Goal: Information Seeking & Learning: Learn about a topic

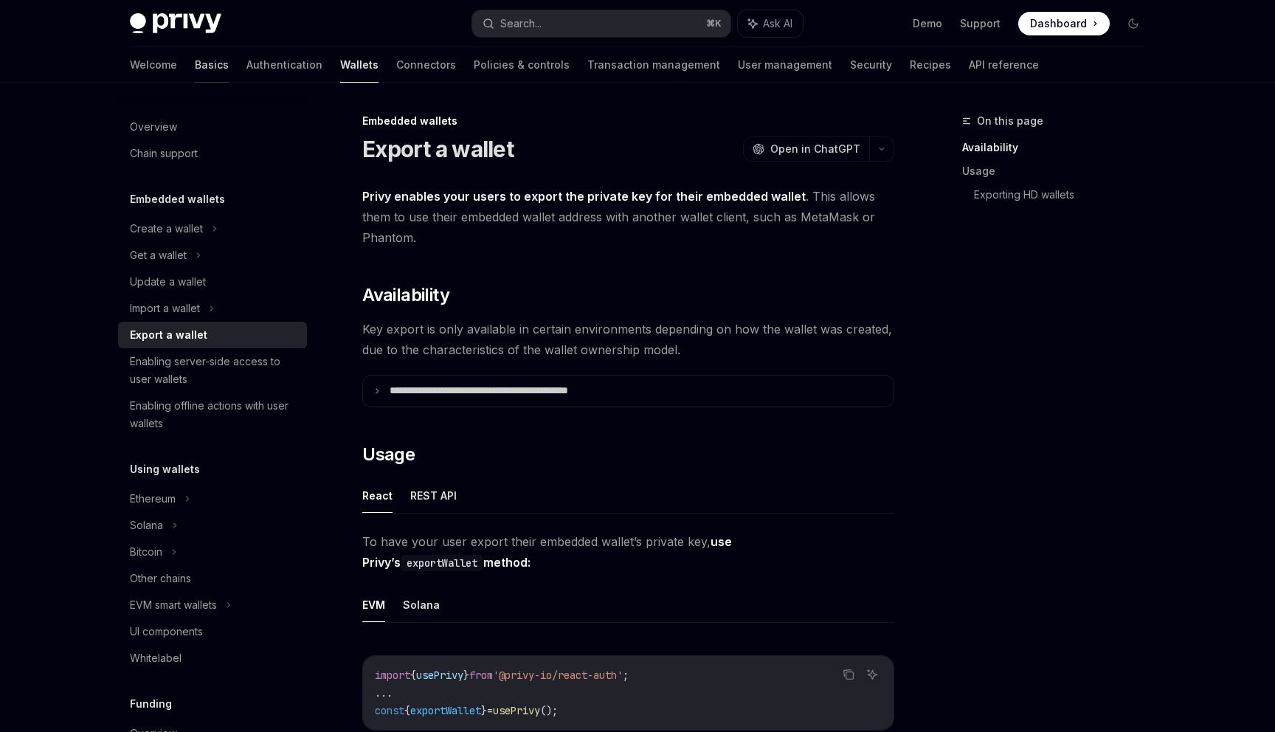
click at [195, 63] on link "Basics" at bounding box center [212, 64] width 34 height 35
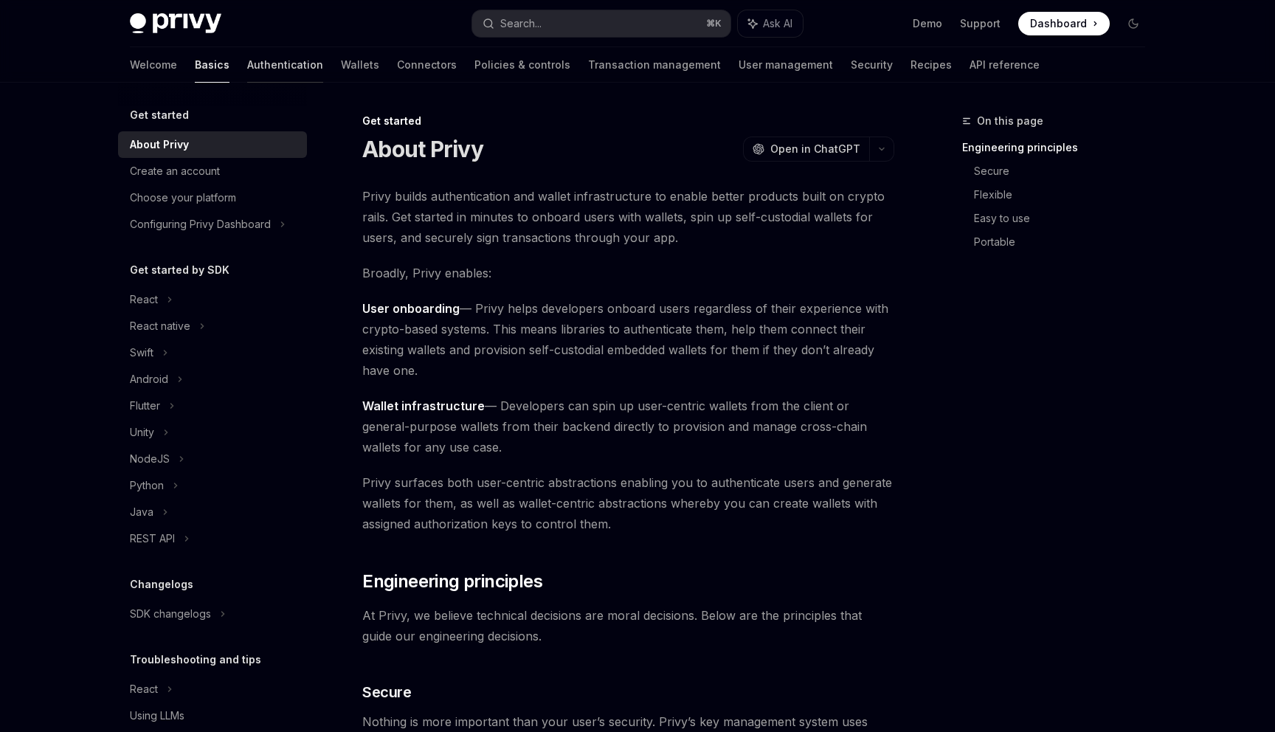
click at [247, 65] on link "Authentication" at bounding box center [285, 64] width 76 height 35
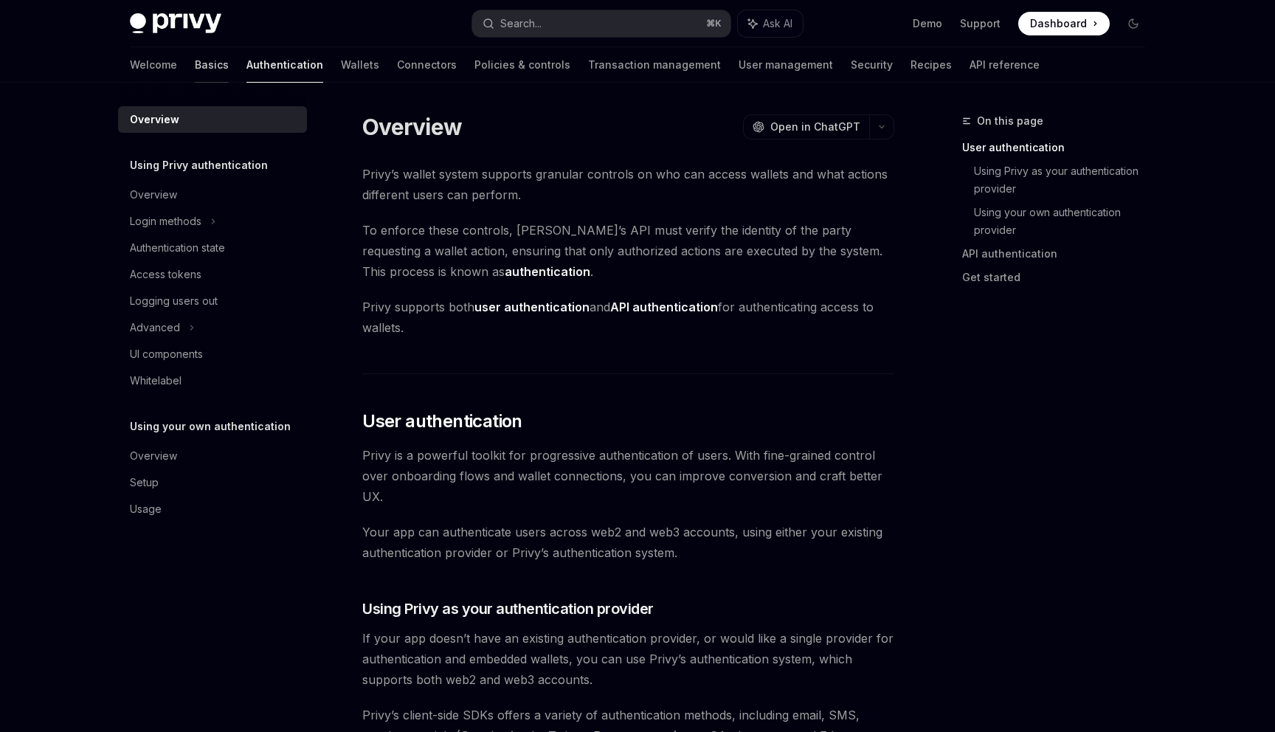
click at [195, 69] on link "Basics" at bounding box center [212, 64] width 34 height 35
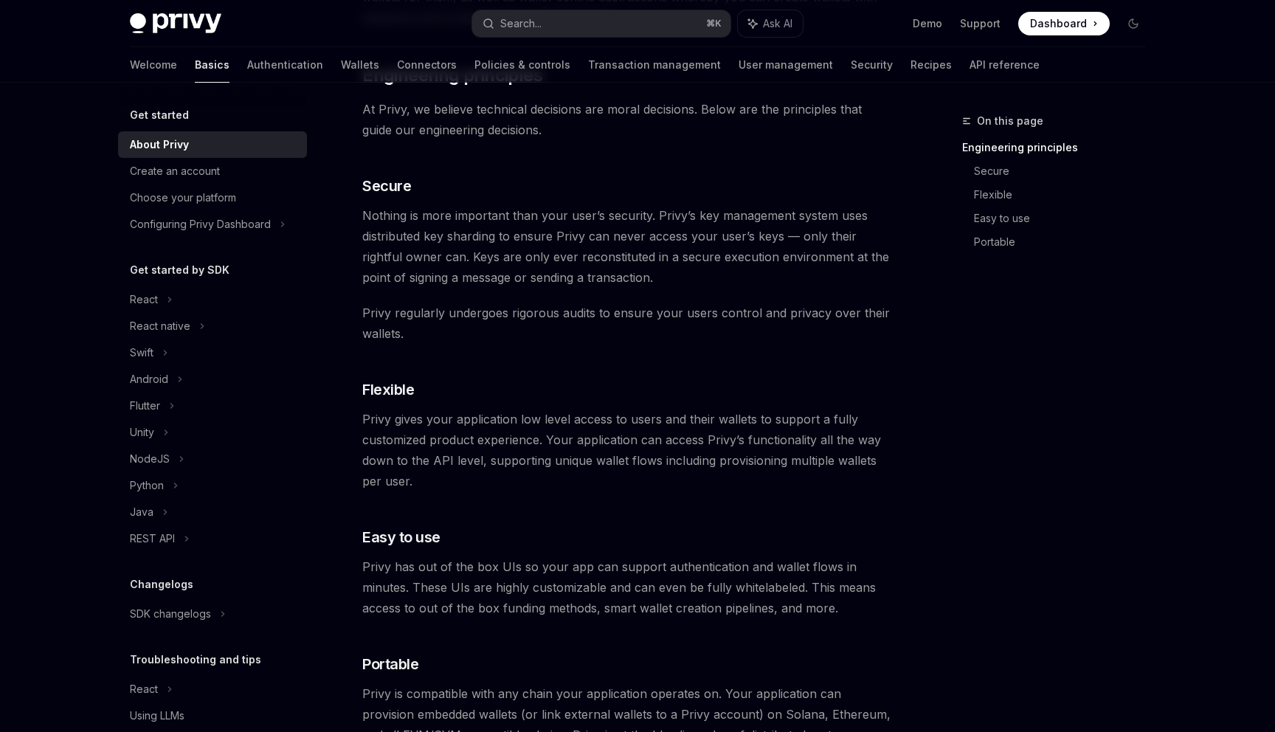
scroll to position [508, 0]
click at [187, 164] on div "Create an account" at bounding box center [175, 171] width 90 height 18
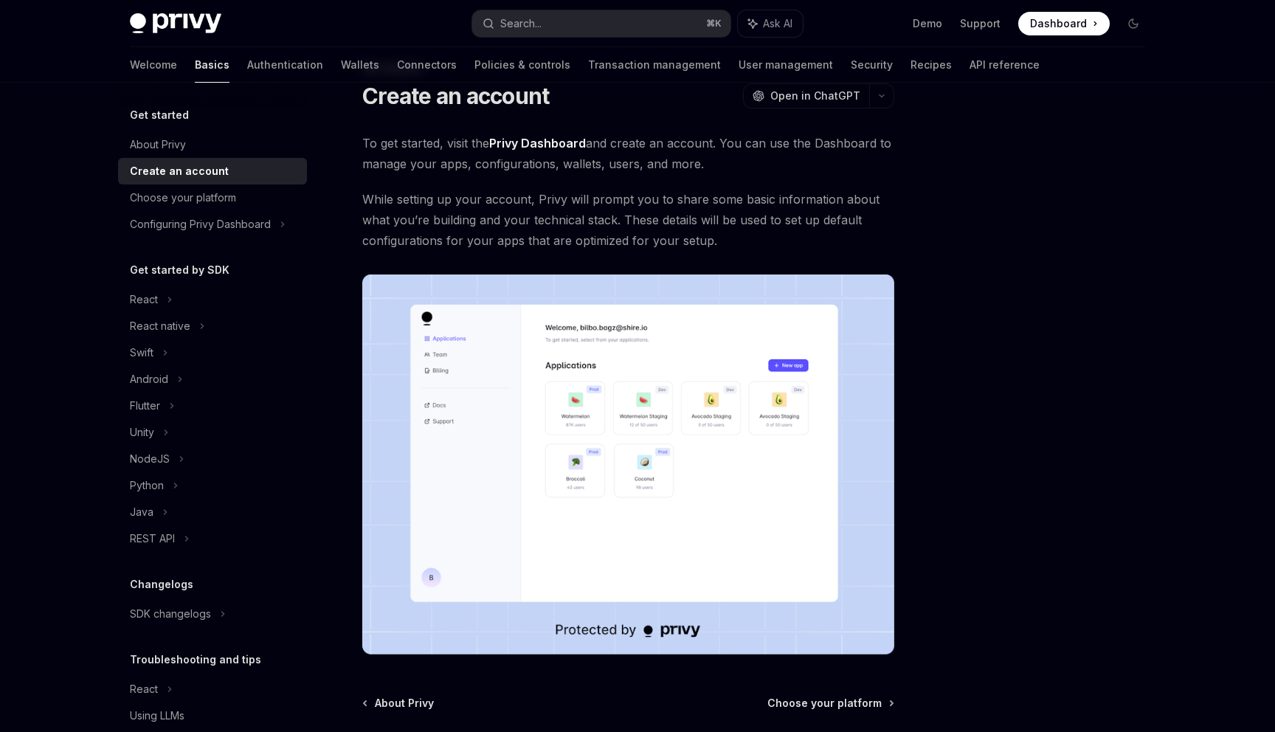
scroll to position [195, 0]
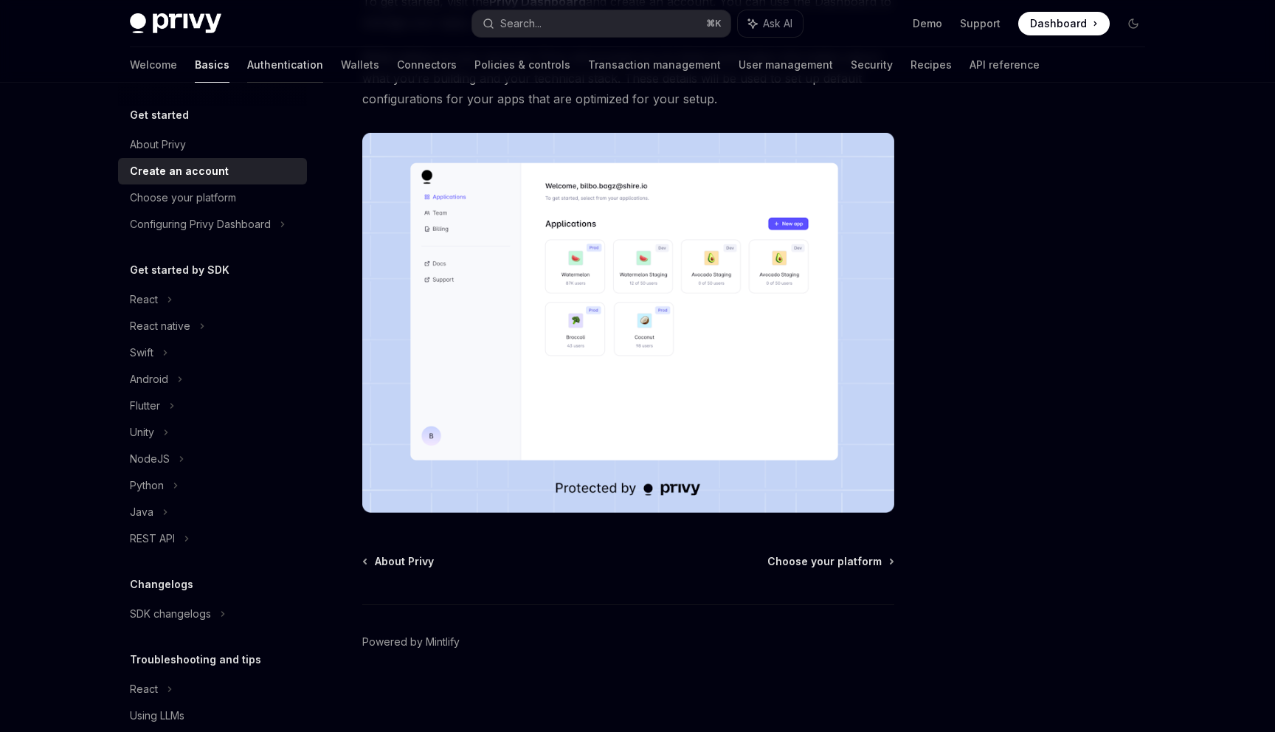
click at [247, 56] on link "Authentication" at bounding box center [285, 64] width 76 height 35
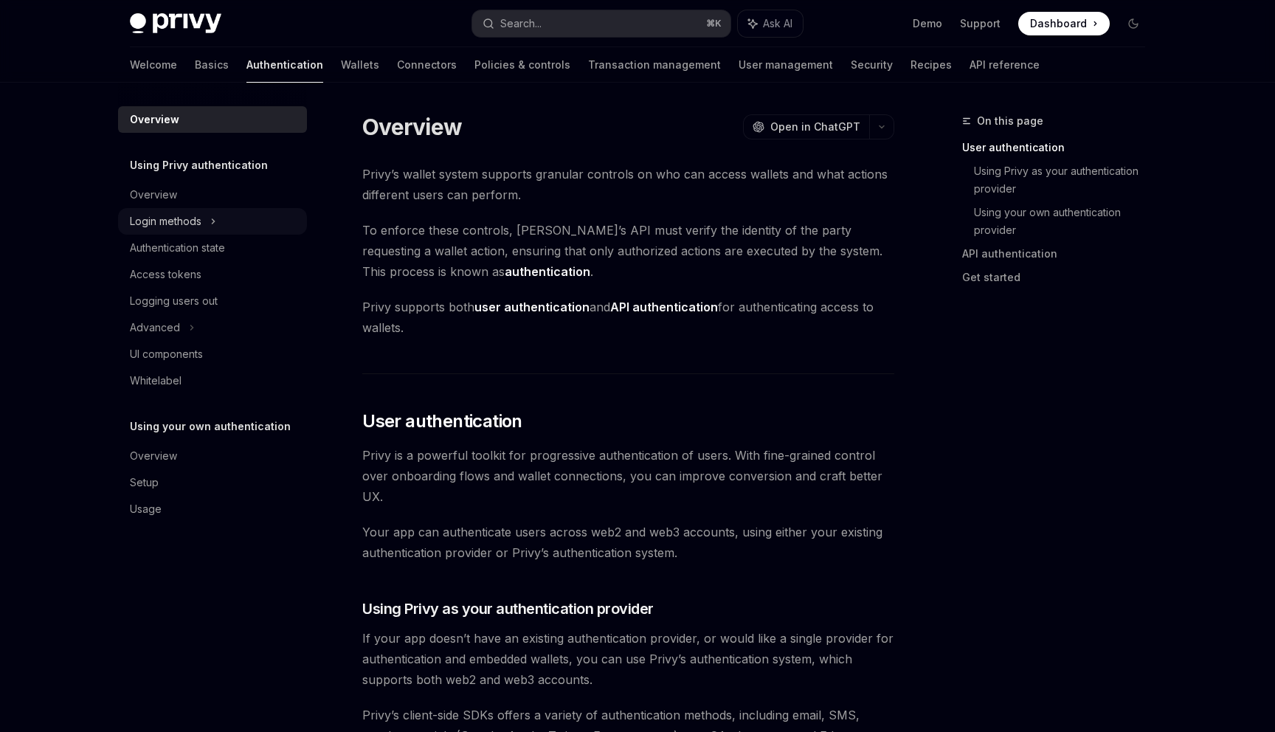
click at [192, 212] on div "Login methods" at bounding box center [166, 221] width 72 height 18
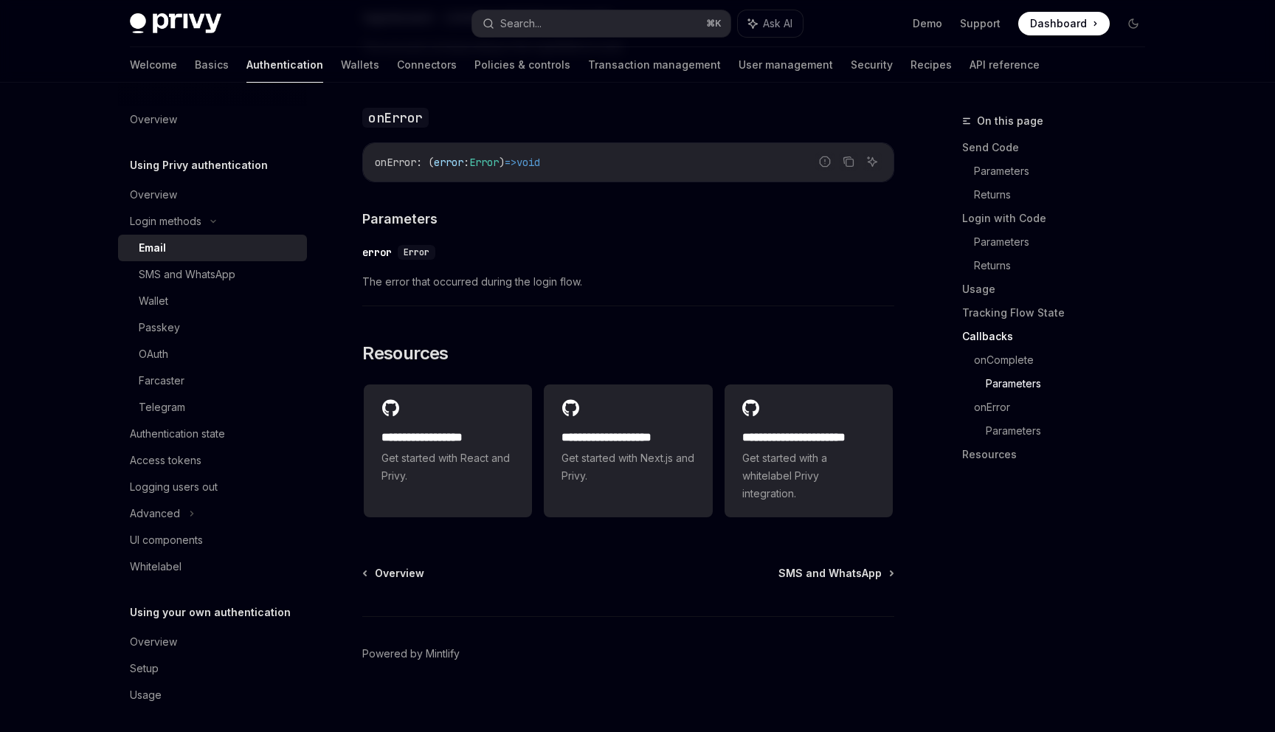
scroll to position [2877, 0]
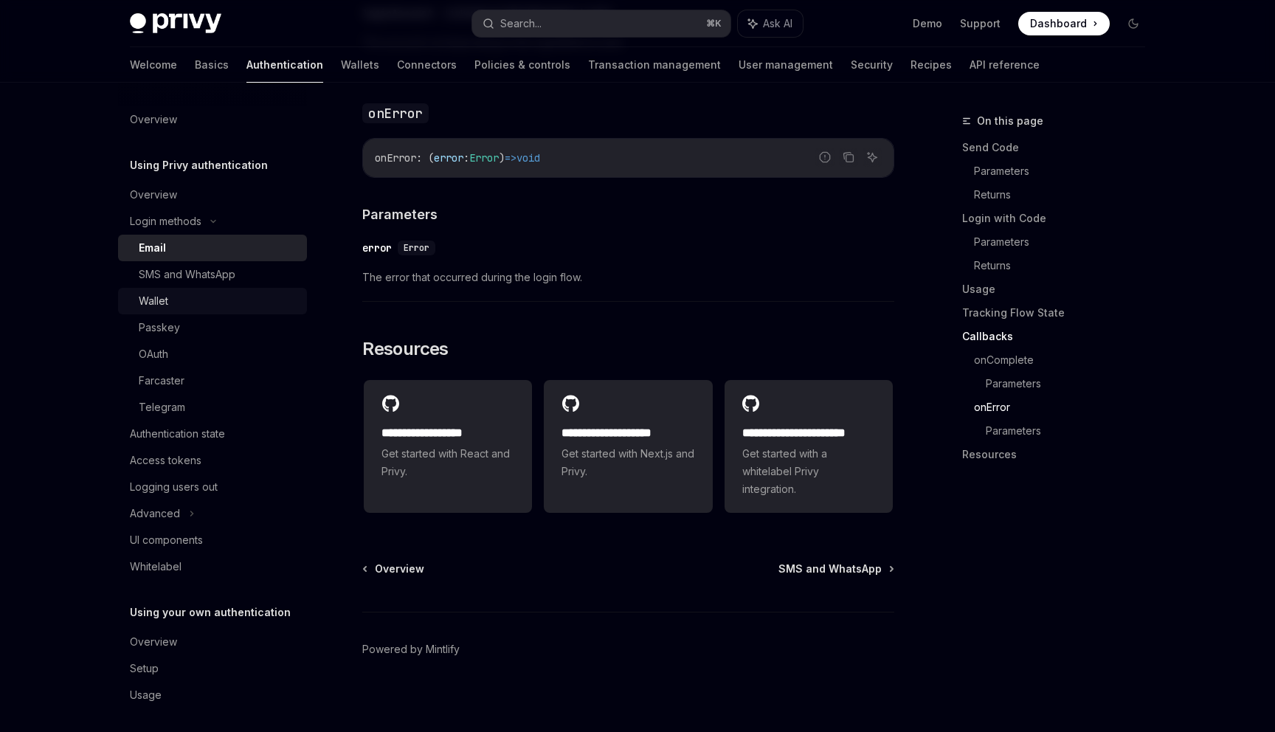
click at [184, 295] on div "Wallet" at bounding box center [218, 301] width 159 height 18
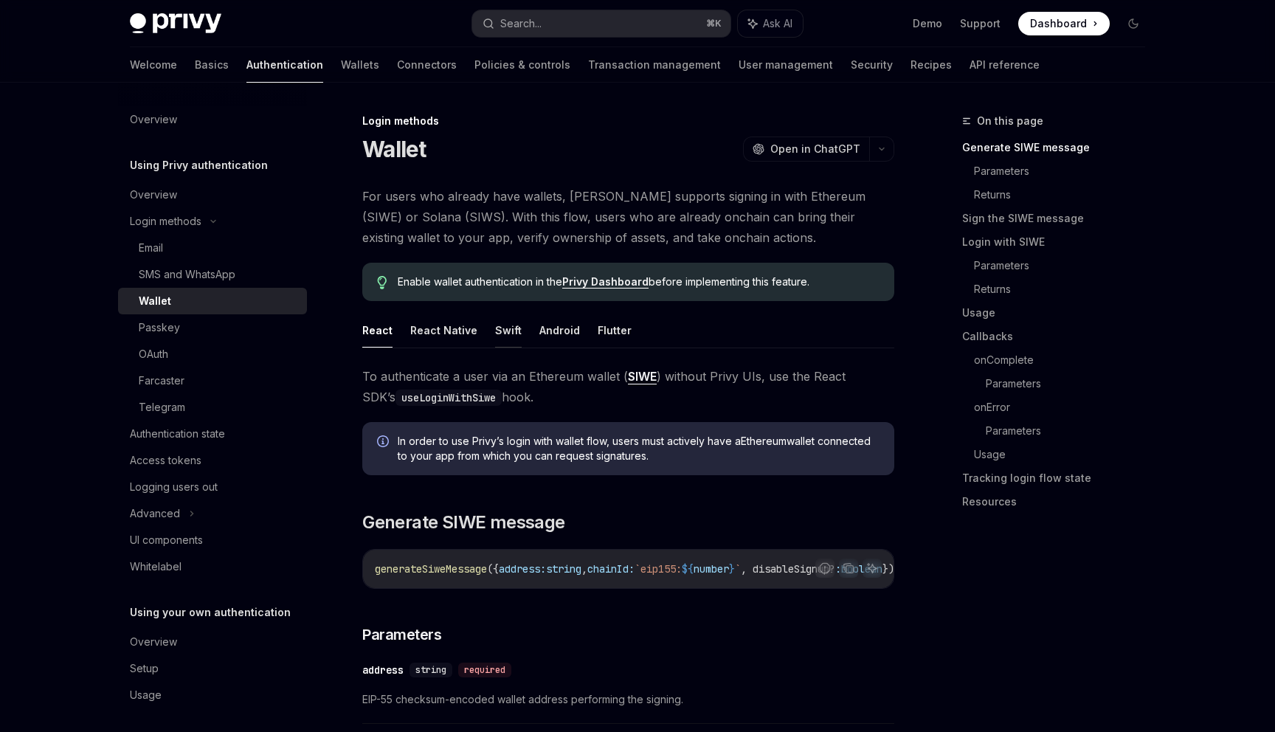
click at [506, 325] on button "Swift" at bounding box center [508, 330] width 27 height 35
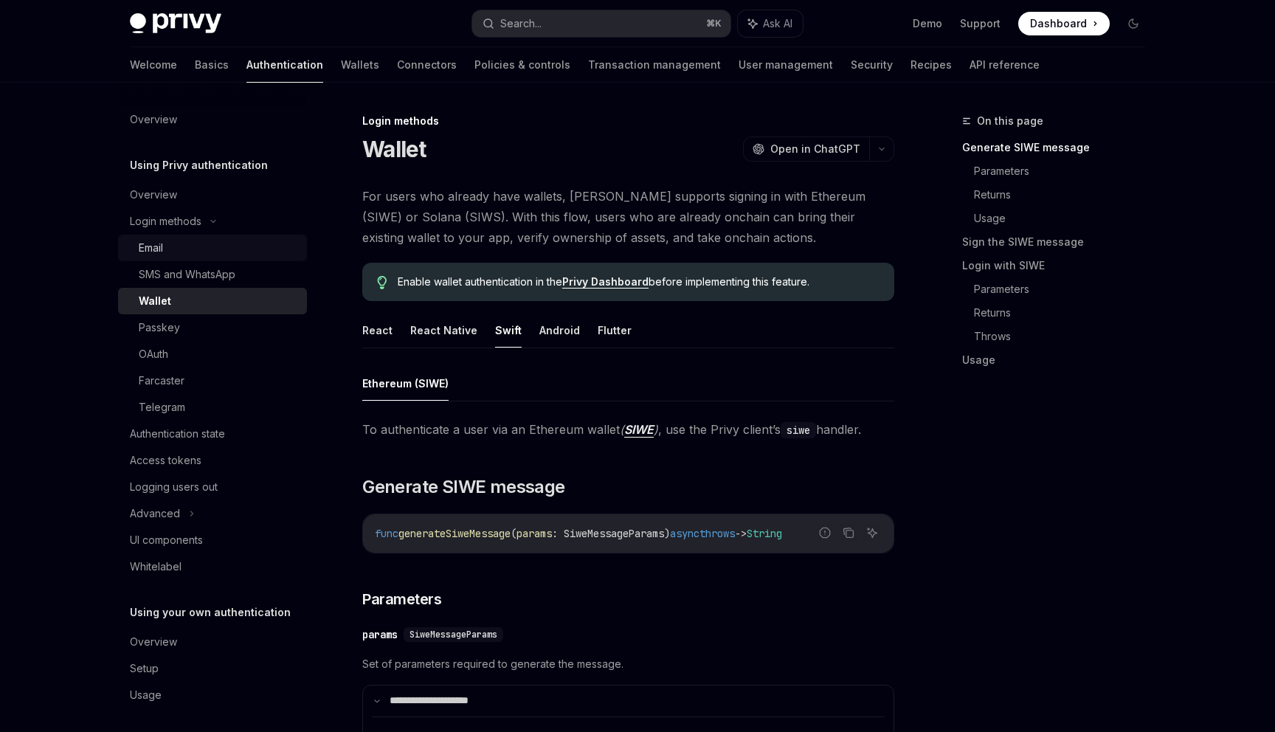
click at [169, 249] on div "Email" at bounding box center [218, 248] width 159 height 18
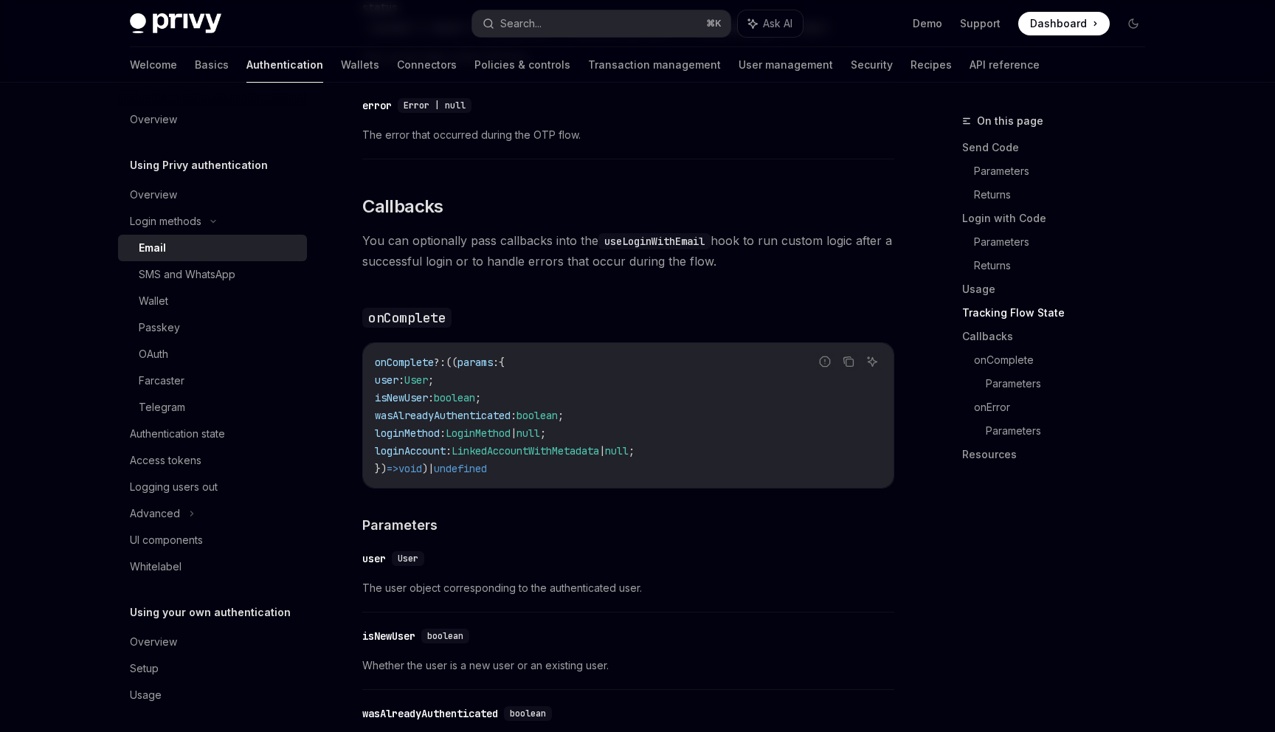
scroll to position [2023, 0]
click at [406, 552] on span "User" at bounding box center [408, 558] width 21 height 12
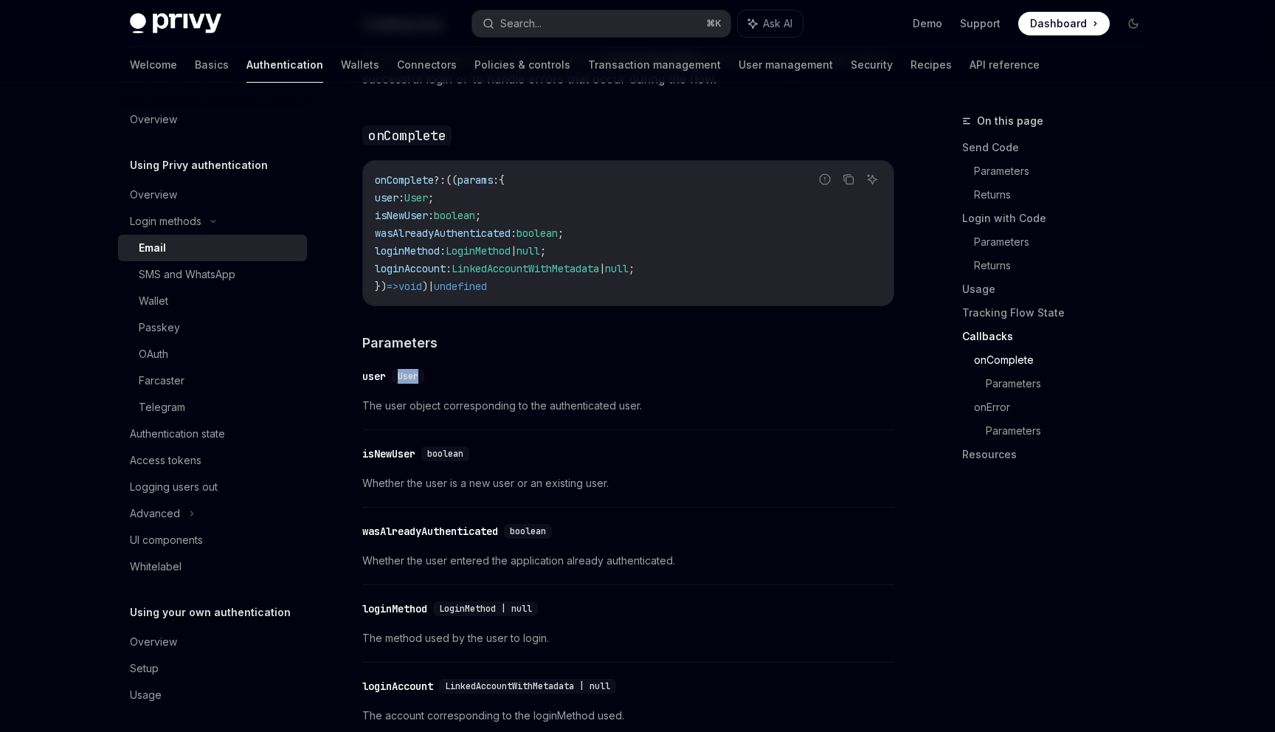
scroll to position [2195, 0]
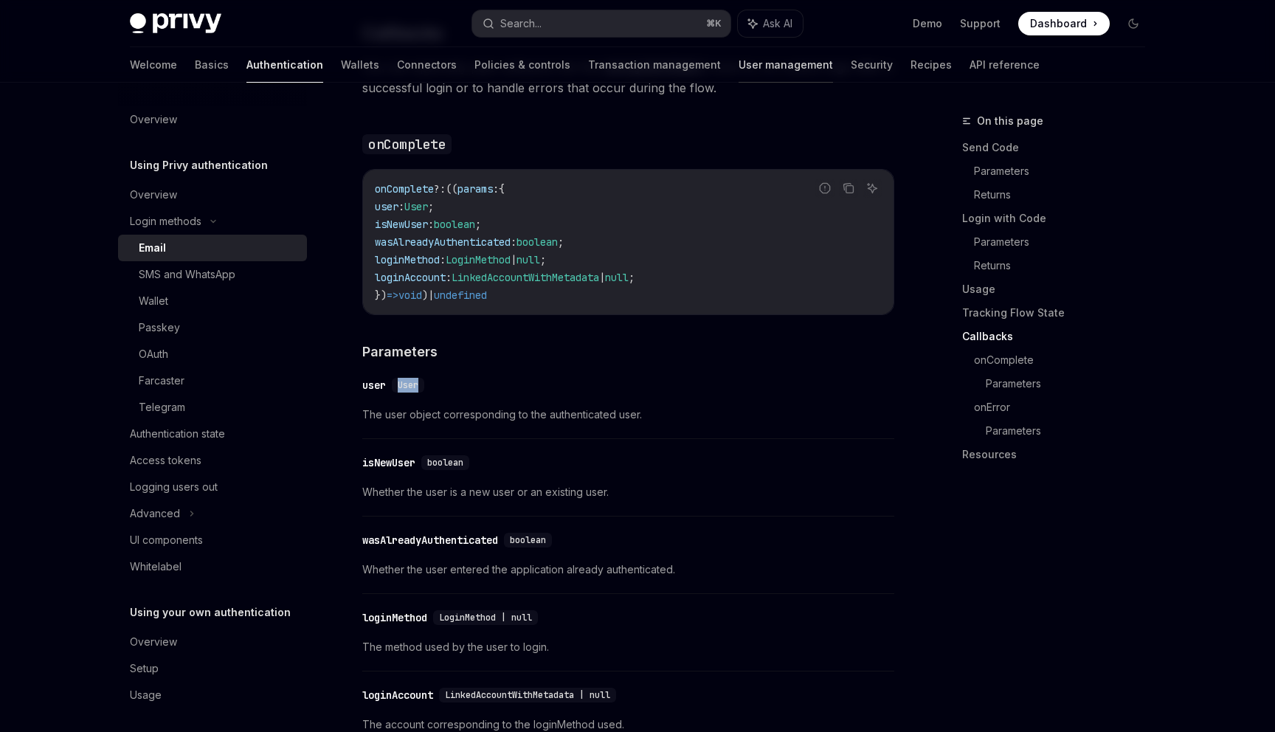
click at [738, 60] on link "User management" at bounding box center [785, 64] width 94 height 35
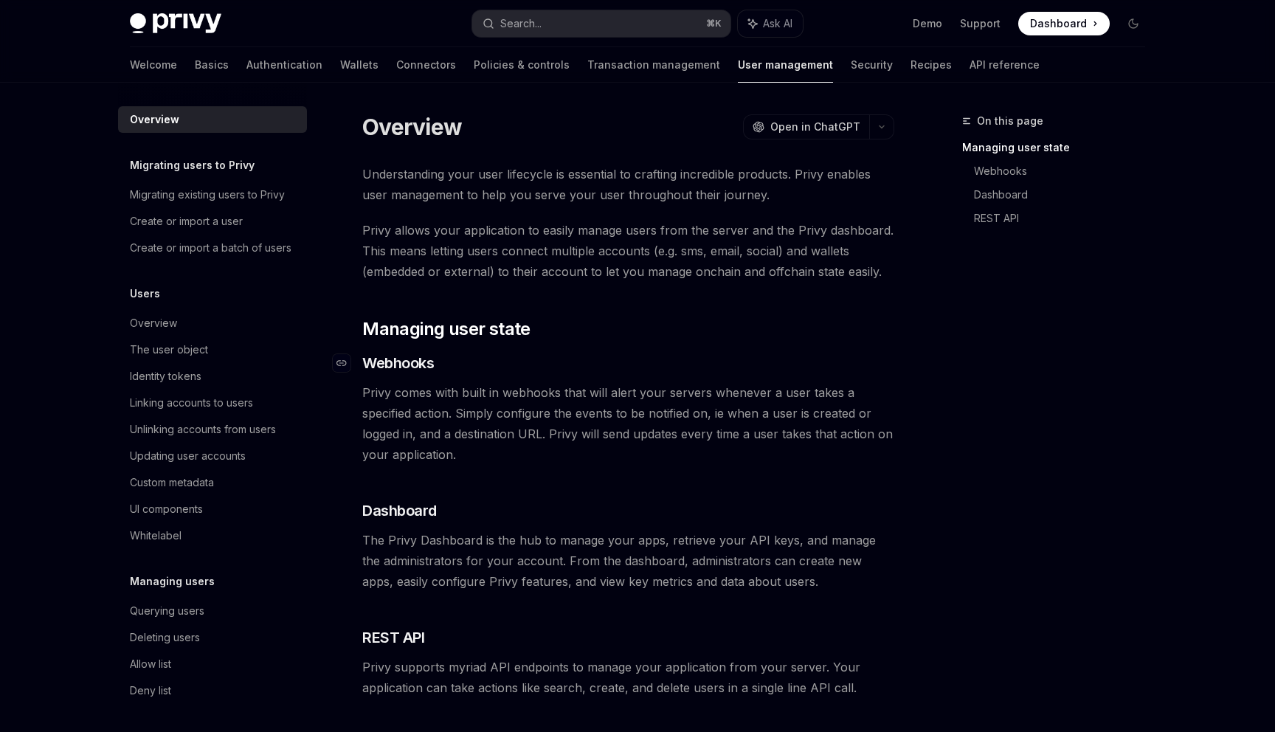
scroll to position [185, 0]
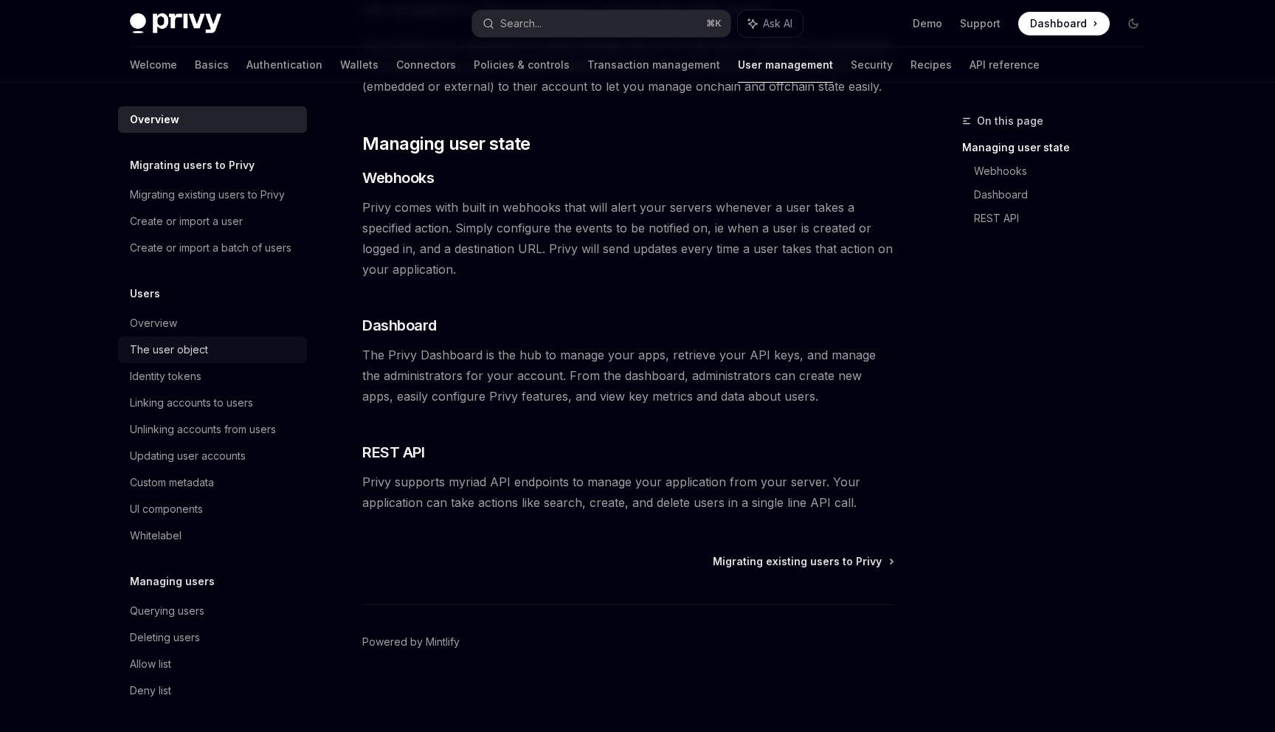
click at [171, 343] on div "The user object" at bounding box center [169, 350] width 78 height 18
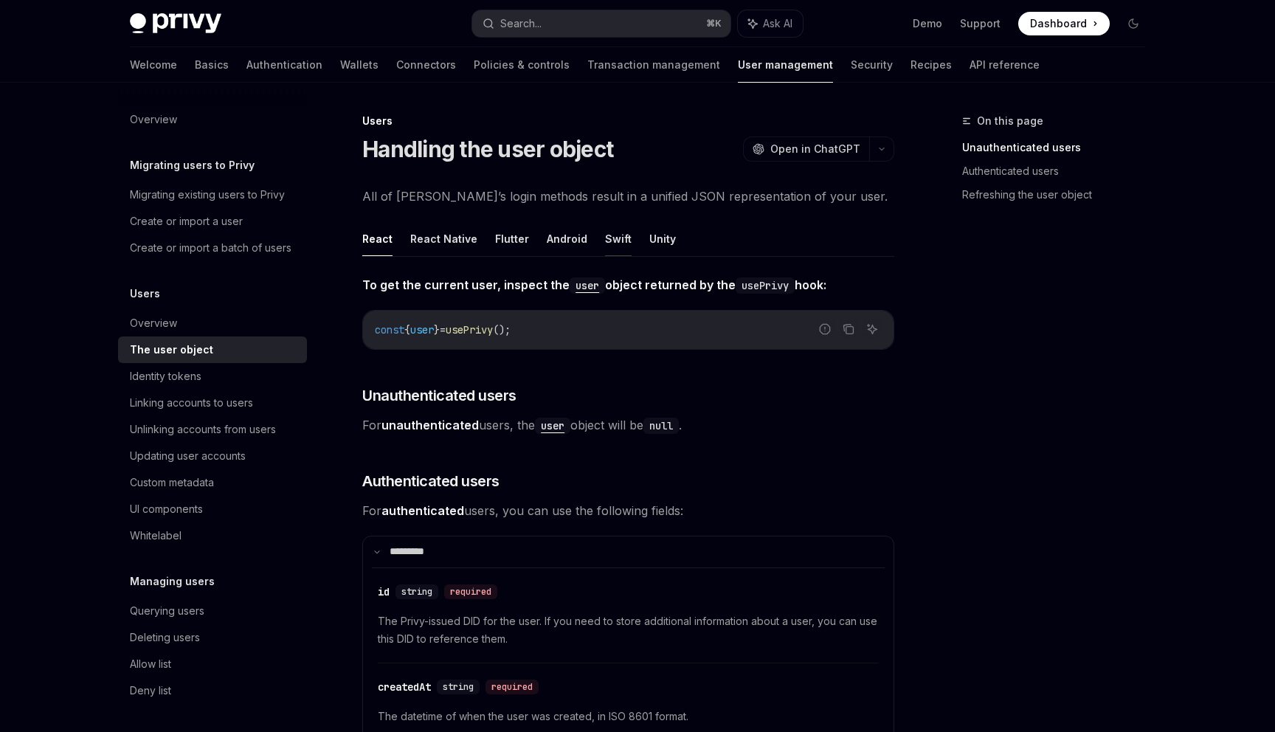
click at [609, 237] on button "Swift" at bounding box center [618, 238] width 27 height 35
type textarea "*"
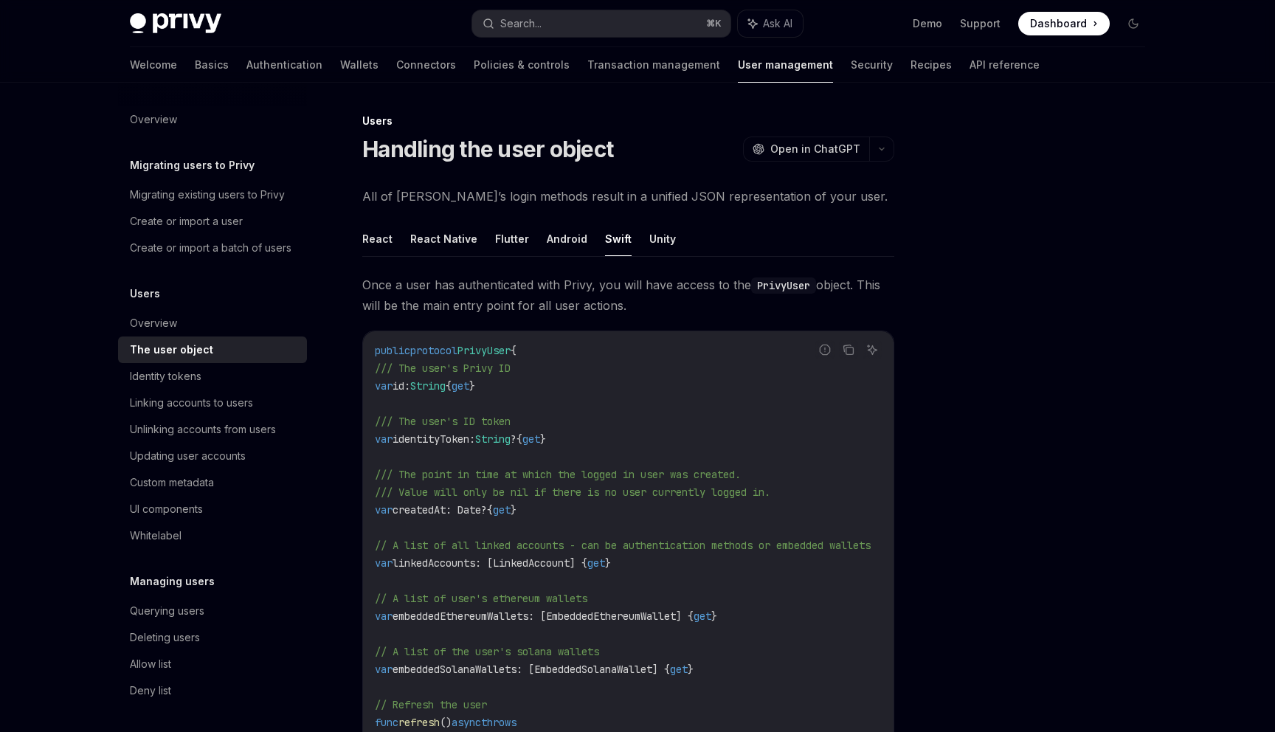
scroll to position [1, 0]
click at [510, 356] on span "PrivyUser" at bounding box center [483, 349] width 53 height 13
copy span "PrivyUser"
click at [410, 390] on span "id:" at bounding box center [401, 384] width 18 height 13
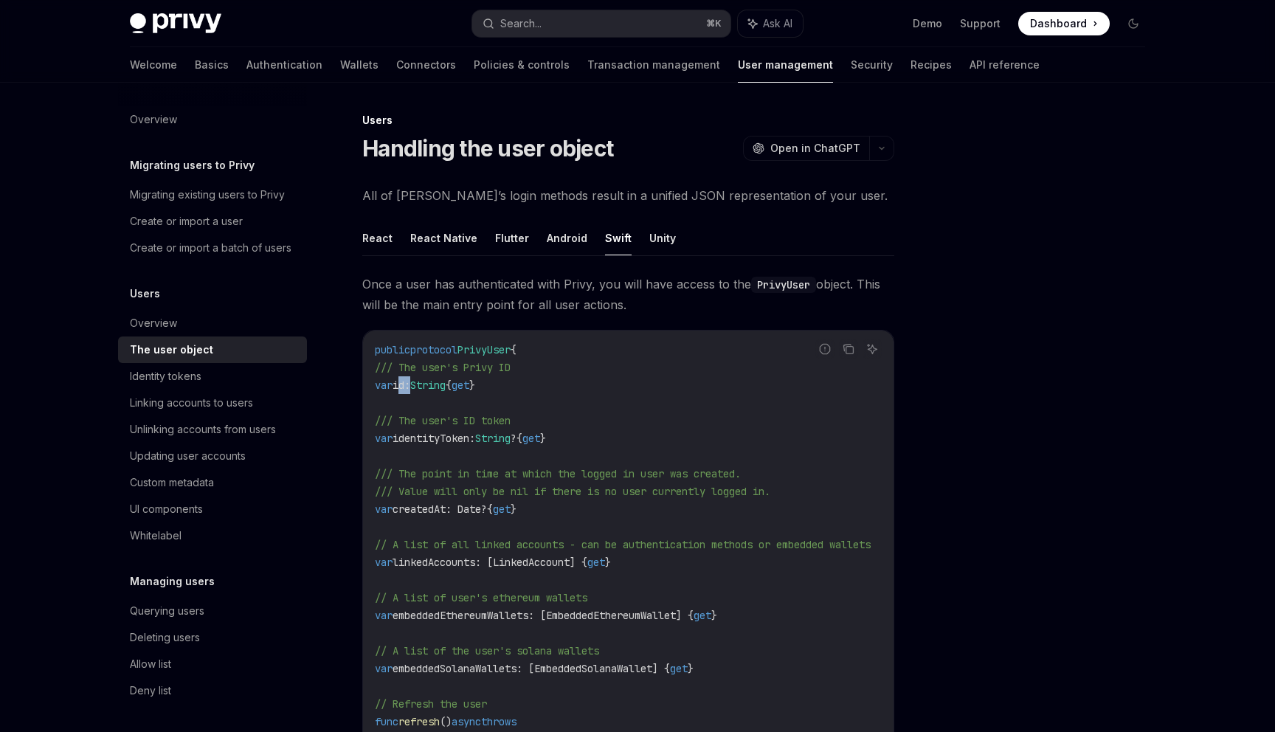
click at [410, 390] on span "id:" at bounding box center [401, 384] width 18 height 13
copy span "id"
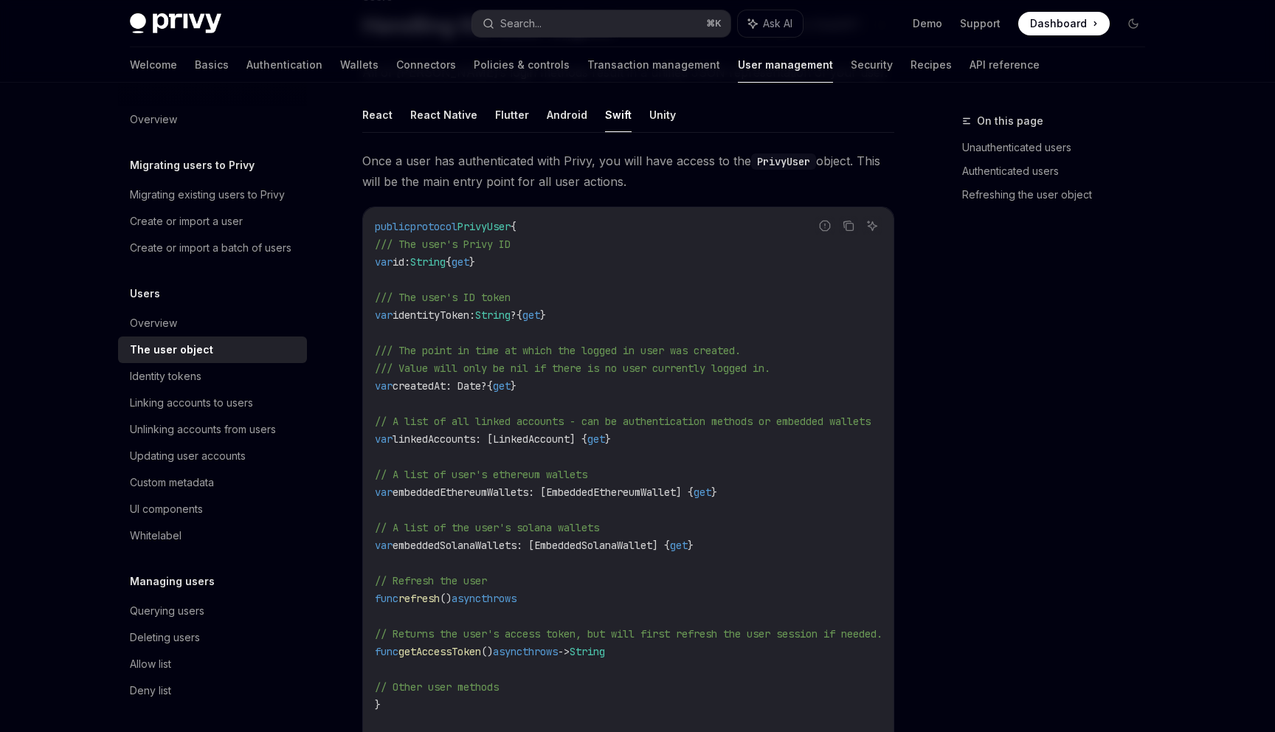
click at [410, 264] on span "id:" at bounding box center [401, 261] width 18 height 13
copy span "id"
click at [446, 316] on span "identityToken:" at bounding box center [433, 314] width 83 height 13
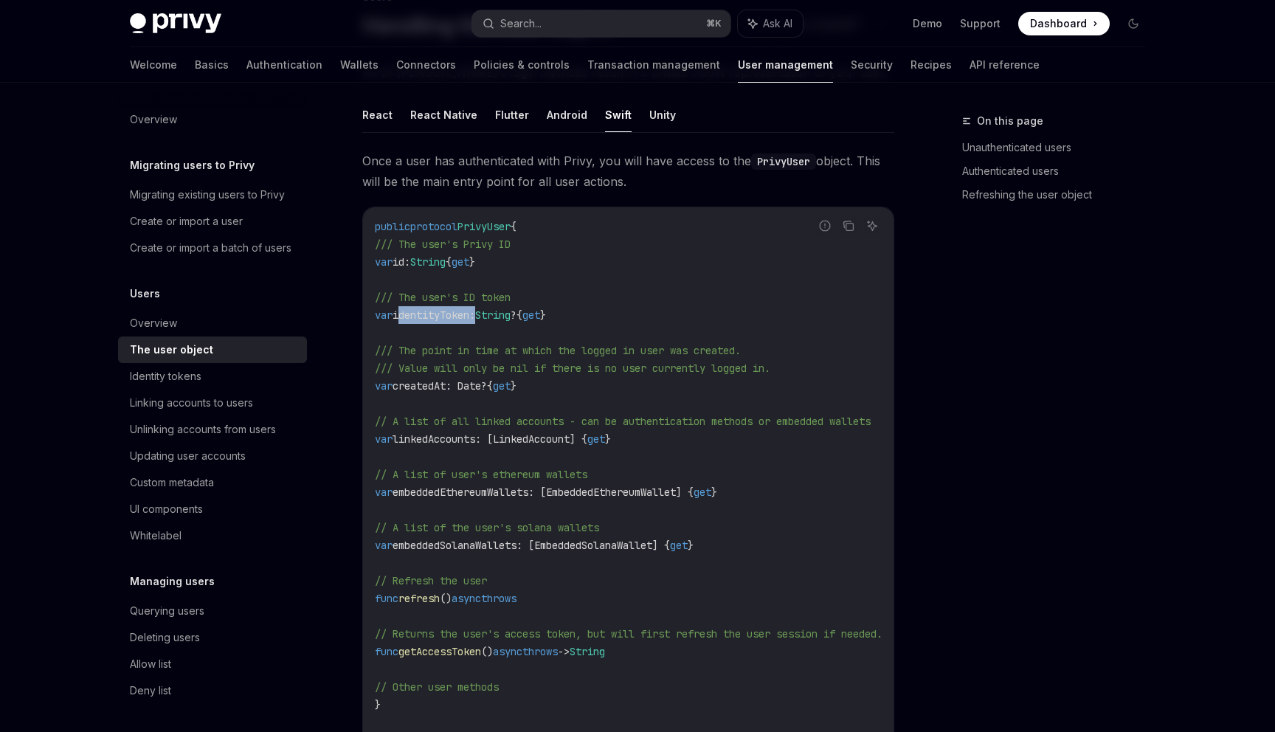
copy span "identityToken"
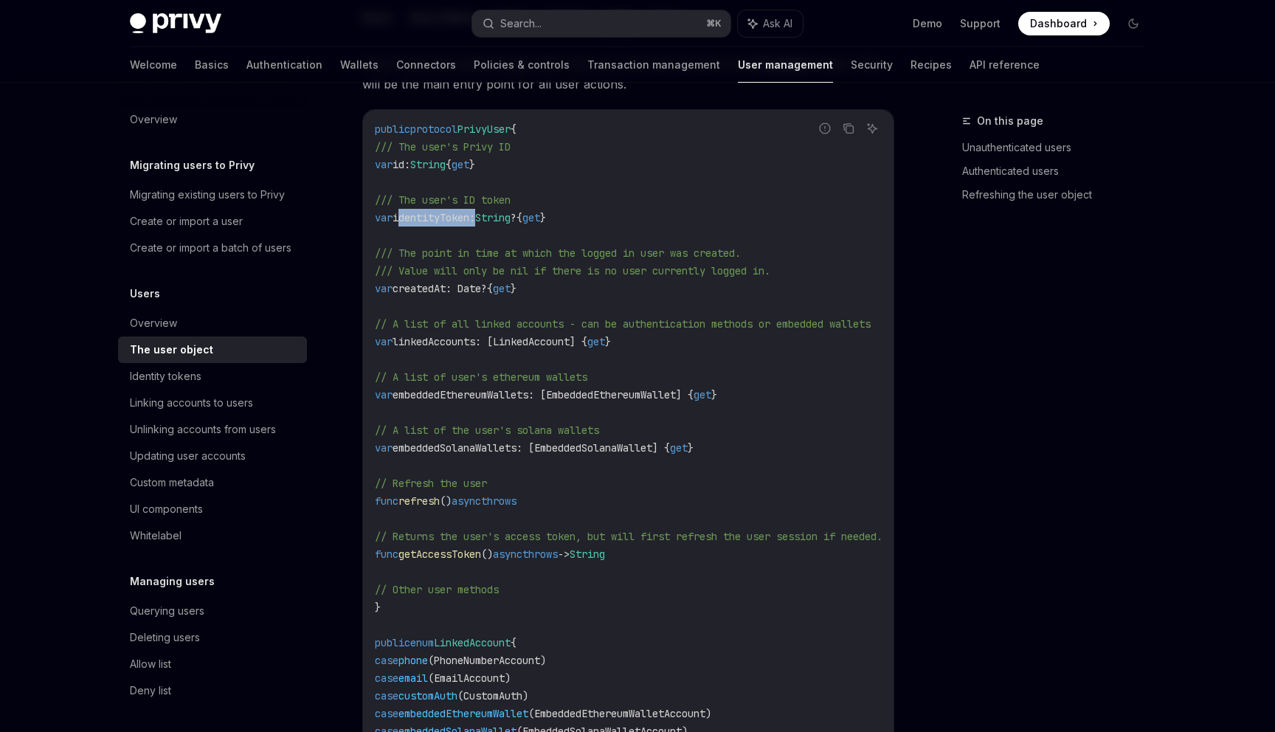
scroll to position [209, 0]
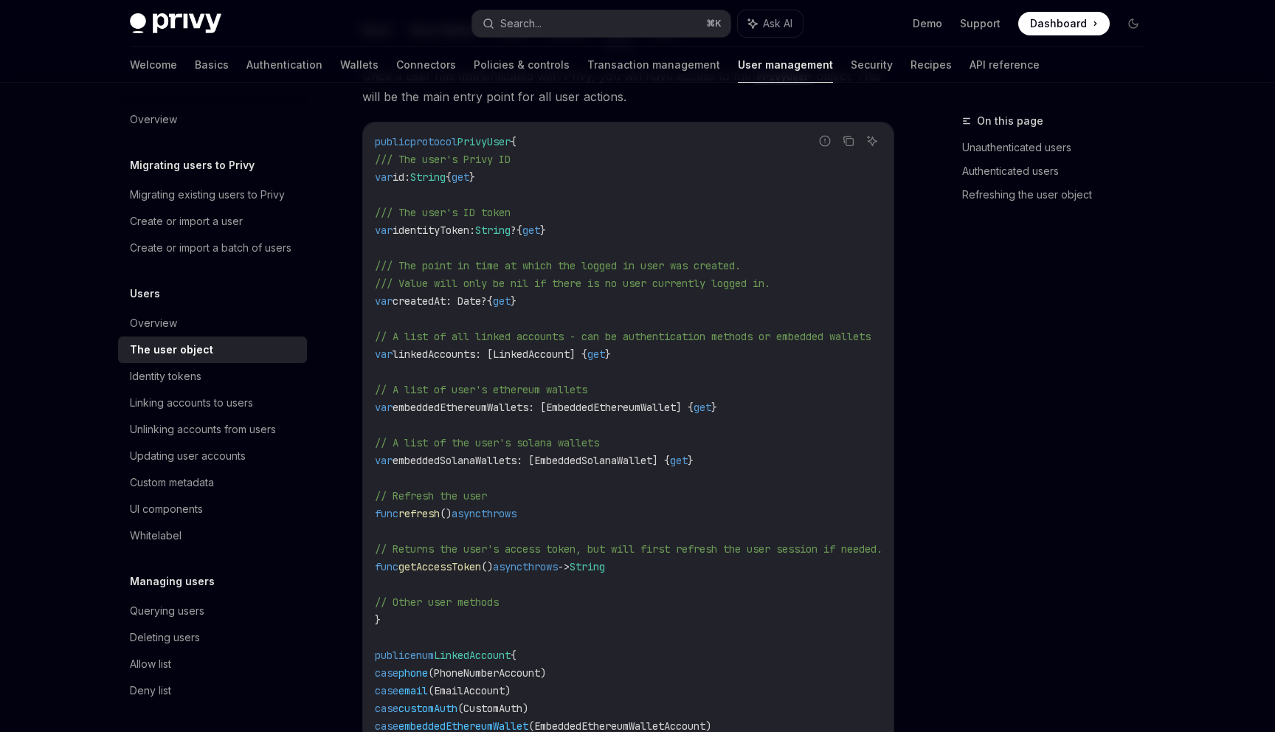
click at [465, 311] on code "public protocol PrivyUser { /// The user's Privy ID var id: String { get } /// …" at bounding box center [646, 469] width 543 height 673
click at [457, 301] on span "createdAt: Date" at bounding box center [436, 300] width 89 height 13
copy span "createdAt"
click at [446, 173] on span "String" at bounding box center [427, 176] width 35 height 13
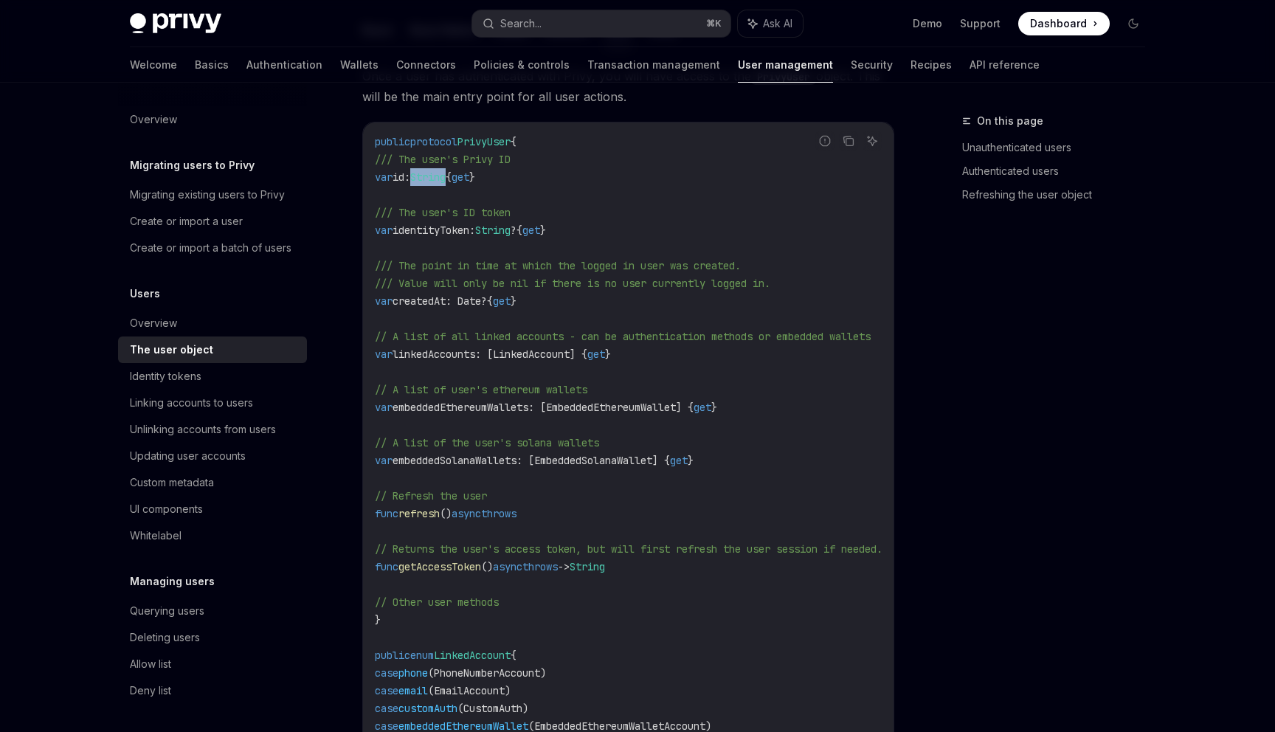
click at [446, 173] on span "String" at bounding box center [427, 176] width 35 height 13
copy span "String"
click at [510, 232] on span "String" at bounding box center [492, 230] width 35 height 13
drag, startPoint x: 533, startPoint y: 232, endPoint x: 555, endPoint y: 235, distance: 22.3
click at [546, 235] on span "var identityToken: String ? { get }" at bounding box center [460, 230] width 171 height 13
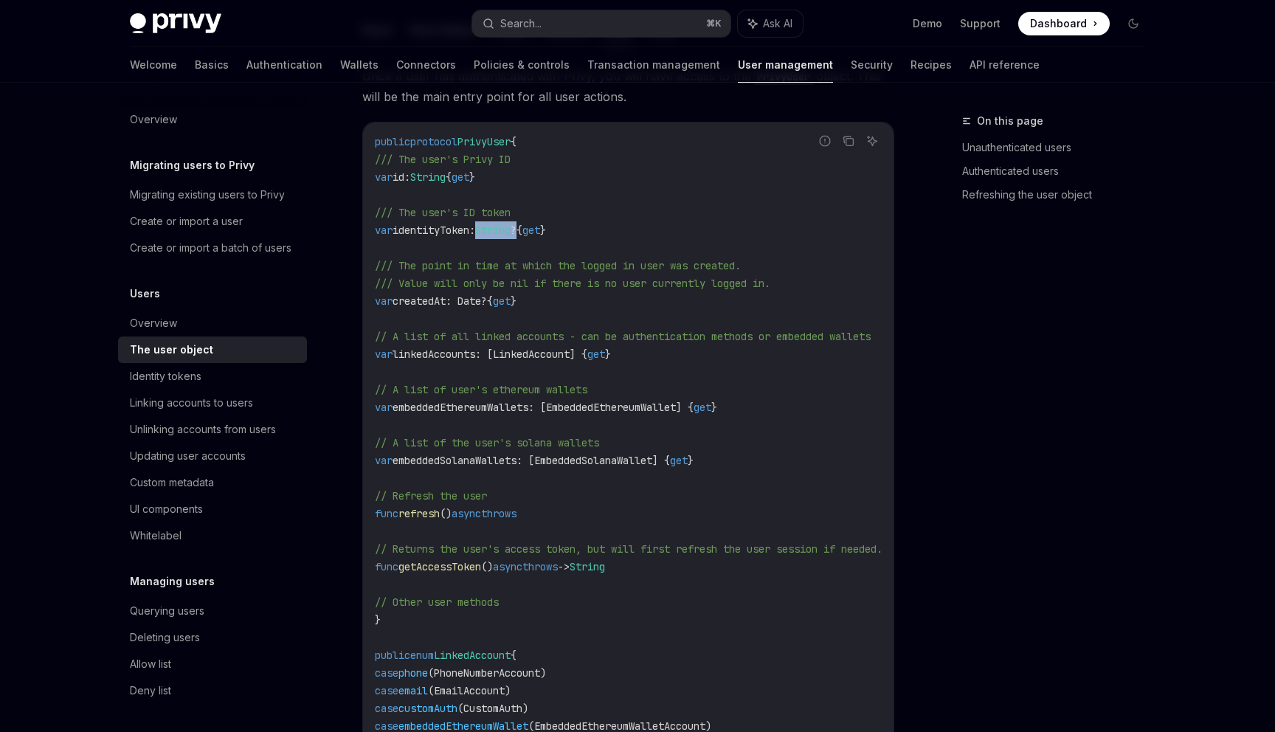
copy span "String ?"
click at [481, 302] on span "createdAt: Date" at bounding box center [436, 300] width 89 height 13
drag, startPoint x: 507, startPoint y: 302, endPoint x: 517, endPoint y: 302, distance: 10.4
click at [516, 302] on span "var createdAt: Date ? { get }" at bounding box center [446, 300] width 142 height 13
copy span "Date ?"
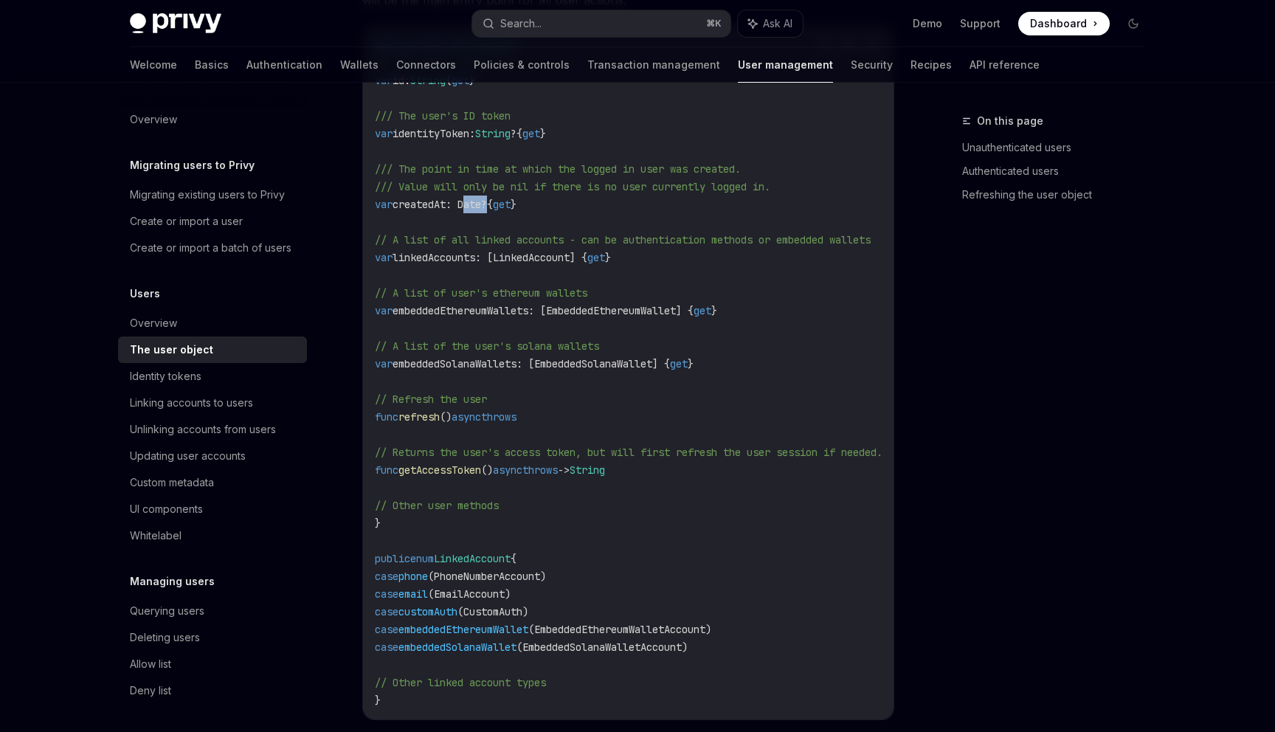
scroll to position [116, 0]
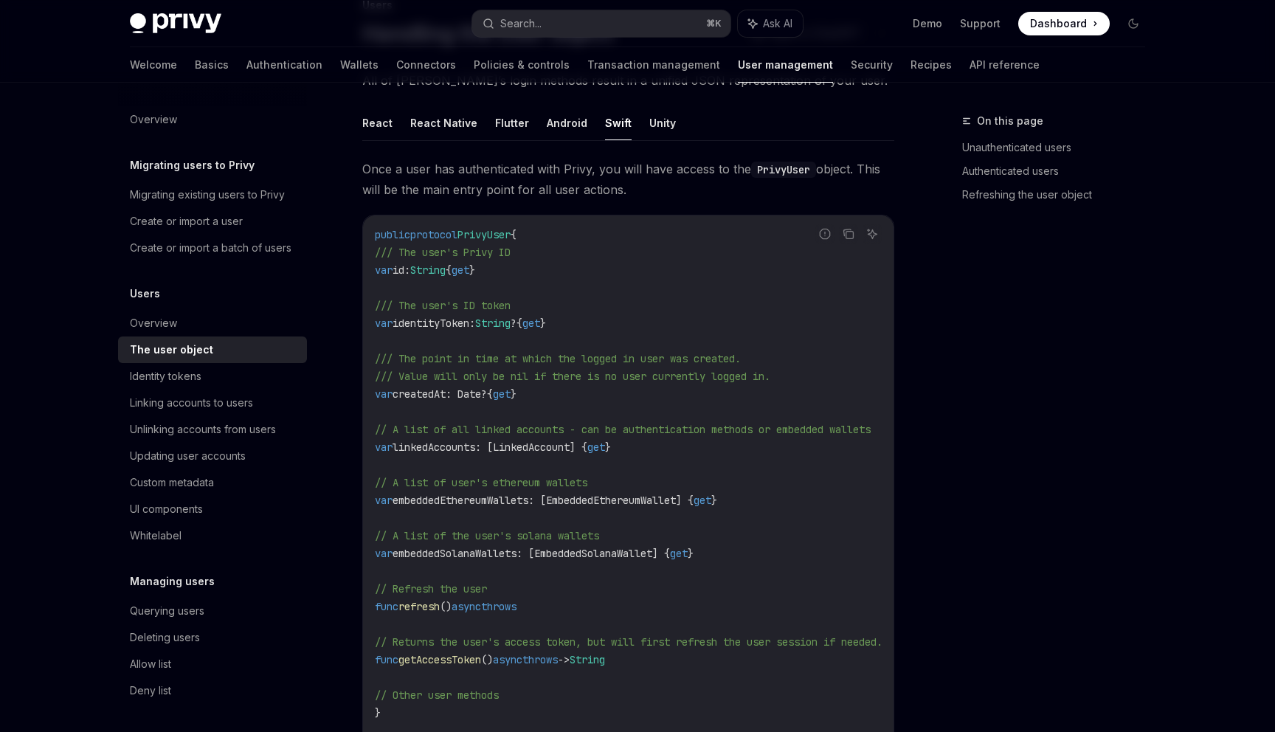
click at [437, 447] on span "linkedAccounts: [LinkedAccount] {" at bounding box center [489, 446] width 195 height 13
drag, startPoint x: 437, startPoint y: 447, endPoint x: 454, endPoint y: 446, distance: 16.3
click at [454, 446] on span "linkedAccounts: [LinkedAccount] {" at bounding box center [489, 446] width 195 height 13
copy span "linkedAccounts"
click at [495, 232] on span "PrivyUser" at bounding box center [483, 234] width 53 height 13
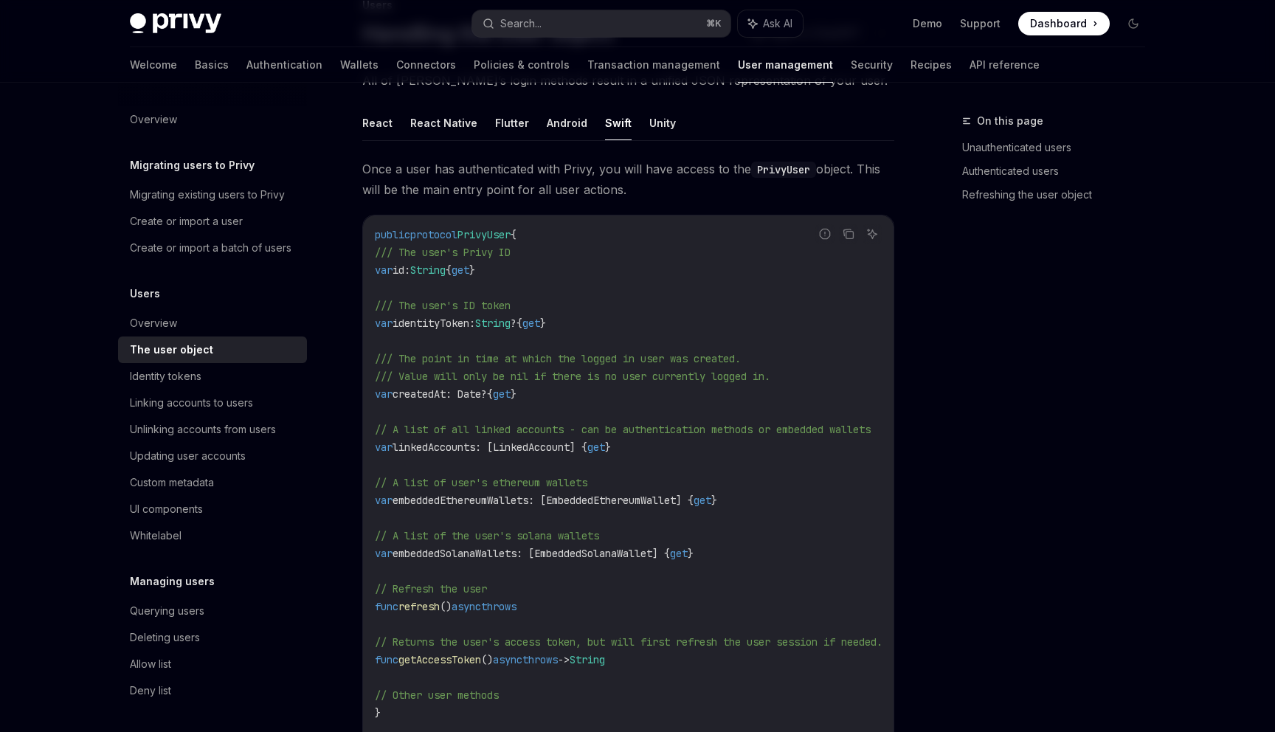
click at [495, 232] on span "PrivyUser" at bounding box center [483, 234] width 53 height 13
copy span "PrivyUser"
click at [467, 451] on span "linkedAccounts: [LinkedAccount] {" at bounding box center [489, 446] width 195 height 13
copy span "linkedAccounts"
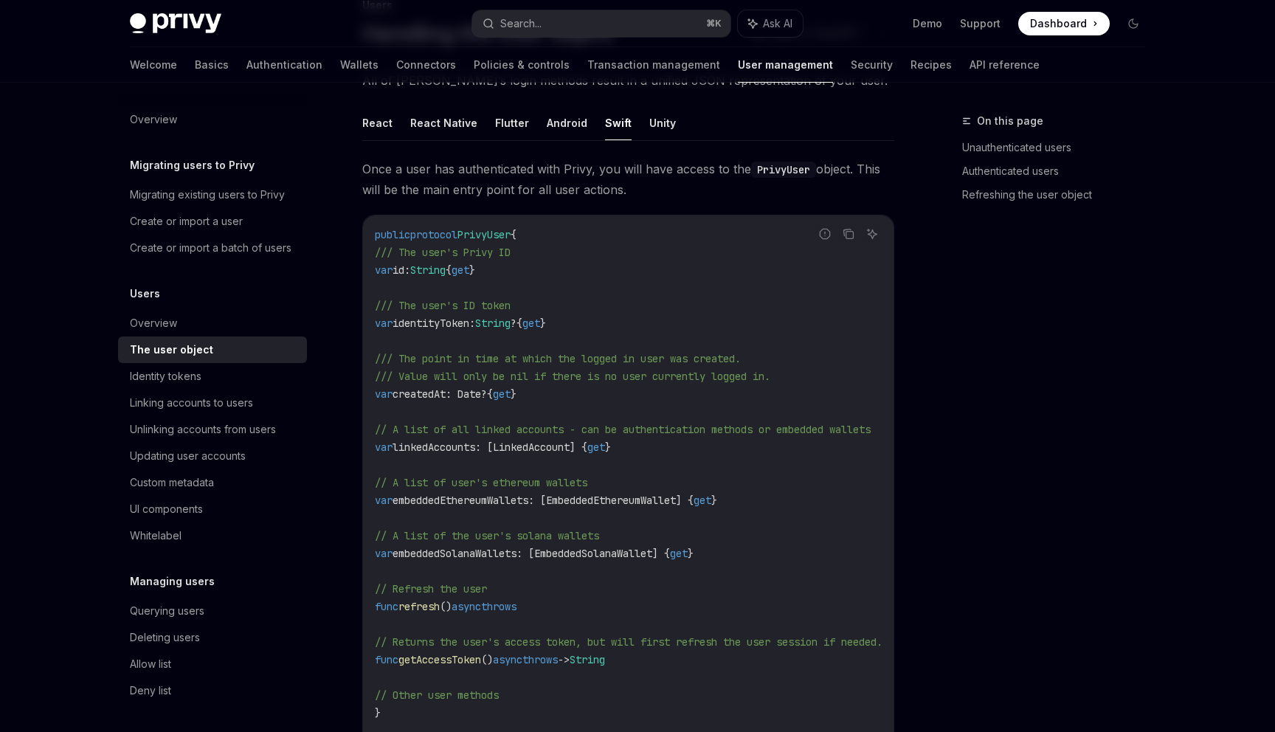
click at [567, 449] on span "linkedAccounts: [LinkedAccount] {" at bounding box center [489, 446] width 195 height 13
copy span "LinkedAccount"
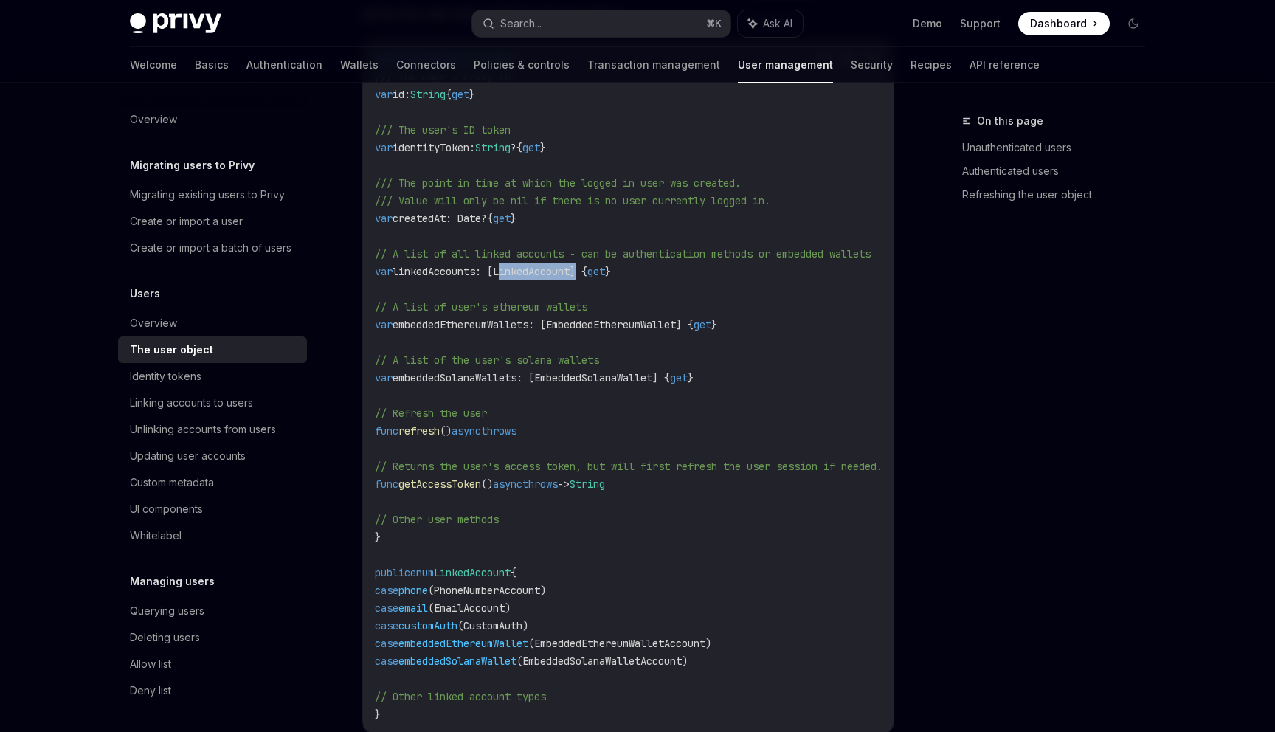
scroll to position [287, 0]
click at [597, 640] on code "public protocol PrivyUser { /// The user's Privy ID var id: String { get } /// …" at bounding box center [646, 391] width 543 height 673
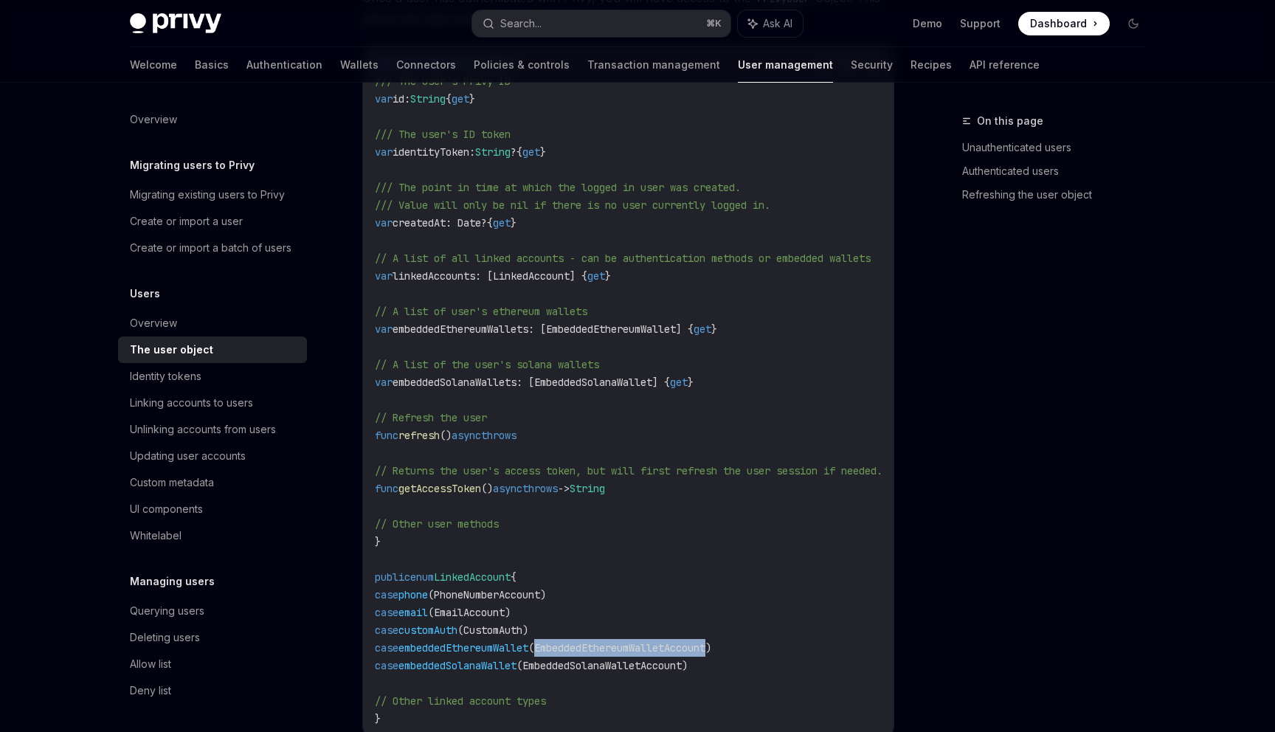
click at [597, 640] on code "public protocol PrivyUser { /// The user's Privy ID var id: String { get } /// …" at bounding box center [646, 391] width 543 height 673
click at [634, 665] on span "(EmbeddedSolanaWalletAccount)" at bounding box center [601, 665] width 171 height 13
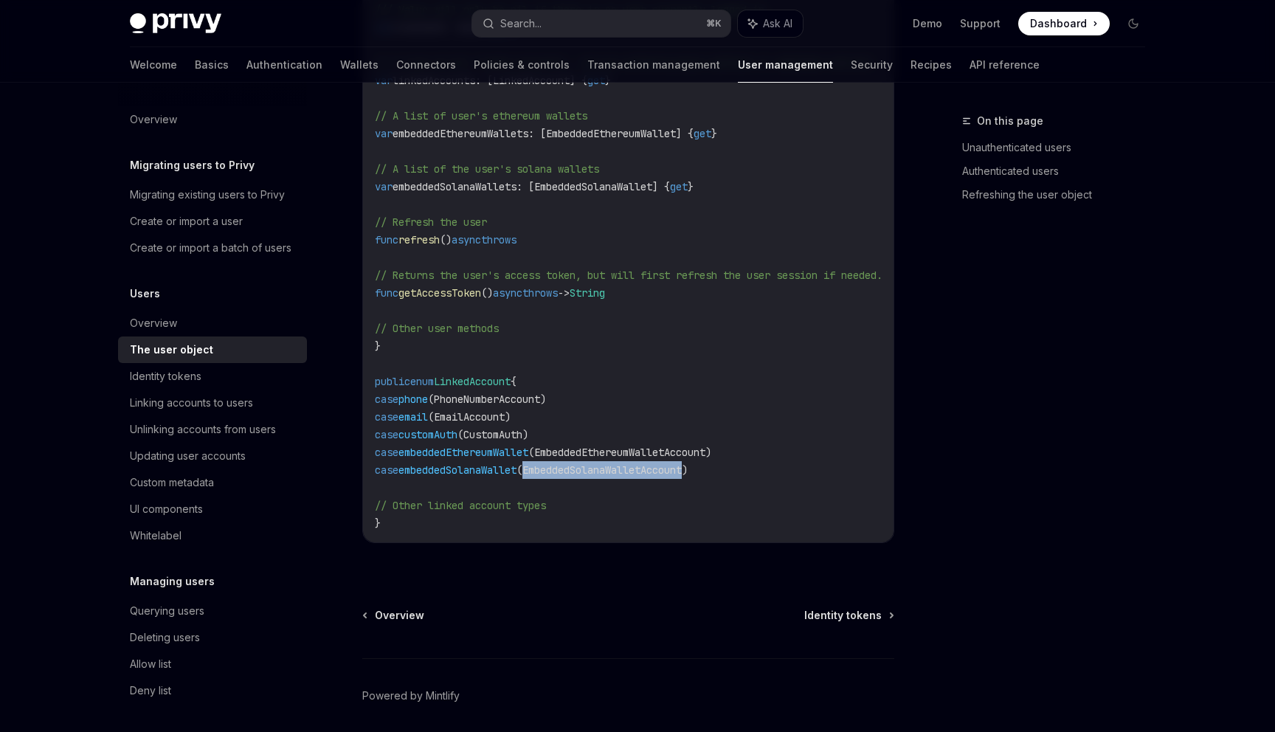
scroll to position [542, 0]
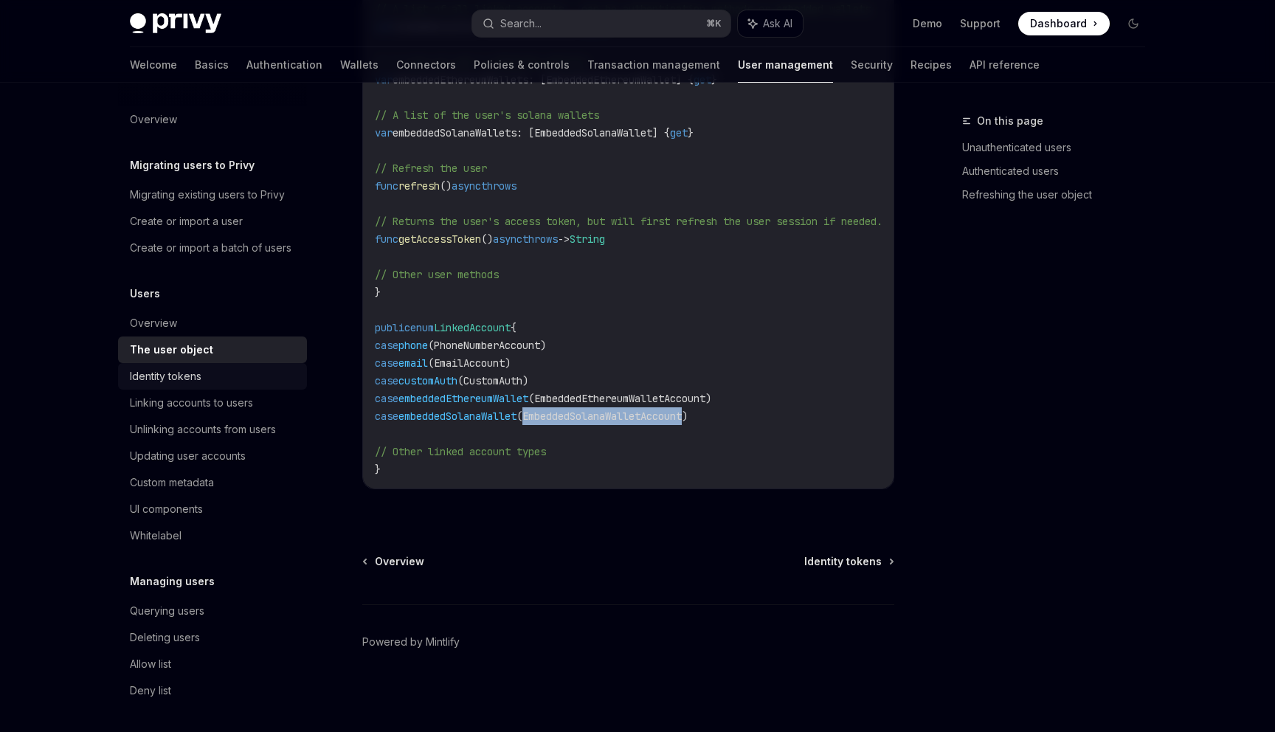
click at [201, 378] on div "Identity tokens" at bounding box center [166, 376] width 72 height 18
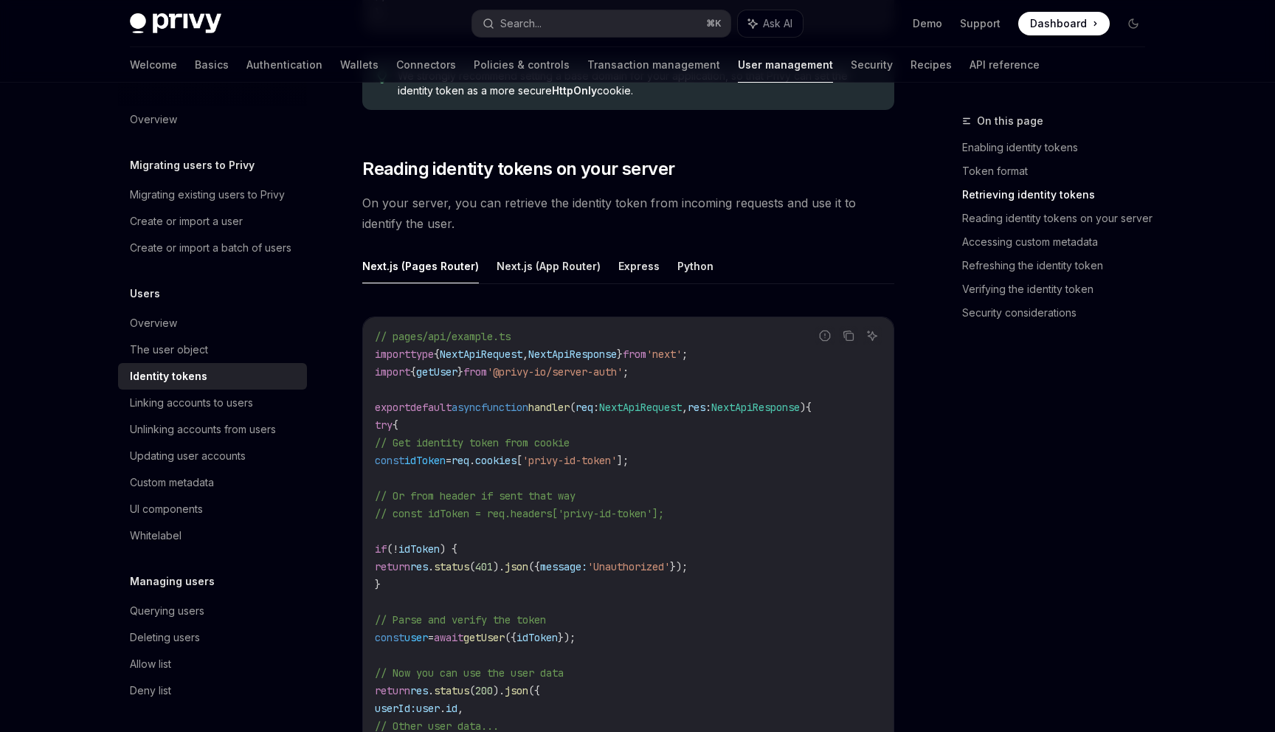
scroll to position [1852, 0]
click at [681, 268] on button "Python" at bounding box center [695, 265] width 36 height 35
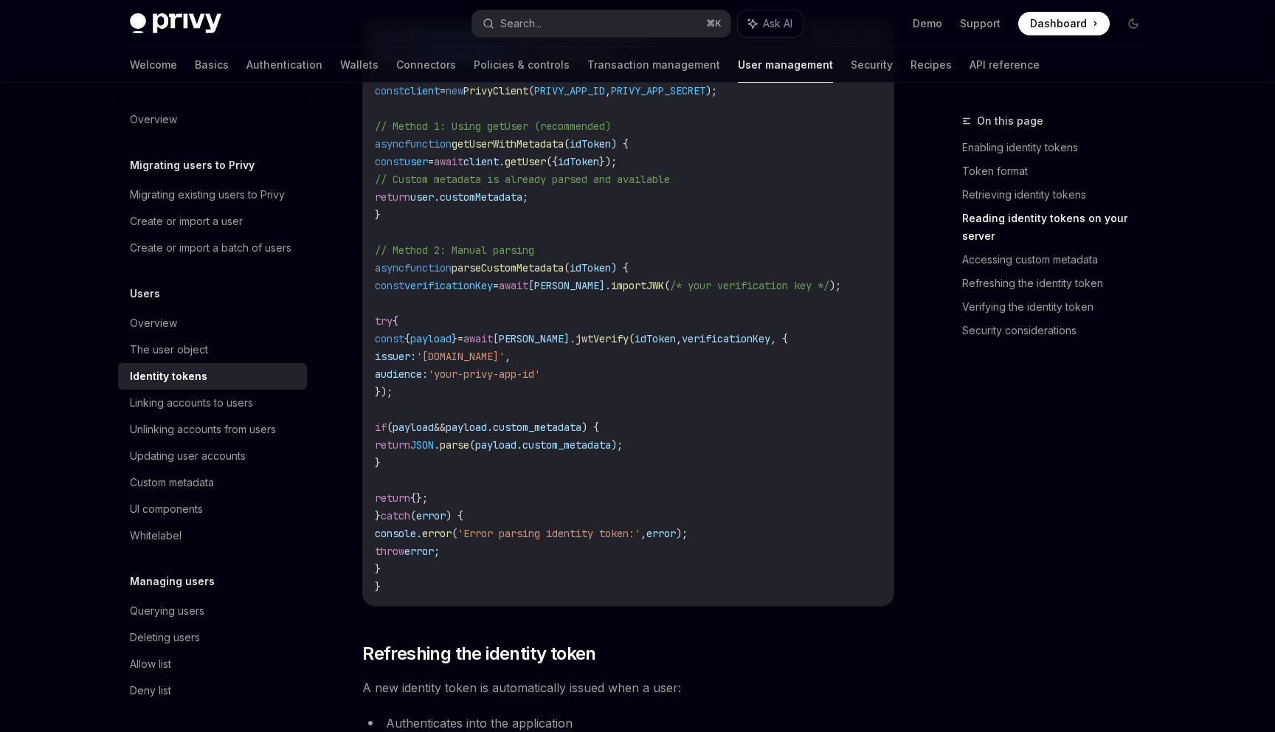
scroll to position [2482, 0]
click at [152, 411] on div "Linking accounts to users" at bounding box center [191, 403] width 123 height 18
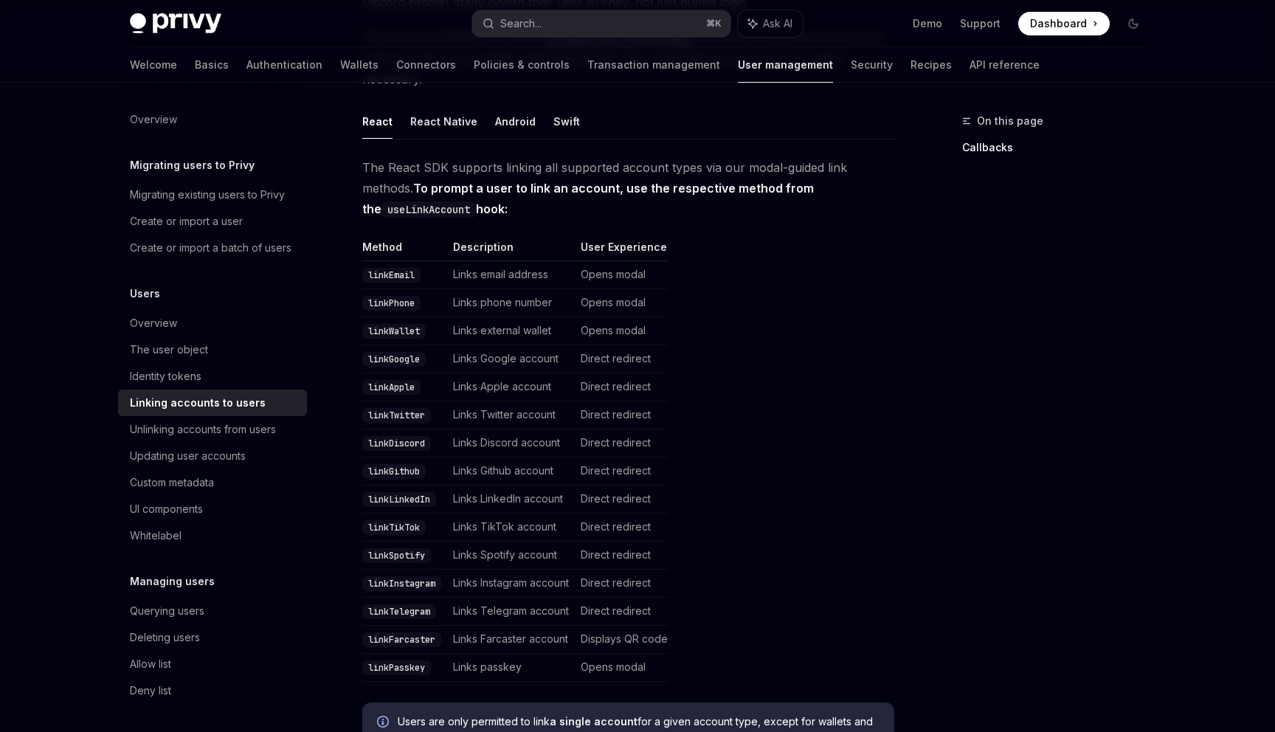
scroll to position [180, 0]
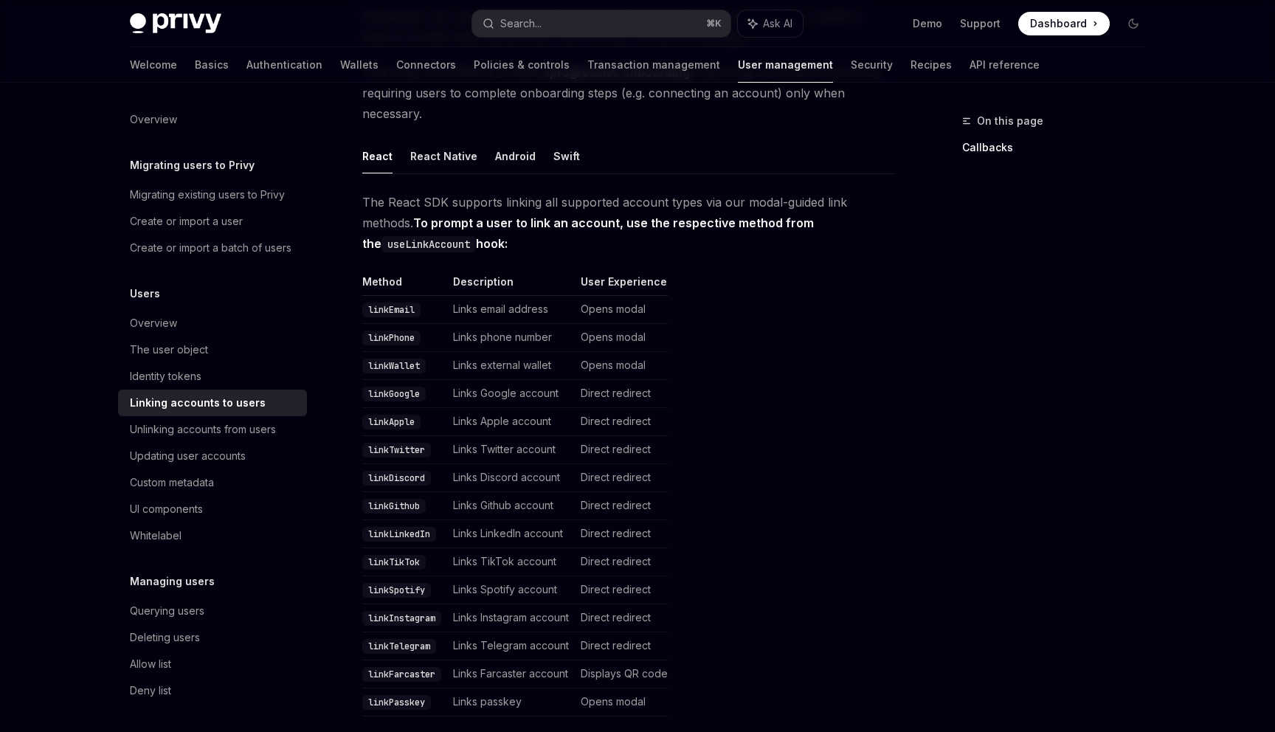
click at [612, 352] on td "Opens modal" at bounding box center [621, 366] width 93 height 28
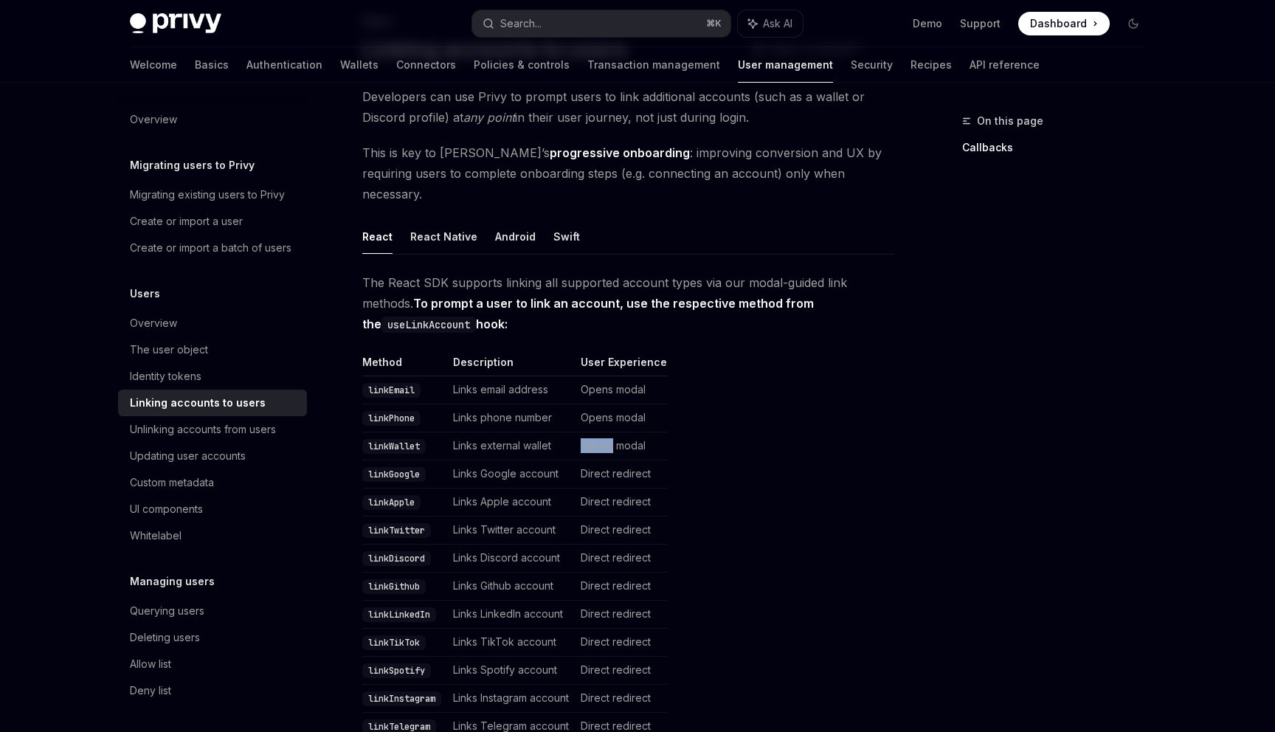
scroll to position [80, 0]
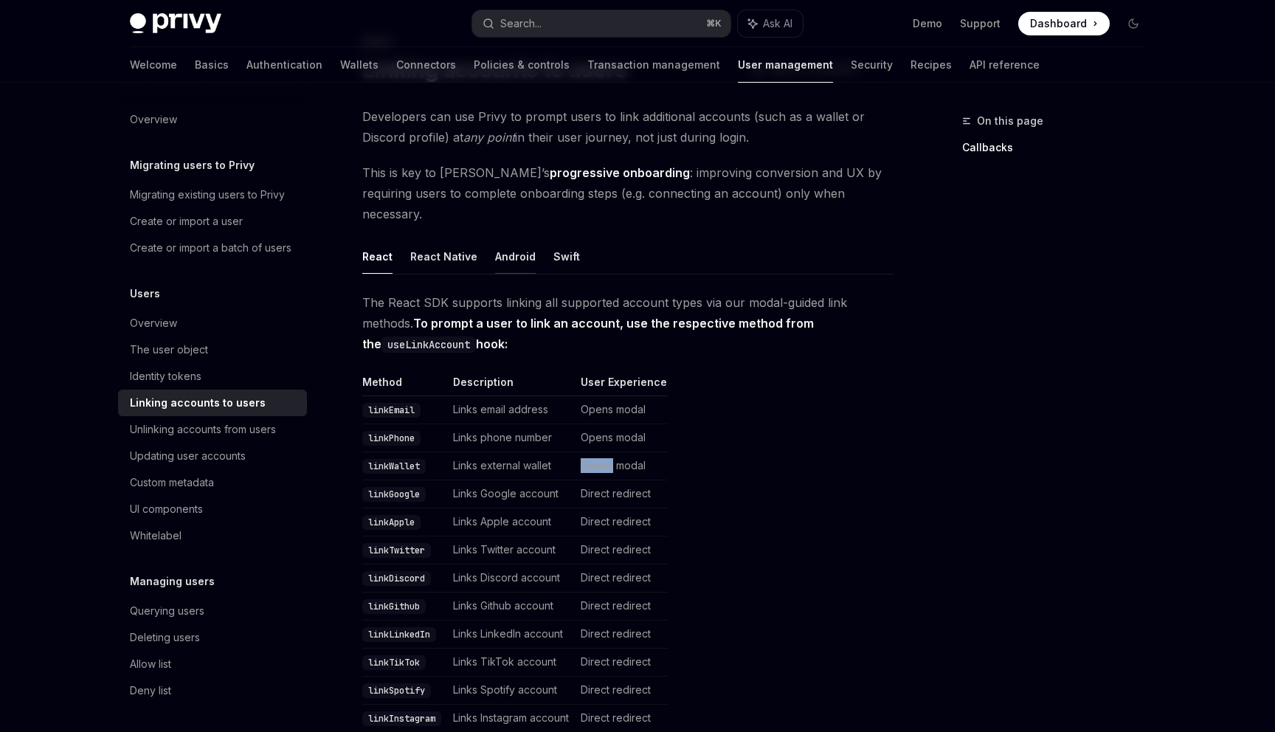
click at [513, 239] on button "Android" at bounding box center [515, 256] width 41 height 35
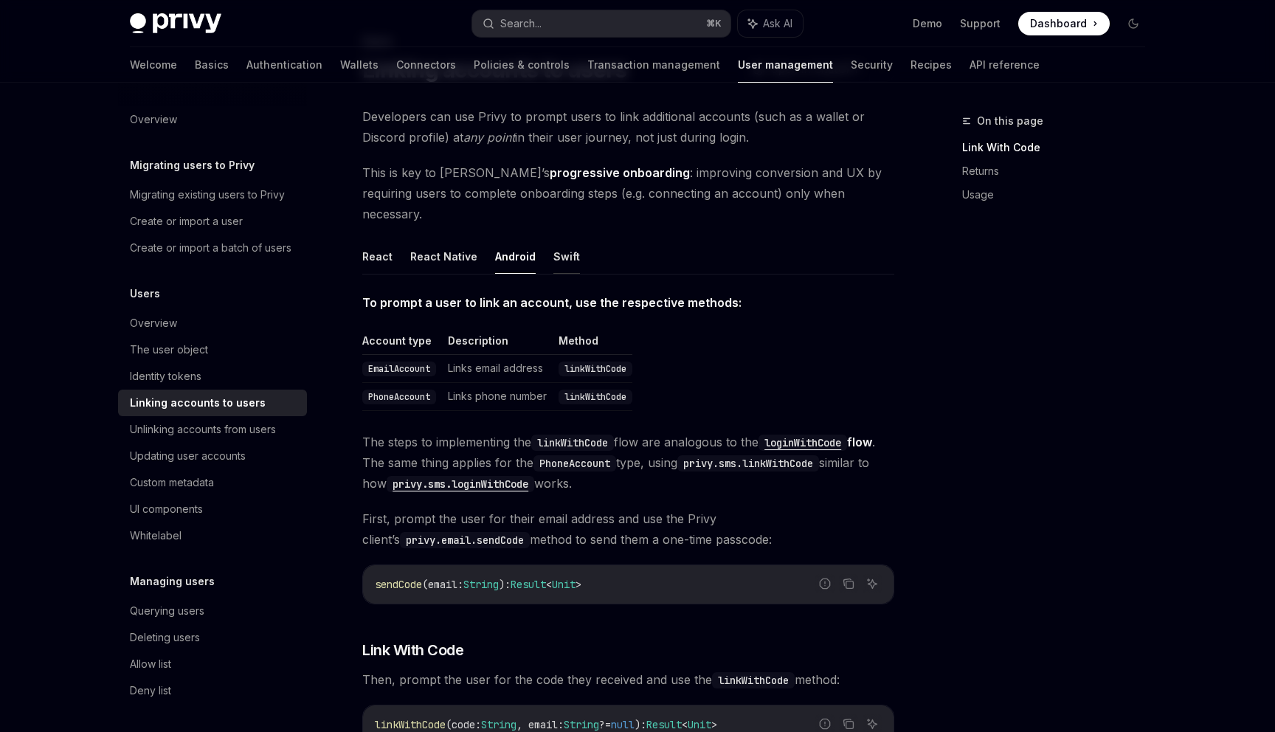
click at [562, 239] on button "Swift" at bounding box center [566, 256] width 27 height 35
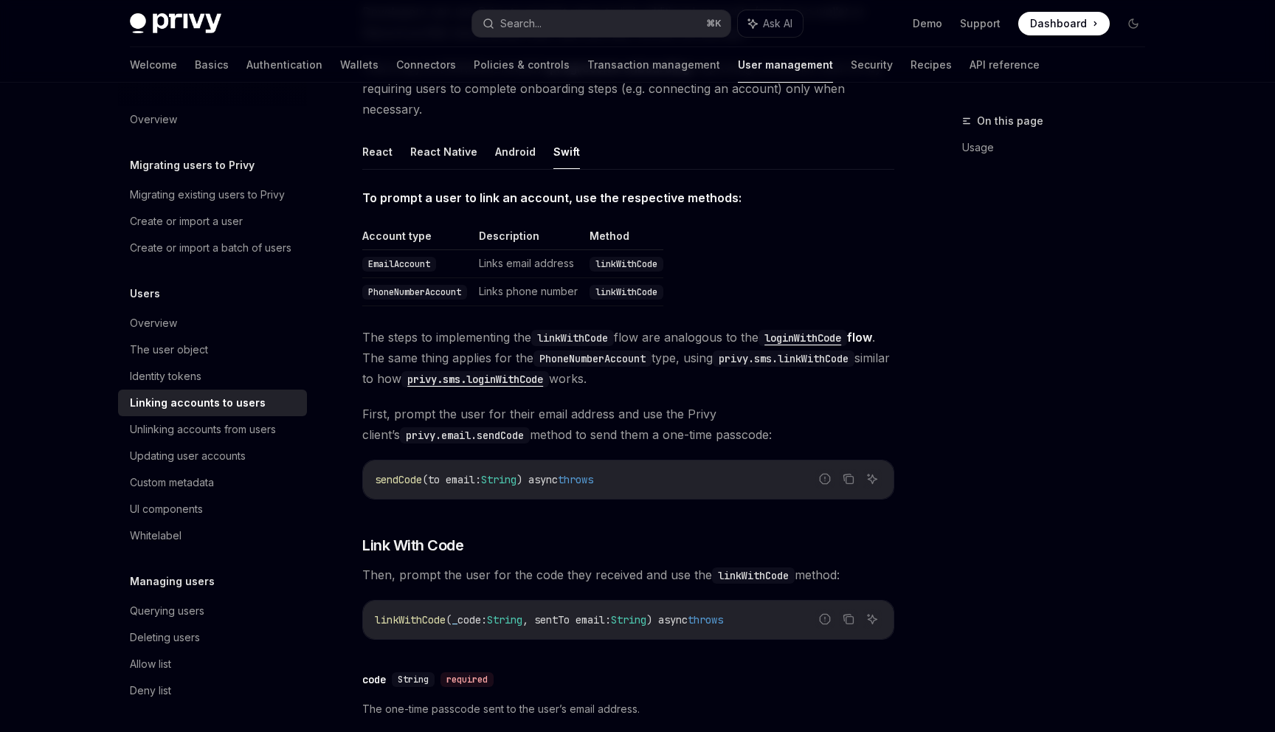
scroll to position [175, 0]
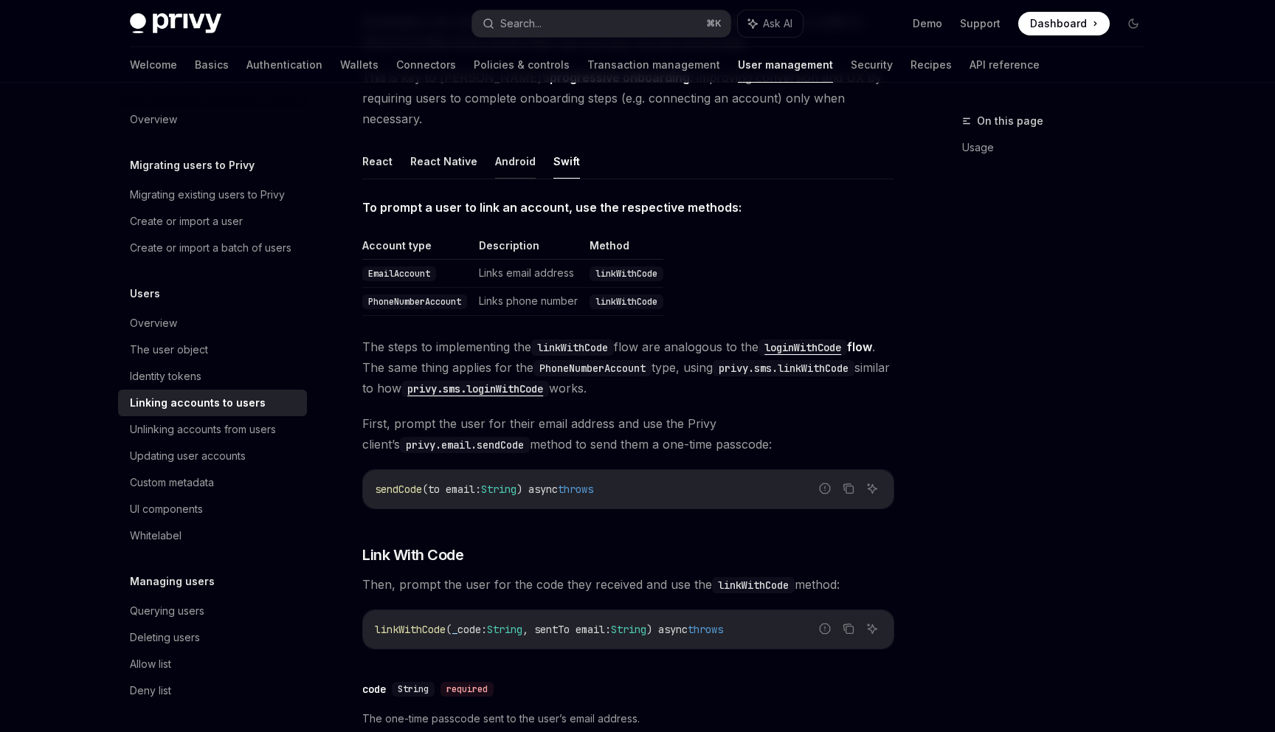
click at [504, 144] on button "Android" at bounding box center [515, 161] width 41 height 35
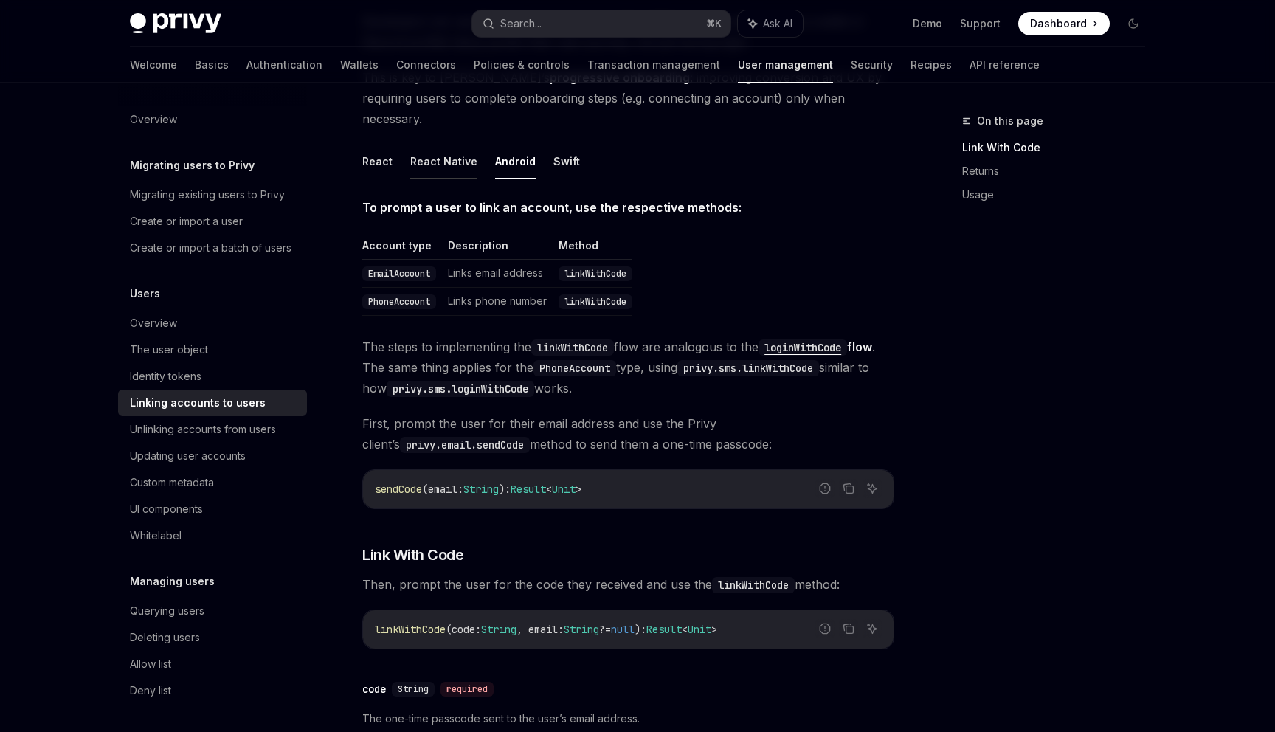
click at [463, 149] on button "React Native" at bounding box center [443, 161] width 67 height 35
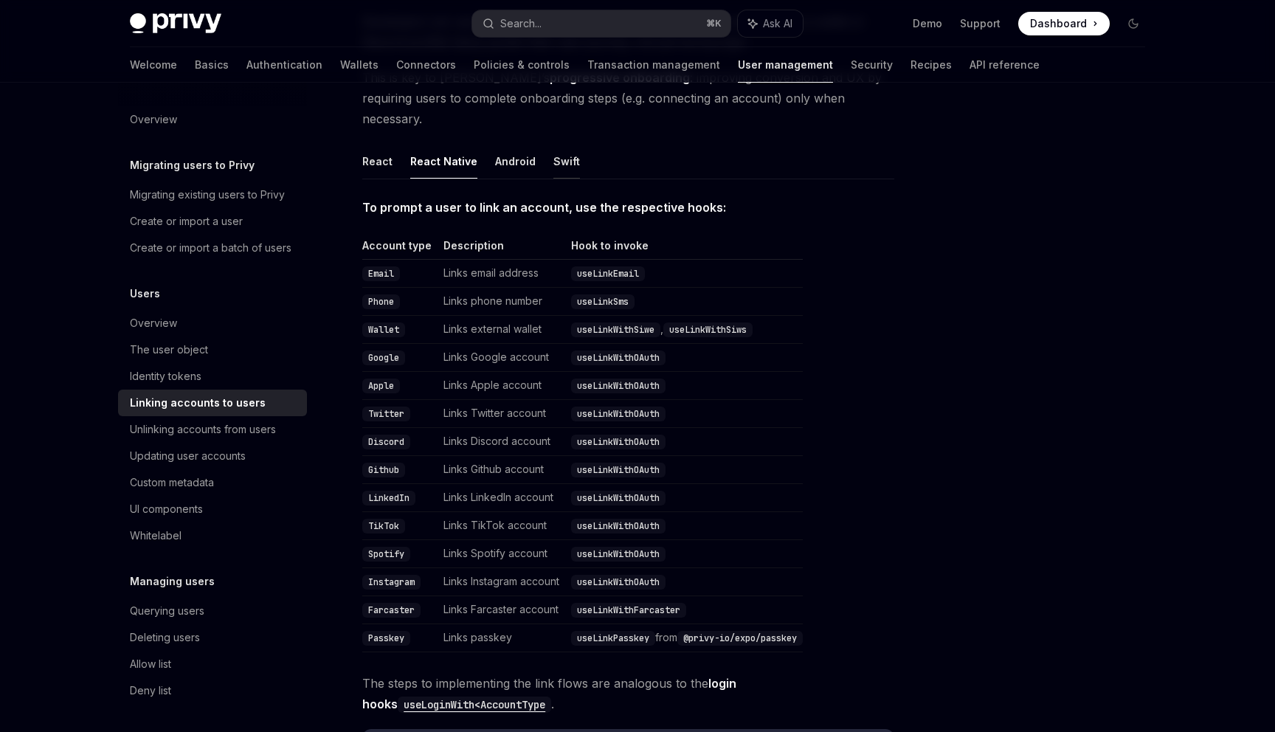
click at [570, 144] on button "Swift" at bounding box center [566, 161] width 27 height 35
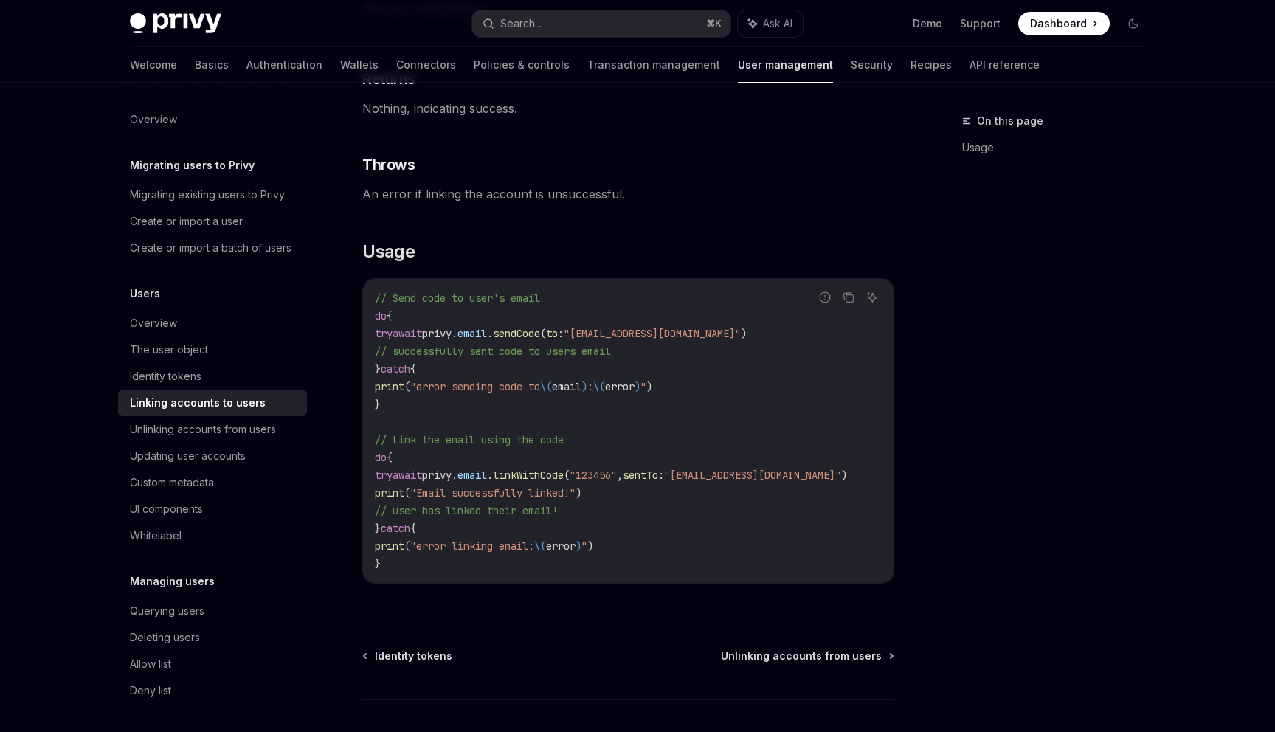
scroll to position [1036, 0]
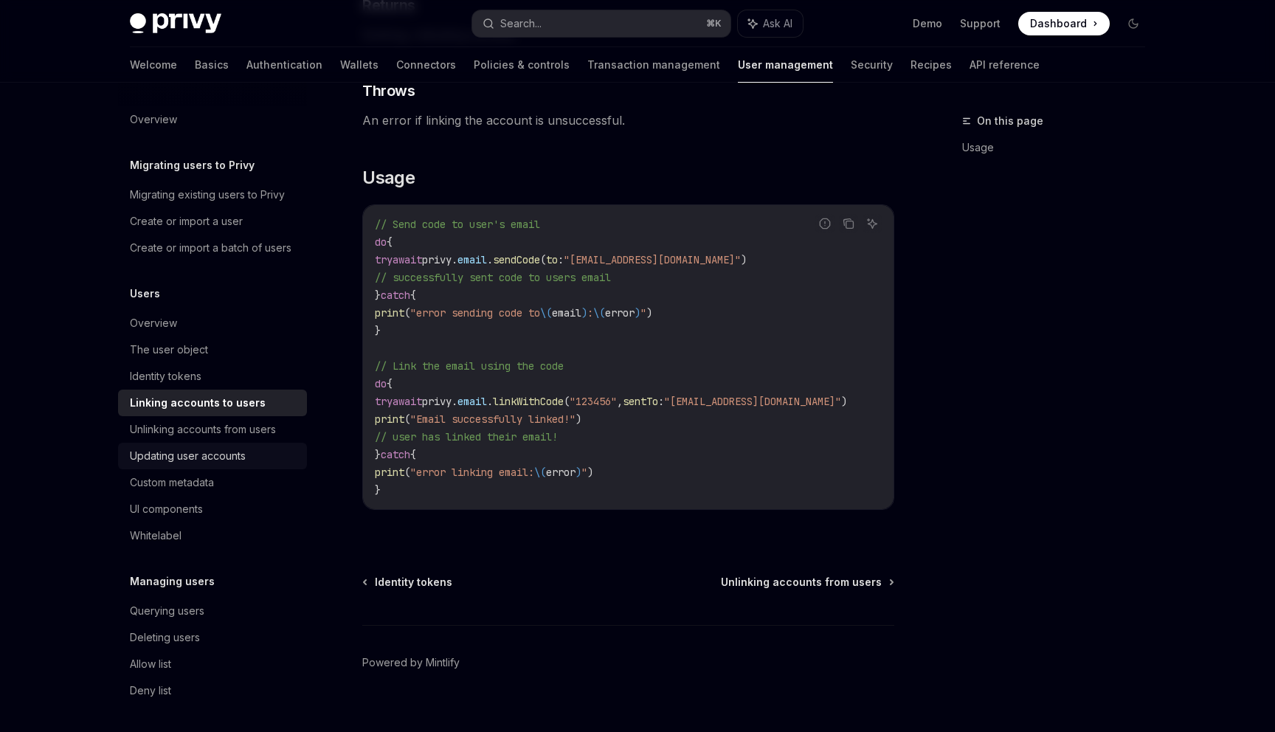
click at [172, 458] on div "Updating user accounts" at bounding box center [188, 456] width 116 height 18
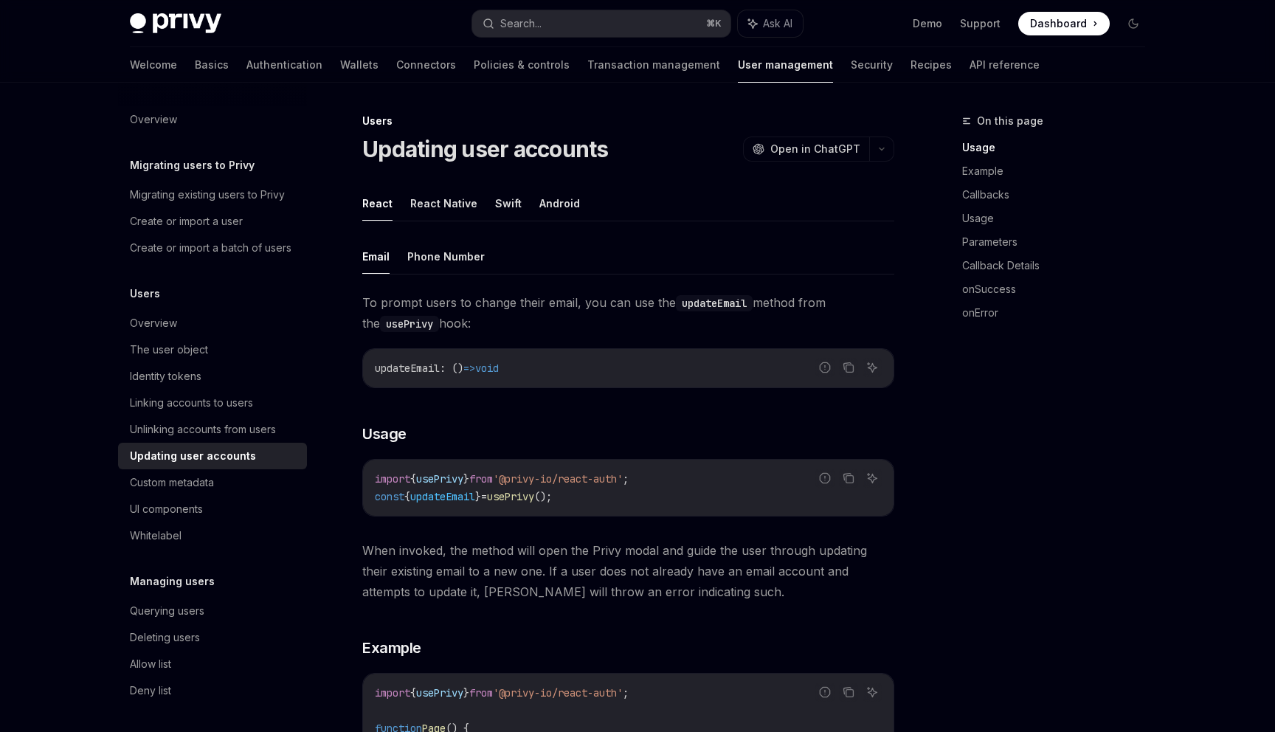
click at [515, 204] on ul "React React Native Swift Android" at bounding box center [628, 203] width 532 height 35
click at [498, 205] on button "Swift" at bounding box center [508, 203] width 27 height 35
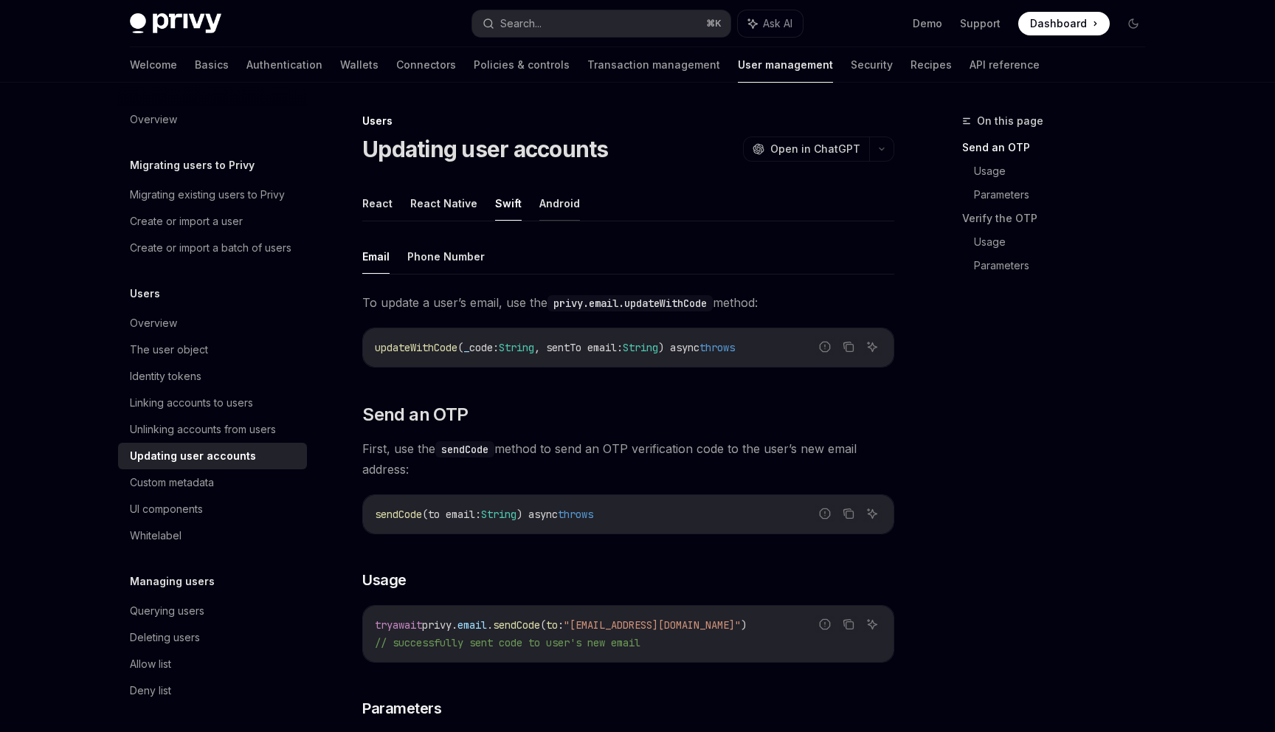
click at [544, 202] on button "Android" at bounding box center [559, 203] width 41 height 35
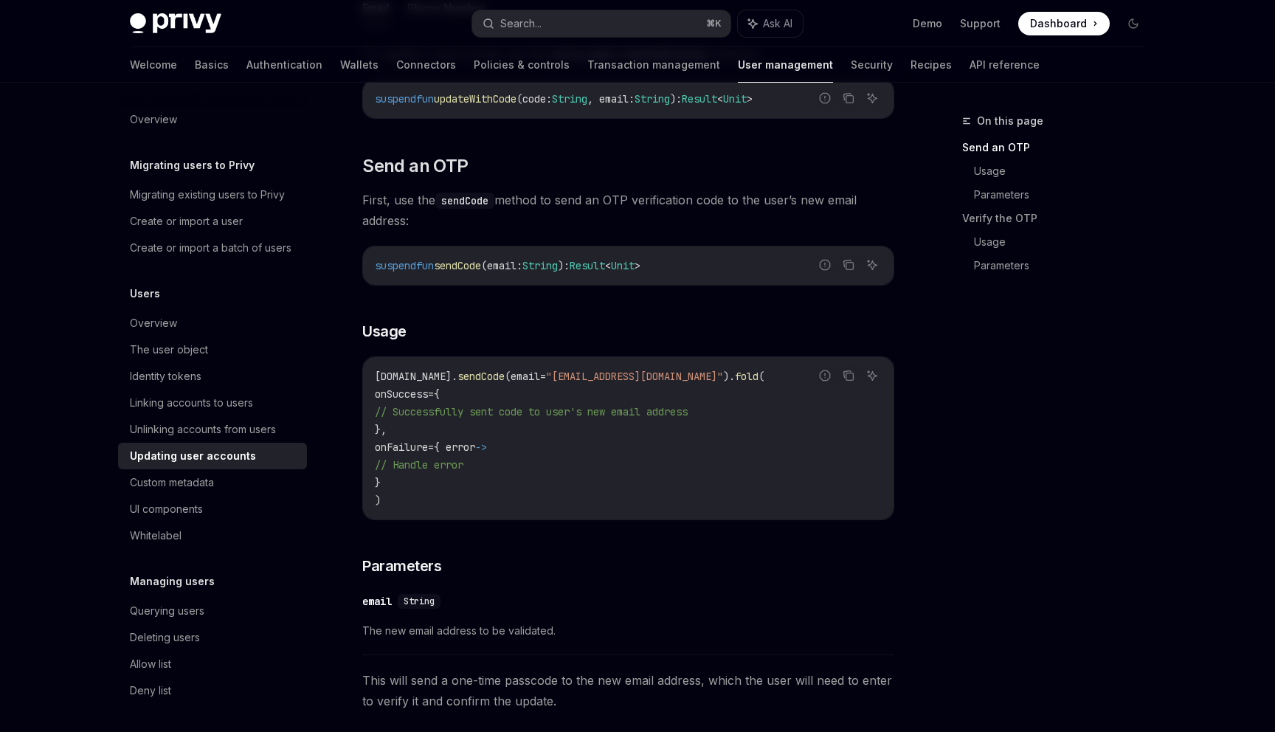
scroll to position [257, 0]
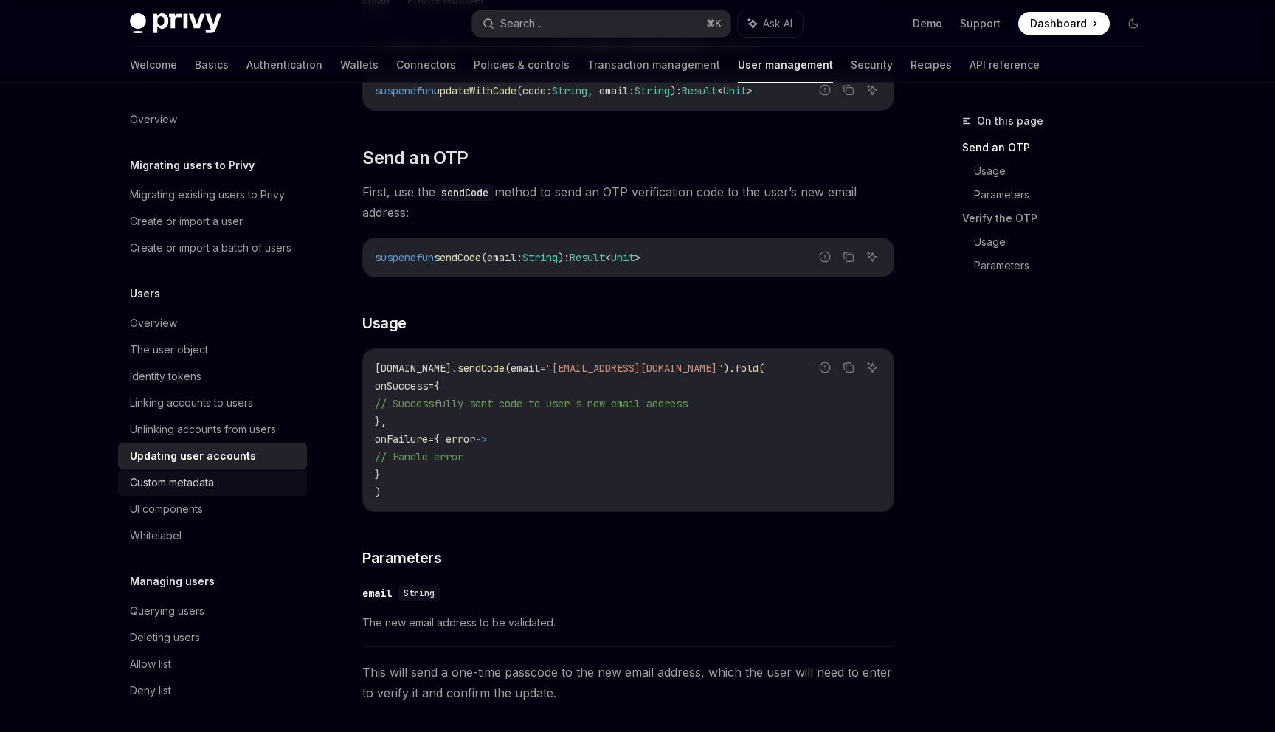
click at [214, 486] on div "Custom metadata" at bounding box center [172, 483] width 84 height 18
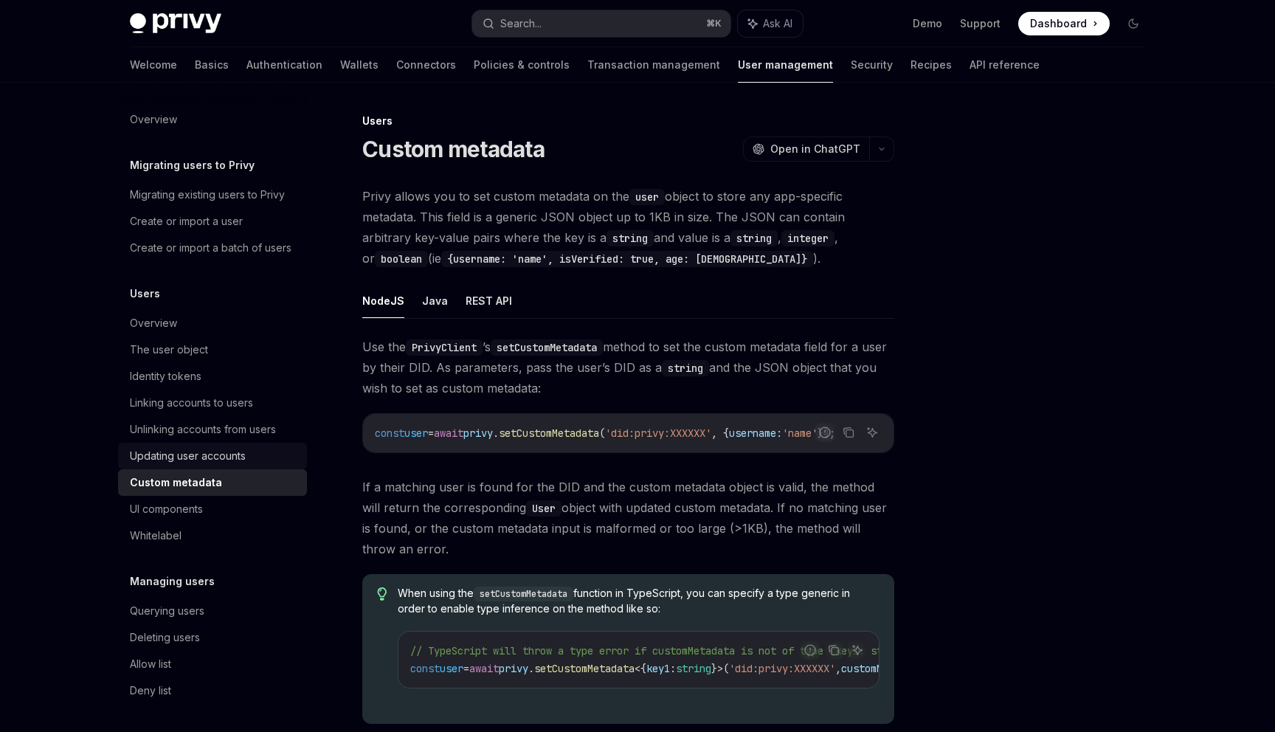
click at [207, 457] on div "Updating user accounts" at bounding box center [188, 456] width 116 height 18
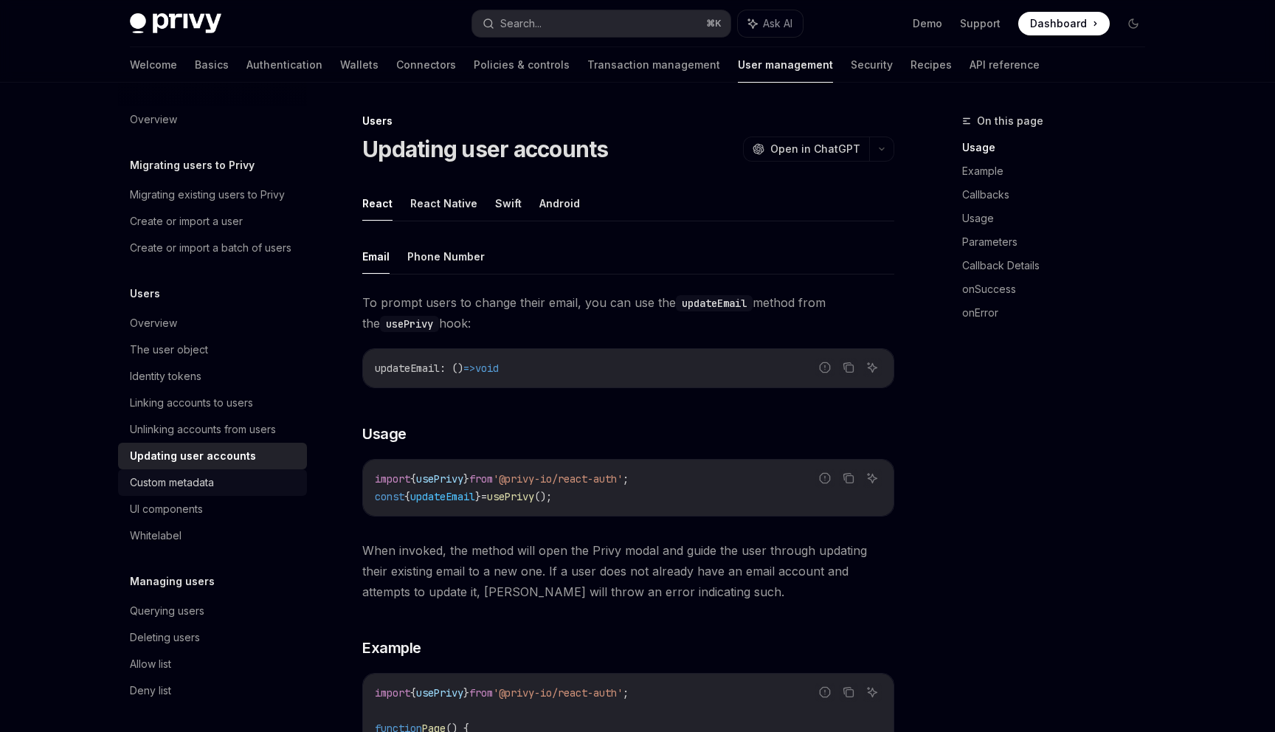
click at [181, 493] on link "Custom metadata" at bounding box center [212, 482] width 189 height 27
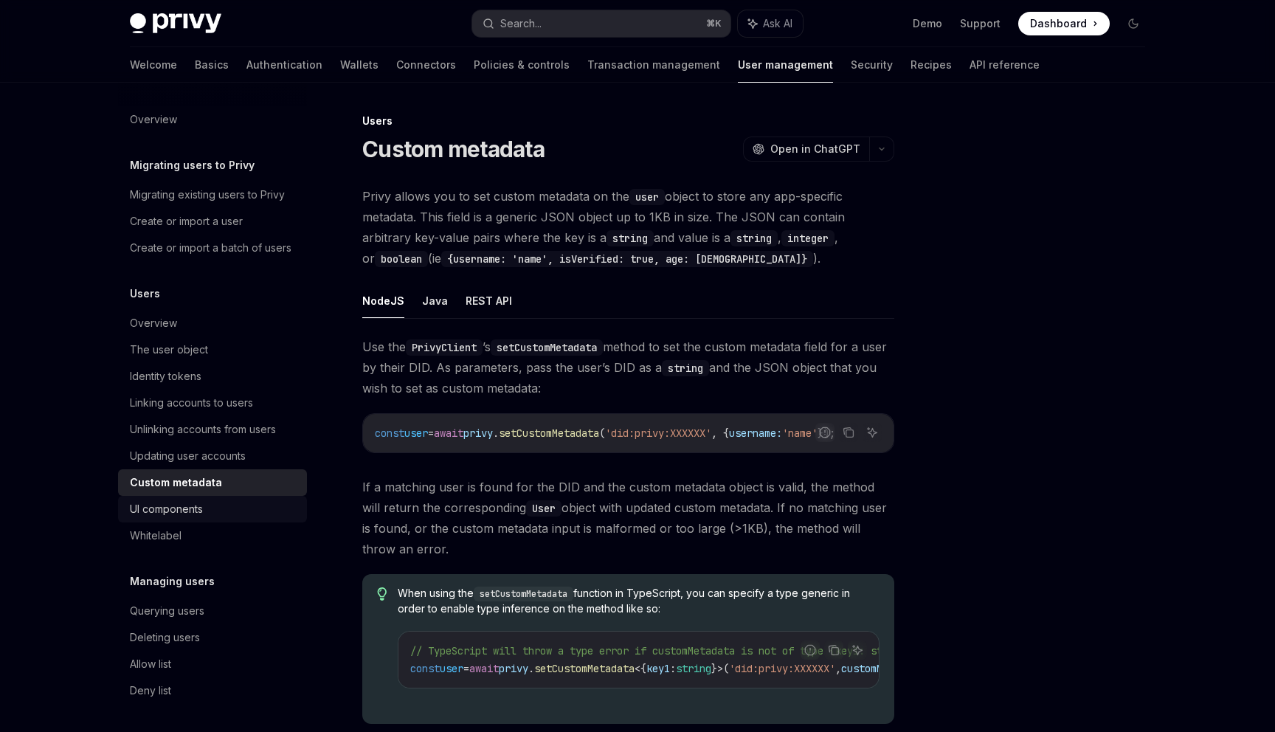
click at [232, 508] on div "UI components" at bounding box center [214, 509] width 168 height 18
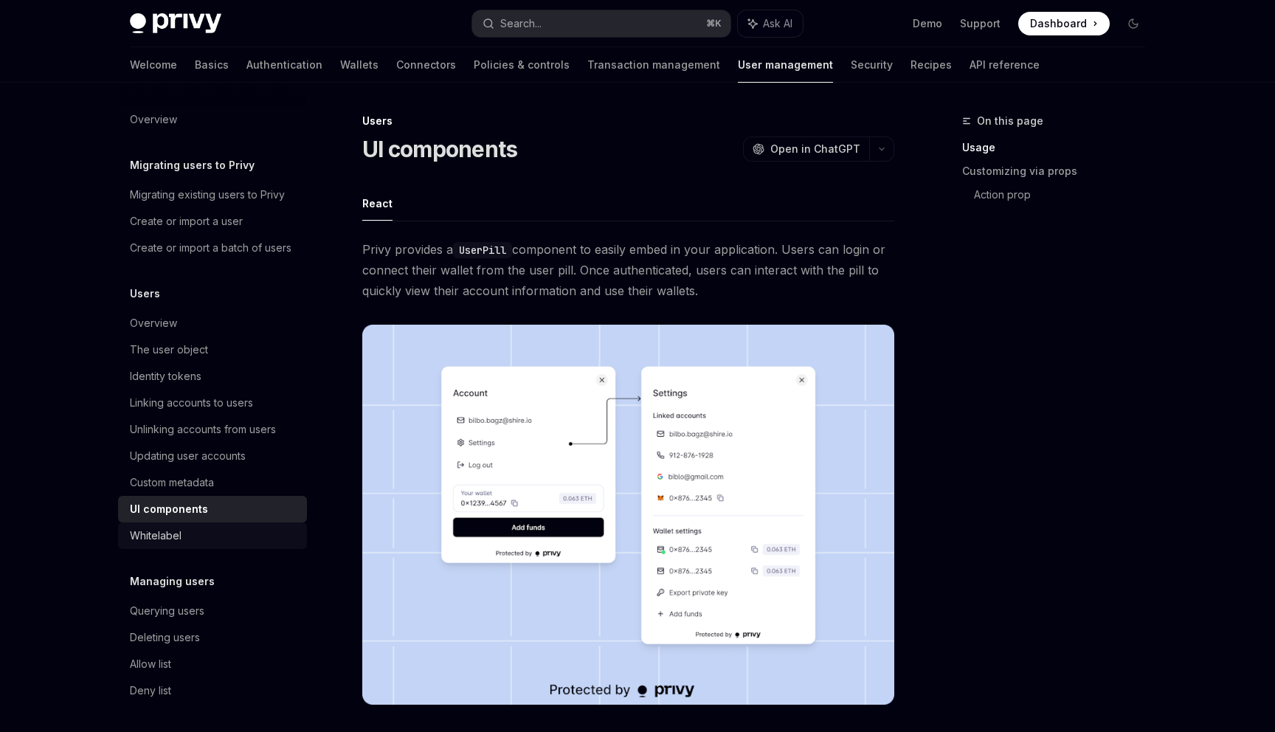
click at [166, 536] on div "Whitelabel" at bounding box center [156, 536] width 52 height 18
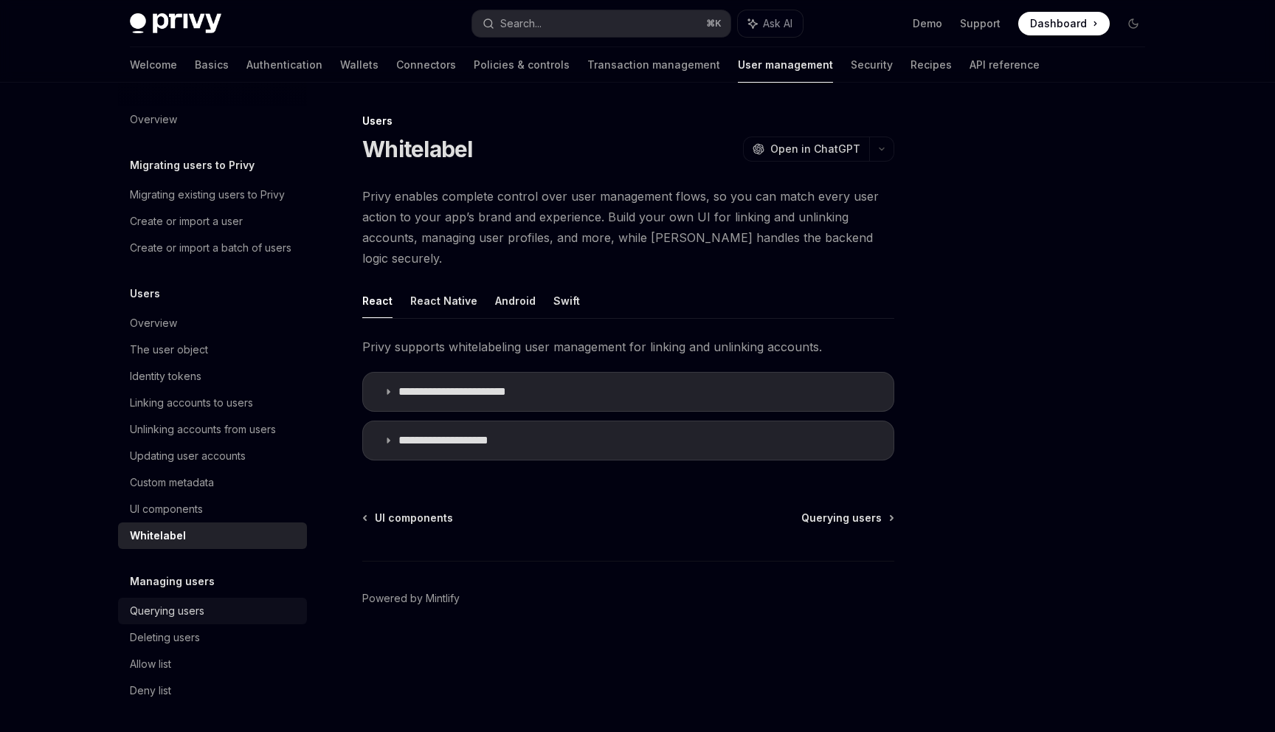
click at [176, 606] on div "Querying users" at bounding box center [167, 611] width 75 height 18
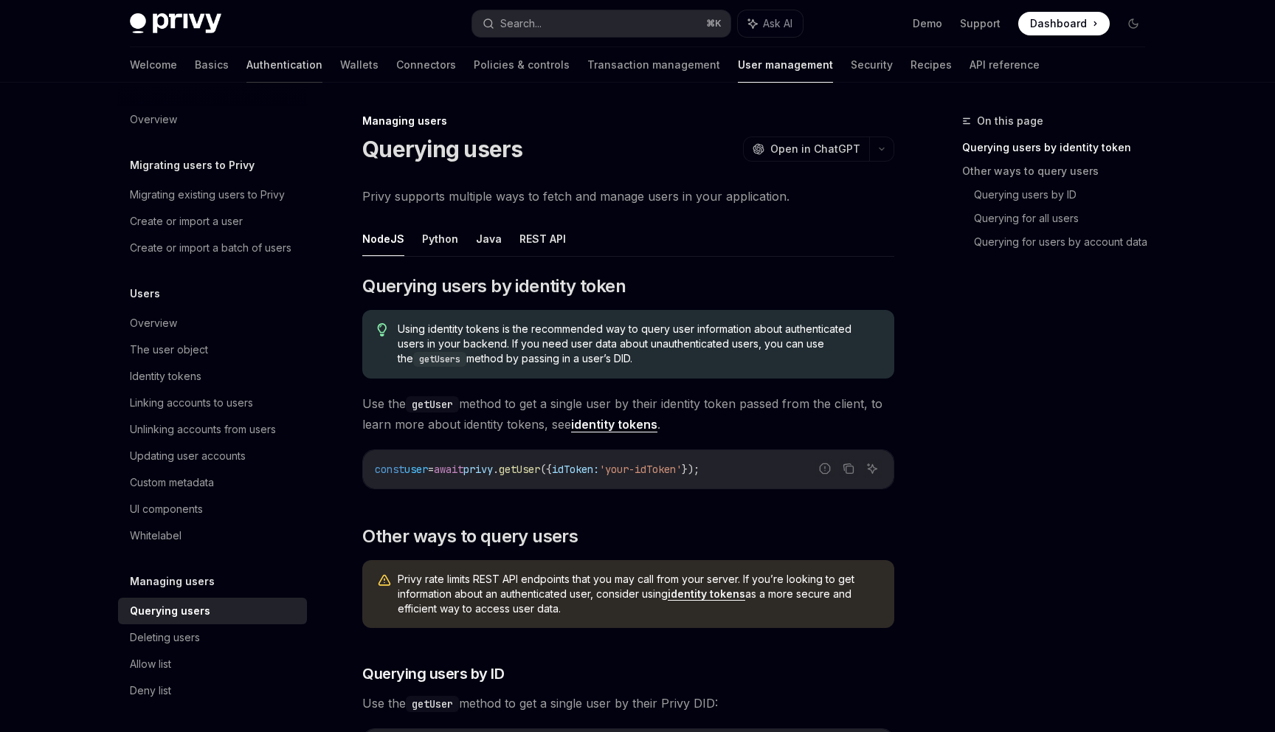
click at [246, 72] on link "Authentication" at bounding box center [284, 64] width 76 height 35
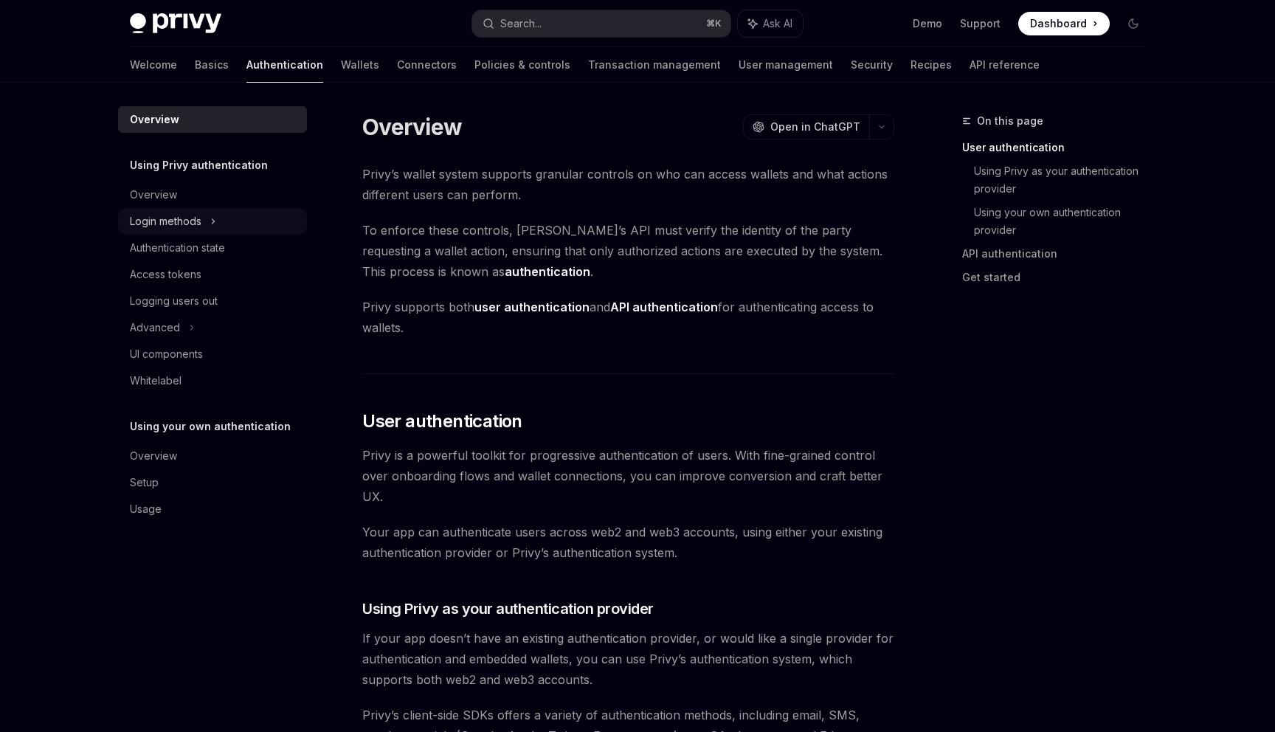
click at [208, 218] on div "Login methods" at bounding box center [212, 221] width 189 height 27
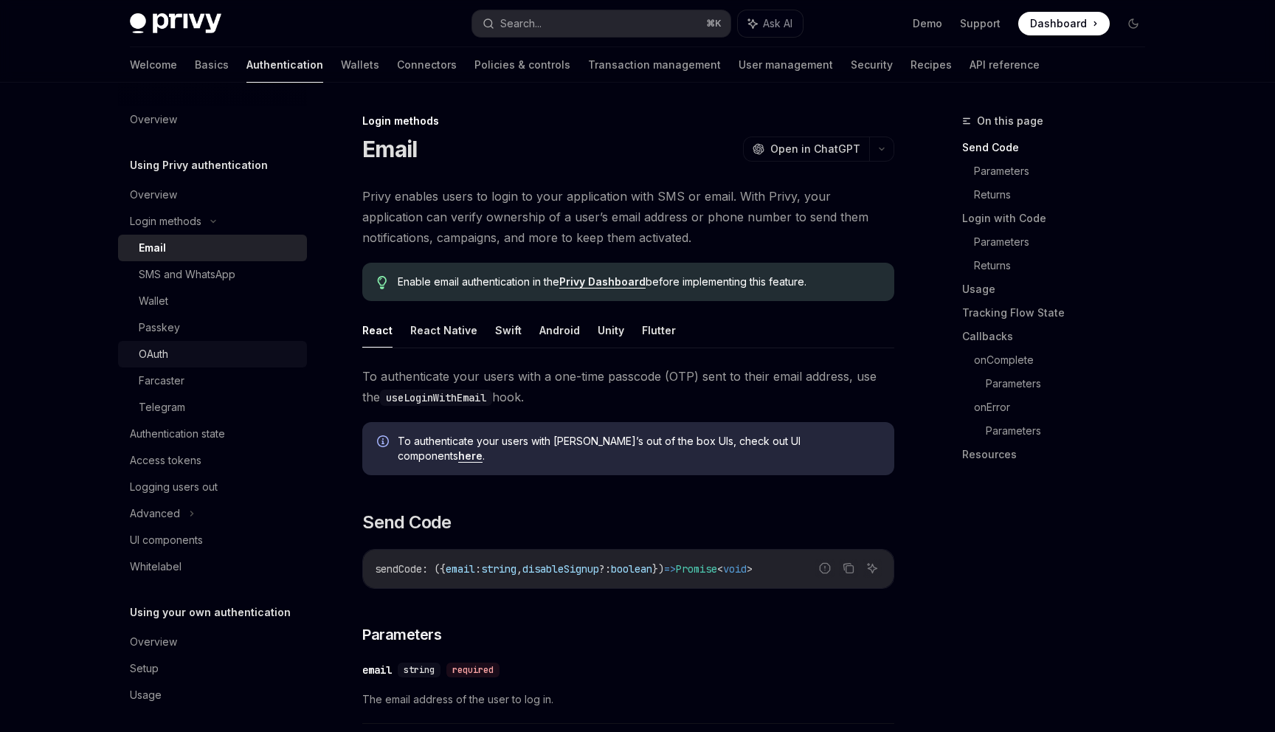
click at [193, 356] on div "OAuth" at bounding box center [218, 354] width 159 height 18
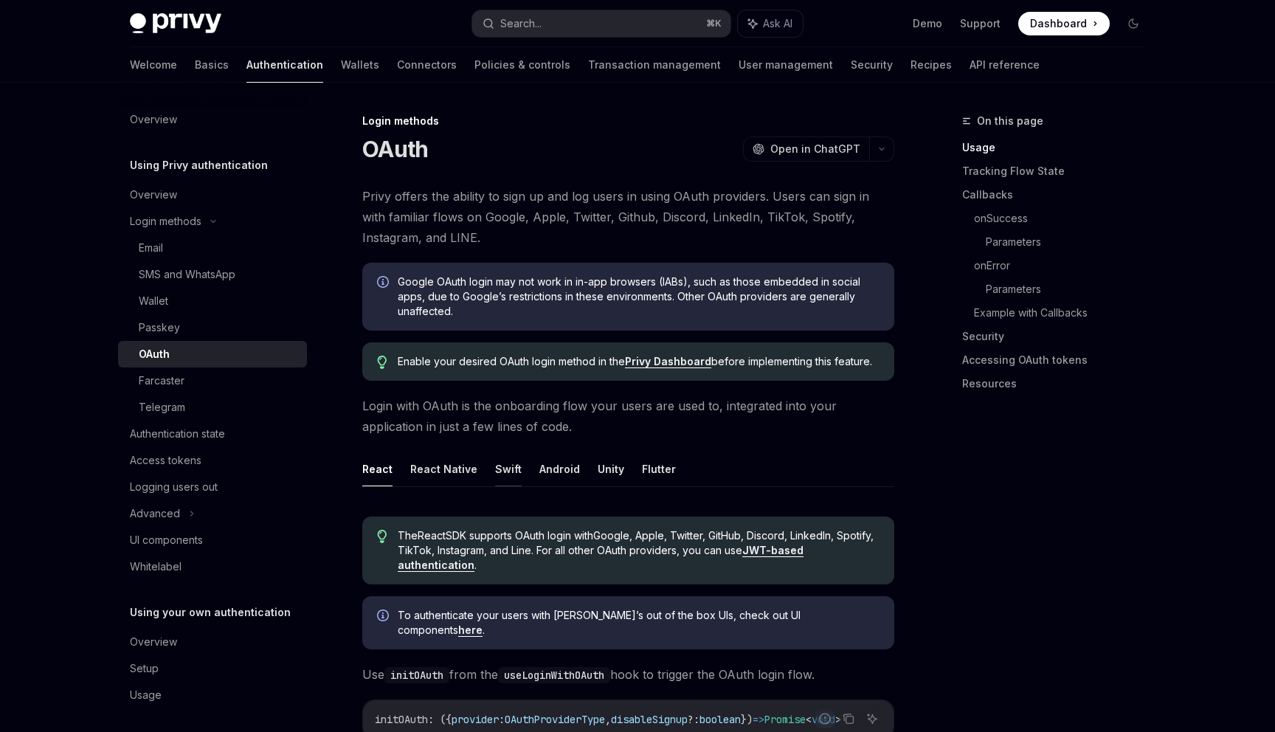
click at [509, 477] on button "Swift" at bounding box center [508, 468] width 27 height 35
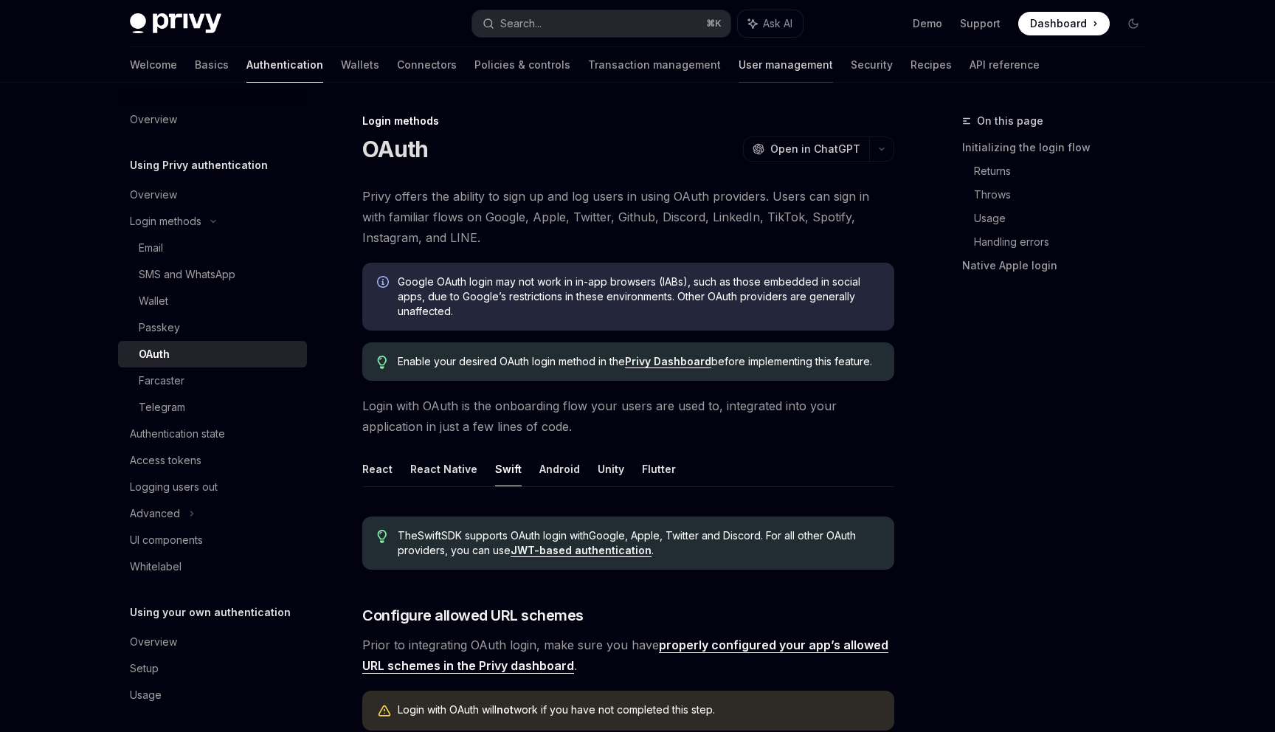
click at [738, 72] on link "User management" at bounding box center [785, 64] width 94 height 35
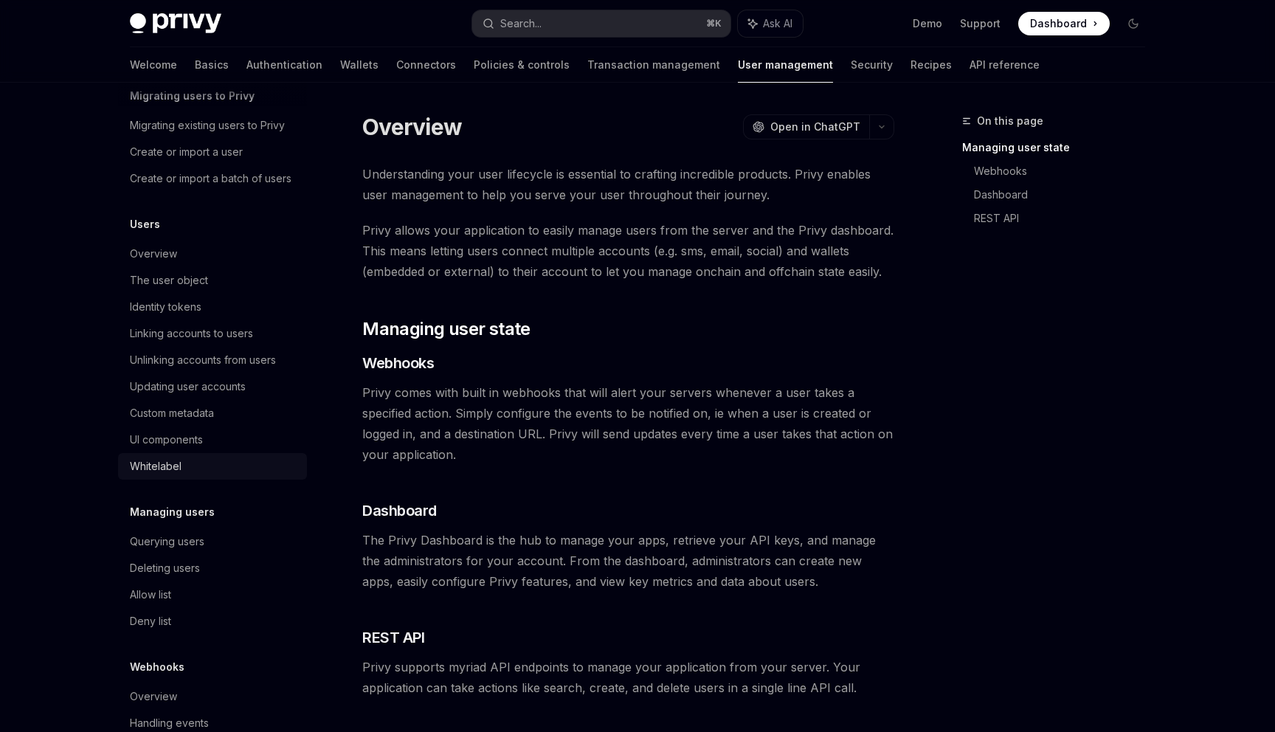
scroll to position [103, 0]
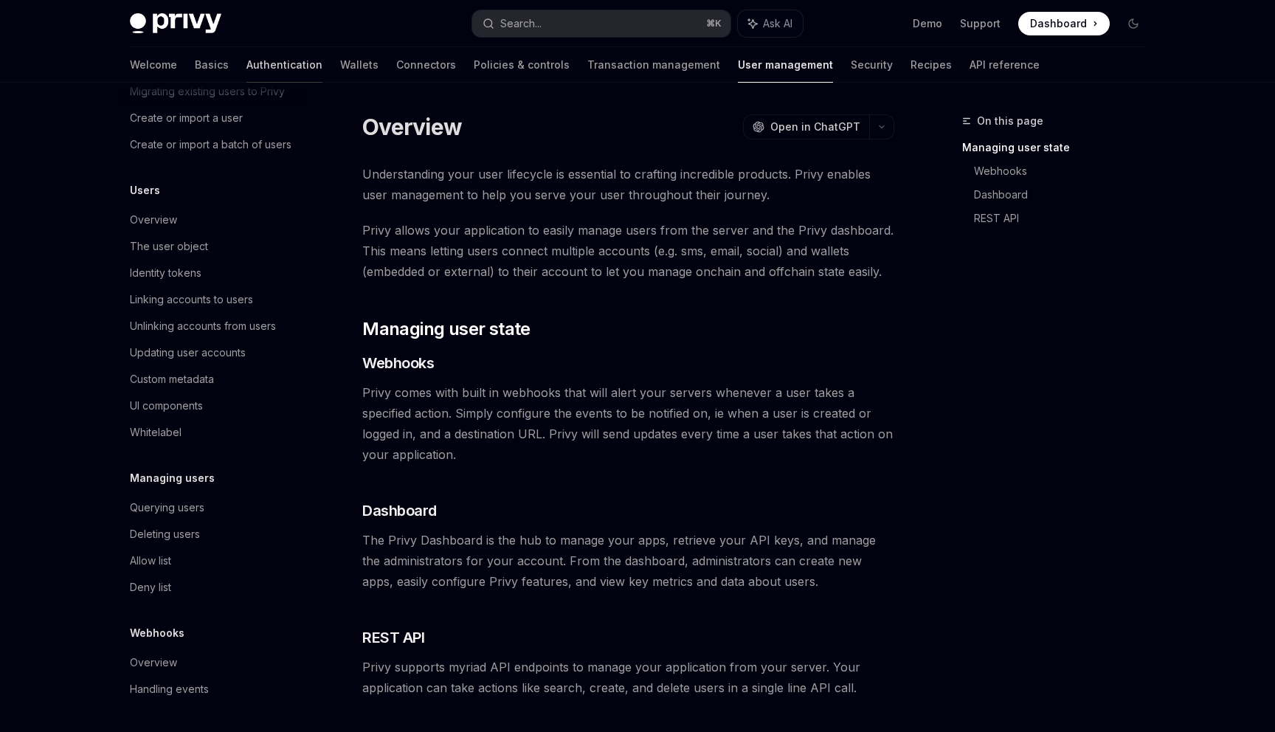
click at [246, 66] on link "Authentication" at bounding box center [284, 64] width 76 height 35
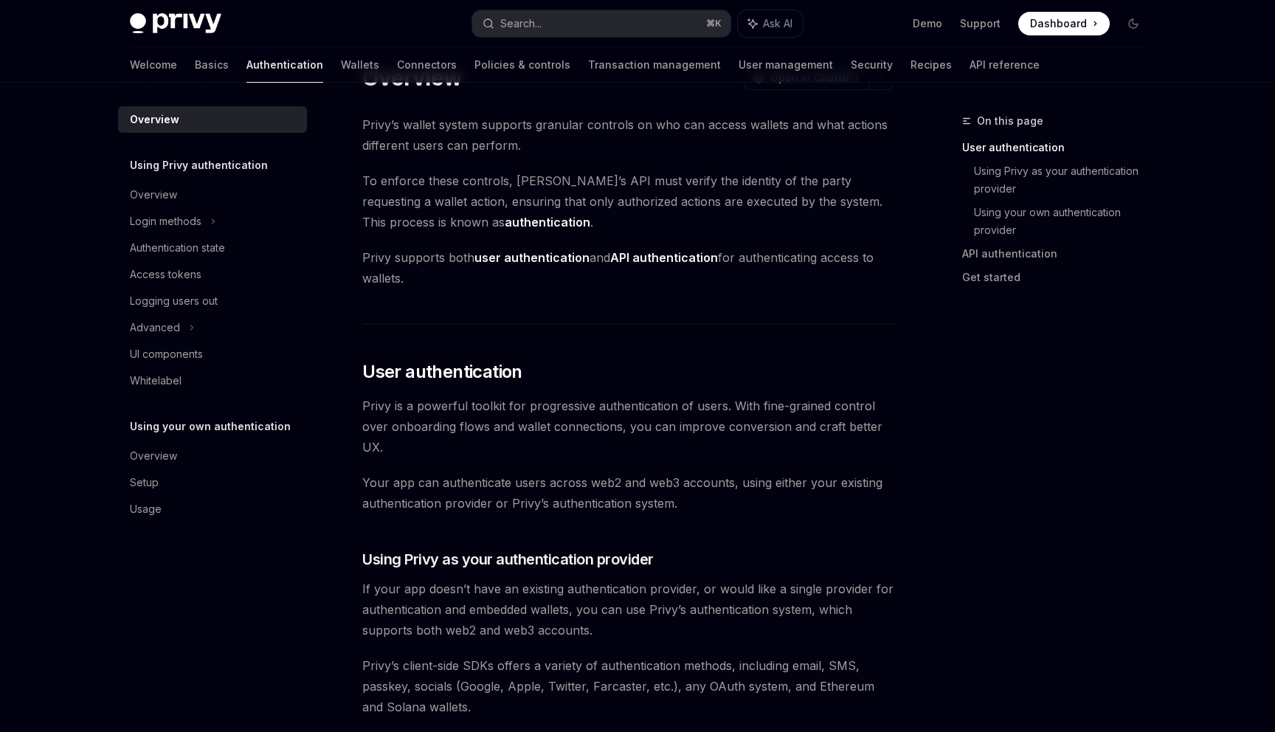
scroll to position [48, 0]
click at [184, 463] on div "Overview" at bounding box center [214, 456] width 168 height 18
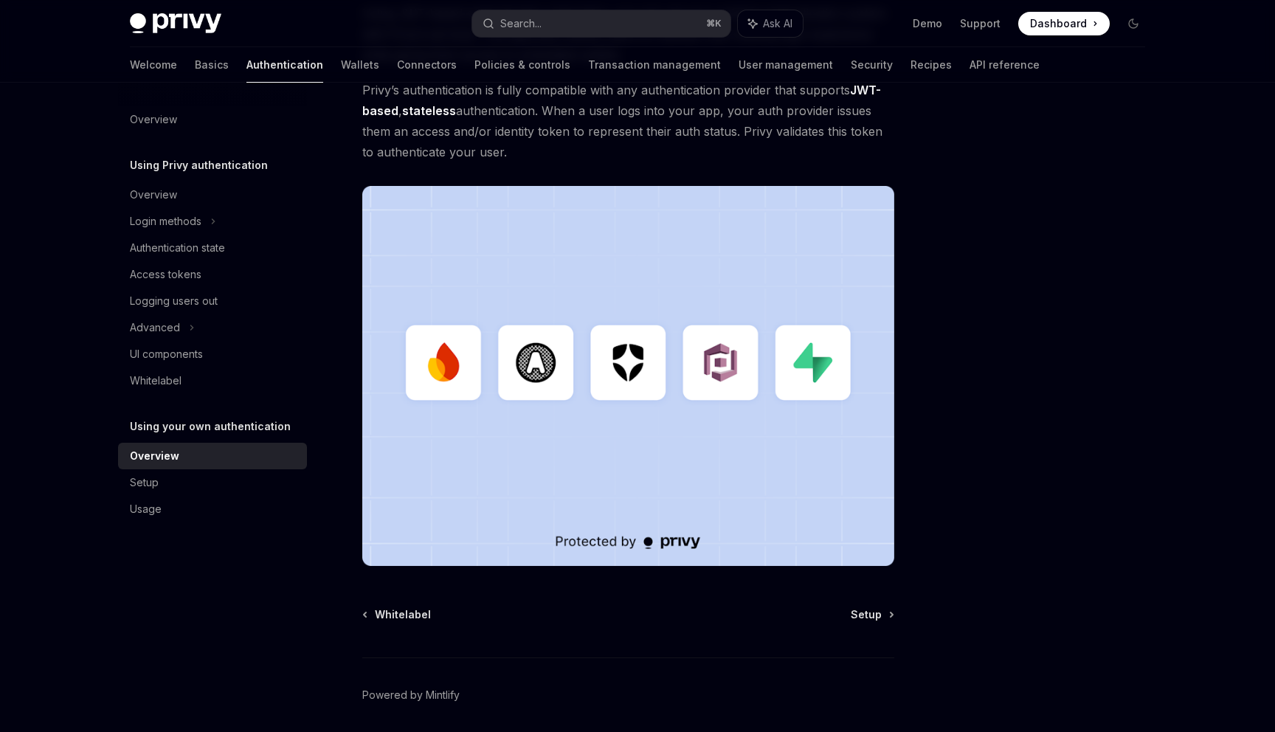
scroll to position [319, 0]
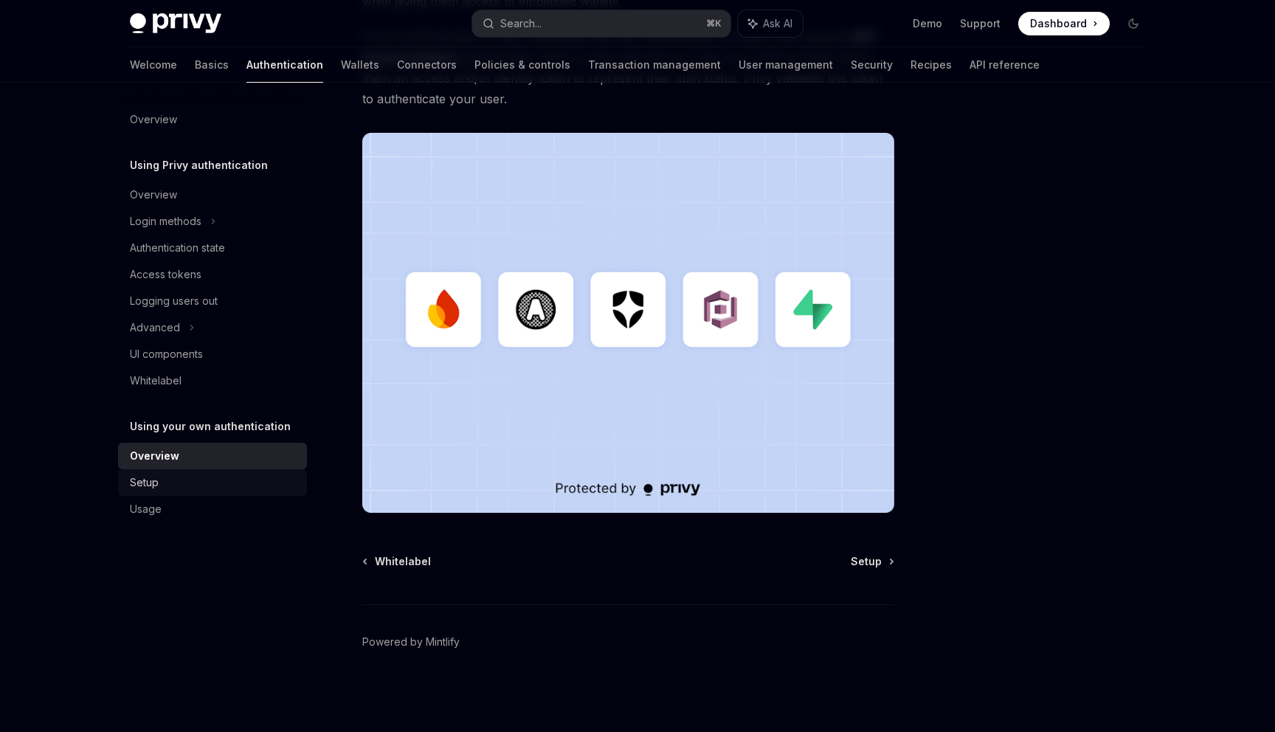
click at [183, 494] on link "Setup" at bounding box center [212, 482] width 189 height 27
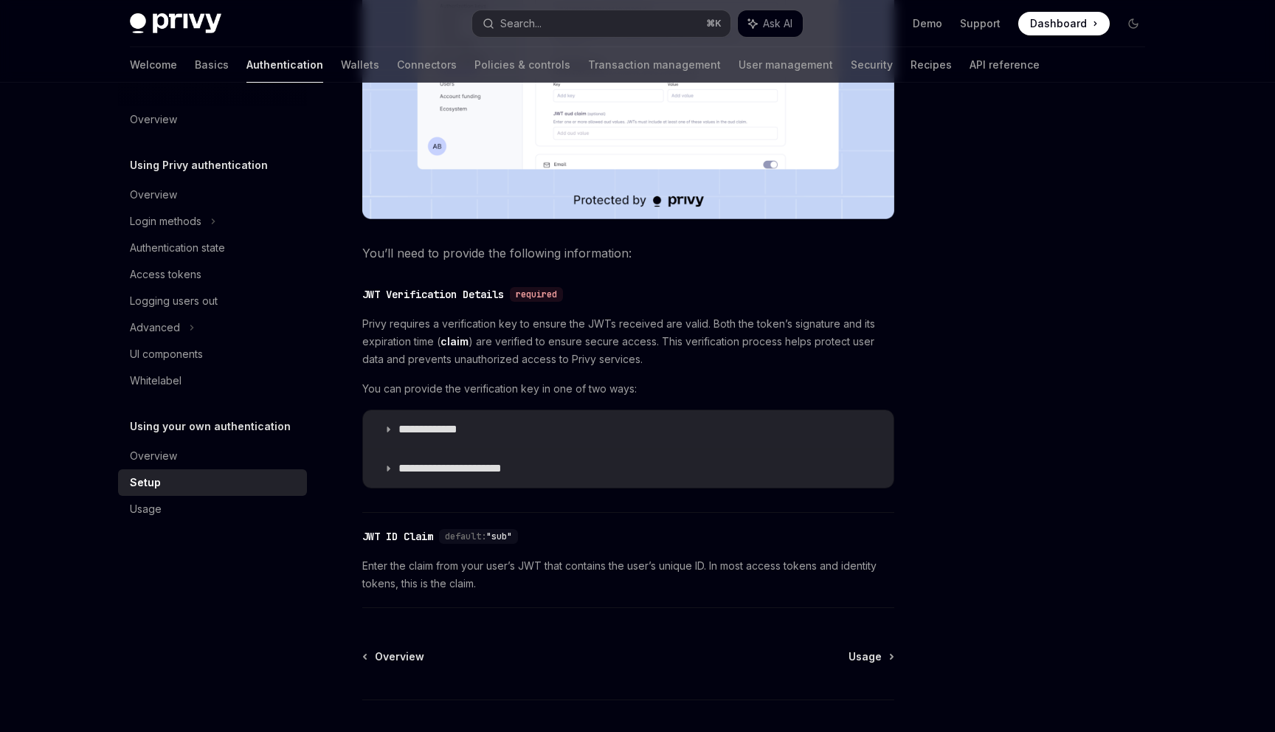
scroll to position [559, 0]
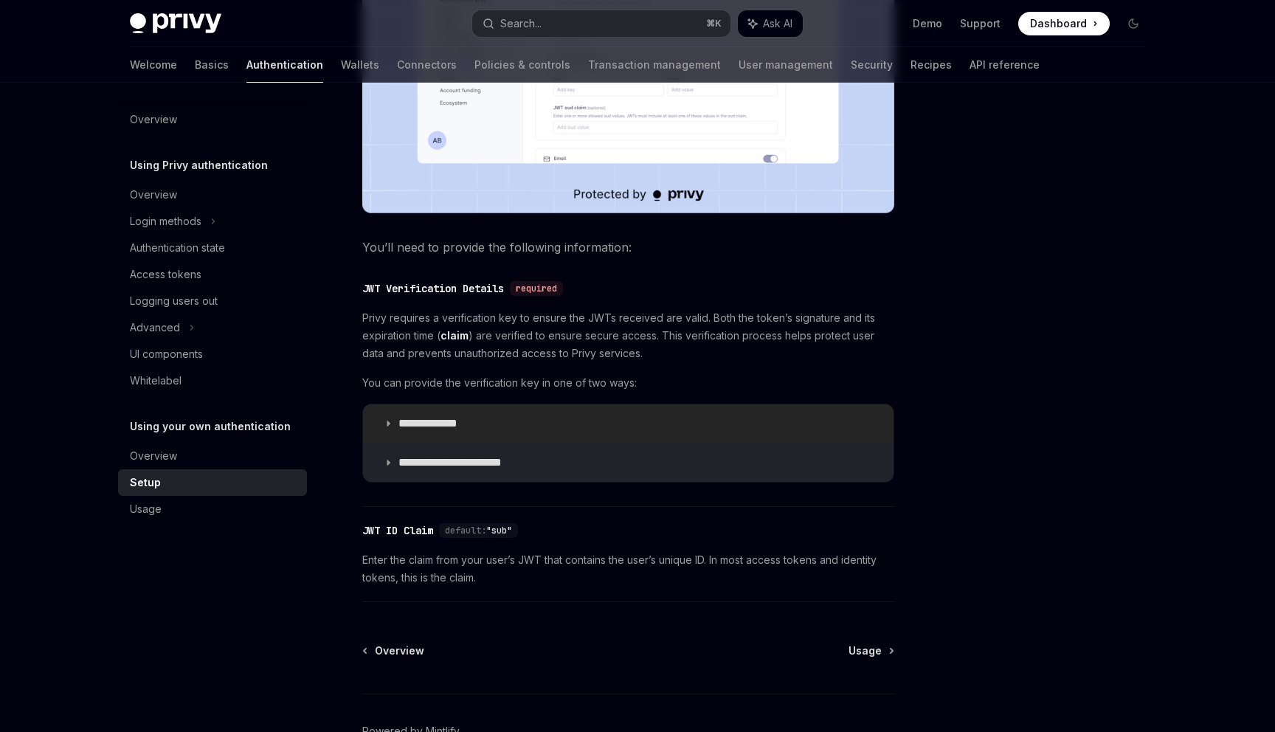
click at [388, 426] on icon at bounding box center [388, 423] width 9 height 9
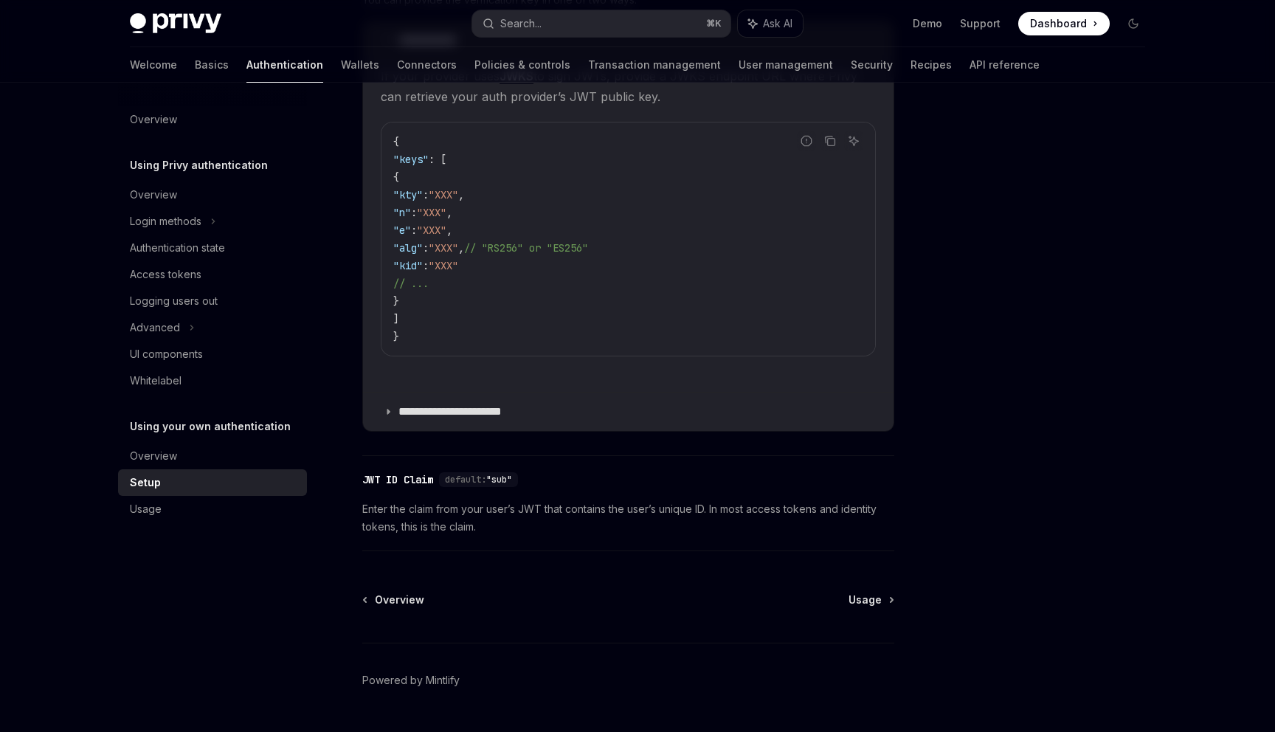
scroll to position [943, 0]
click at [178, 508] on div "Usage" at bounding box center [214, 509] width 168 height 18
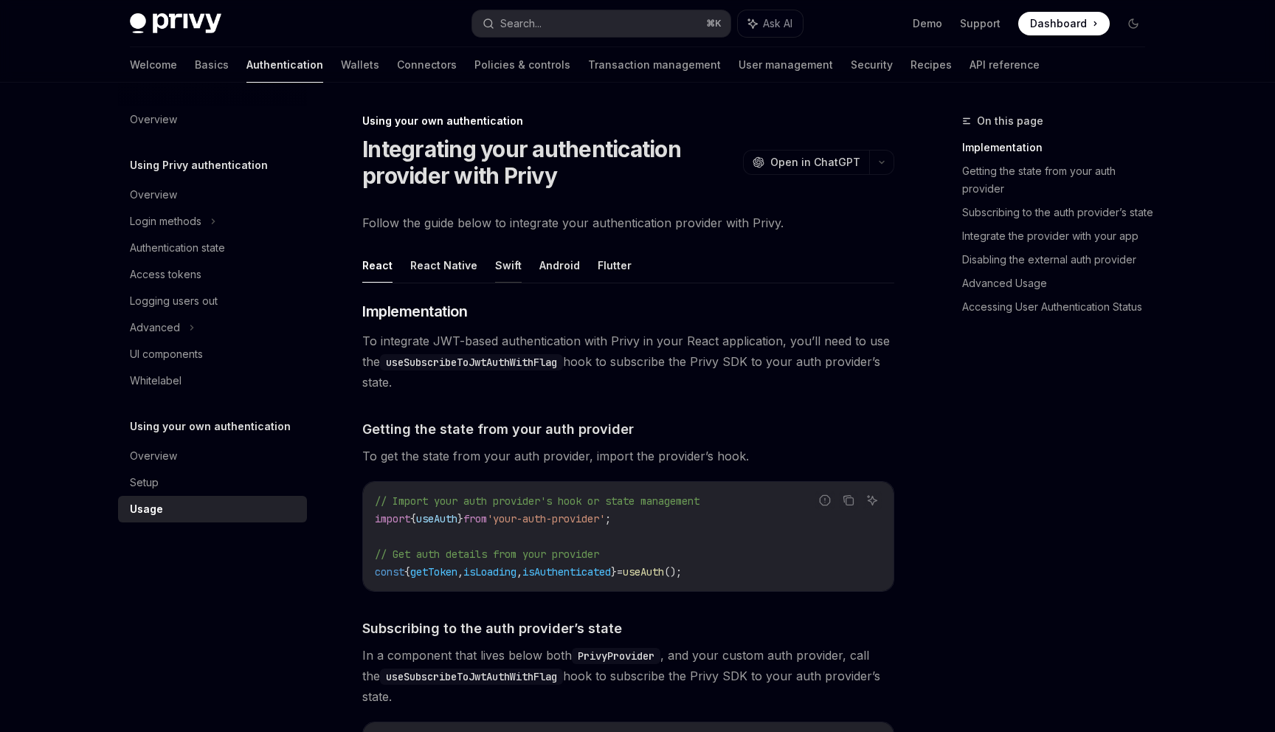
click at [503, 266] on button "Swift" at bounding box center [508, 265] width 27 height 35
type textarea "*"
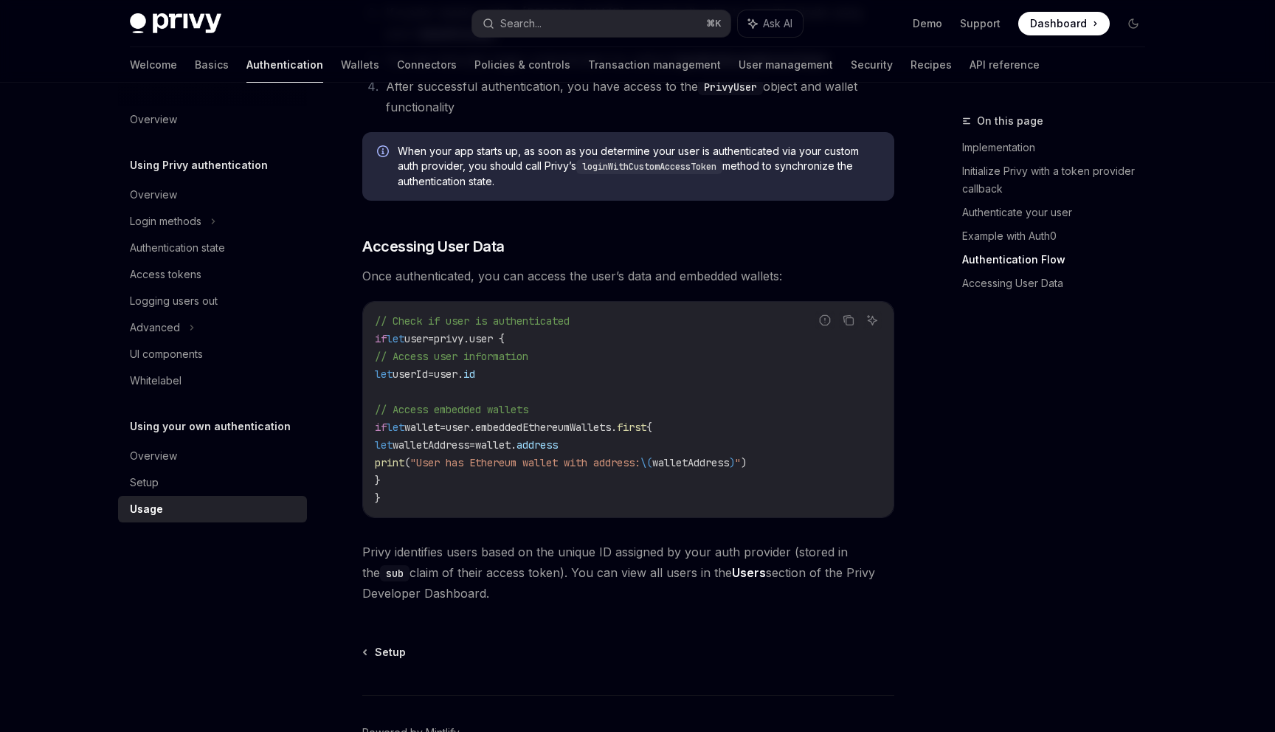
scroll to position [2147, 0]
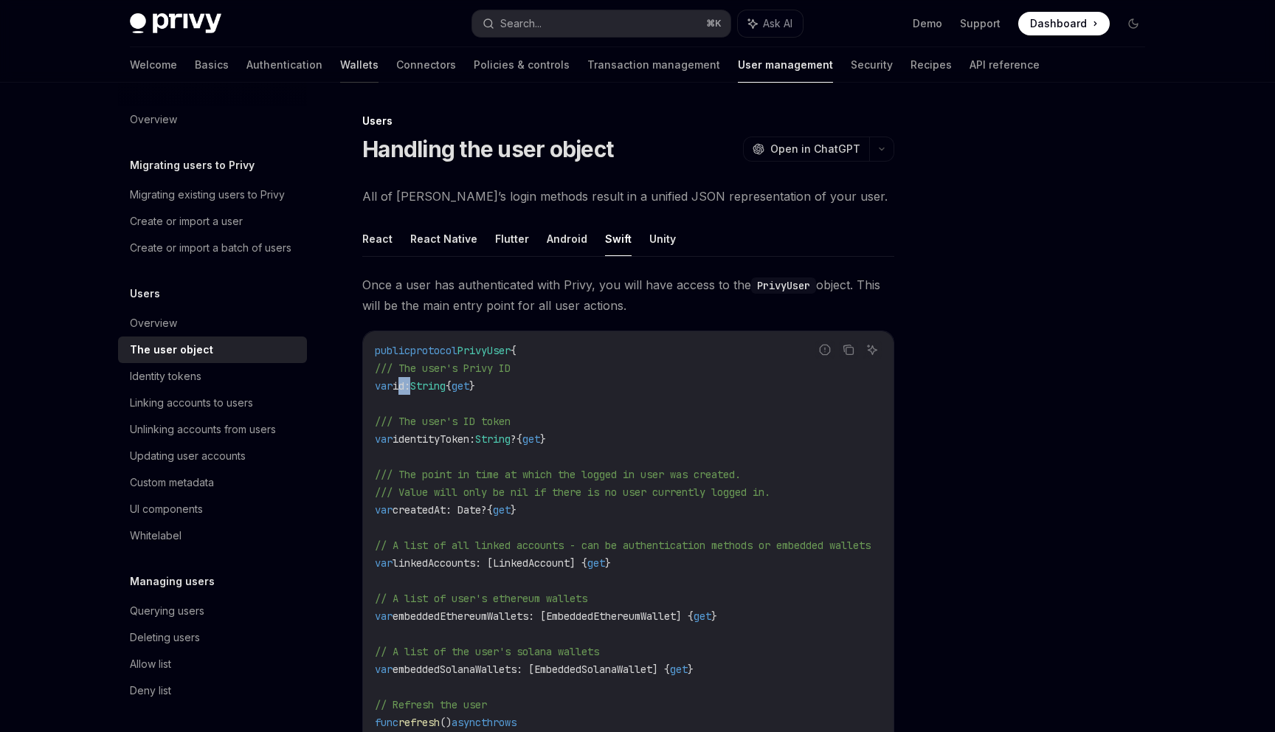
click at [340, 70] on link "Wallets" at bounding box center [359, 64] width 38 height 35
type textarea "*"
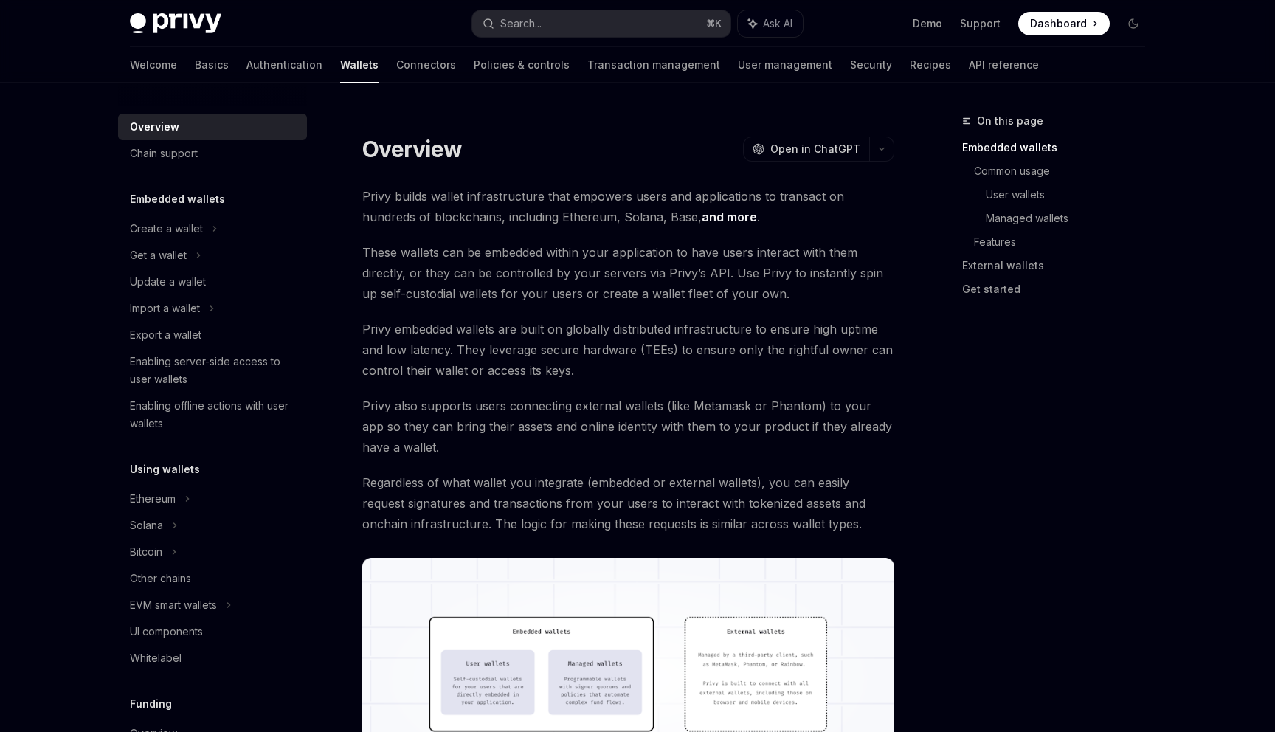
scroll to position [97, 0]
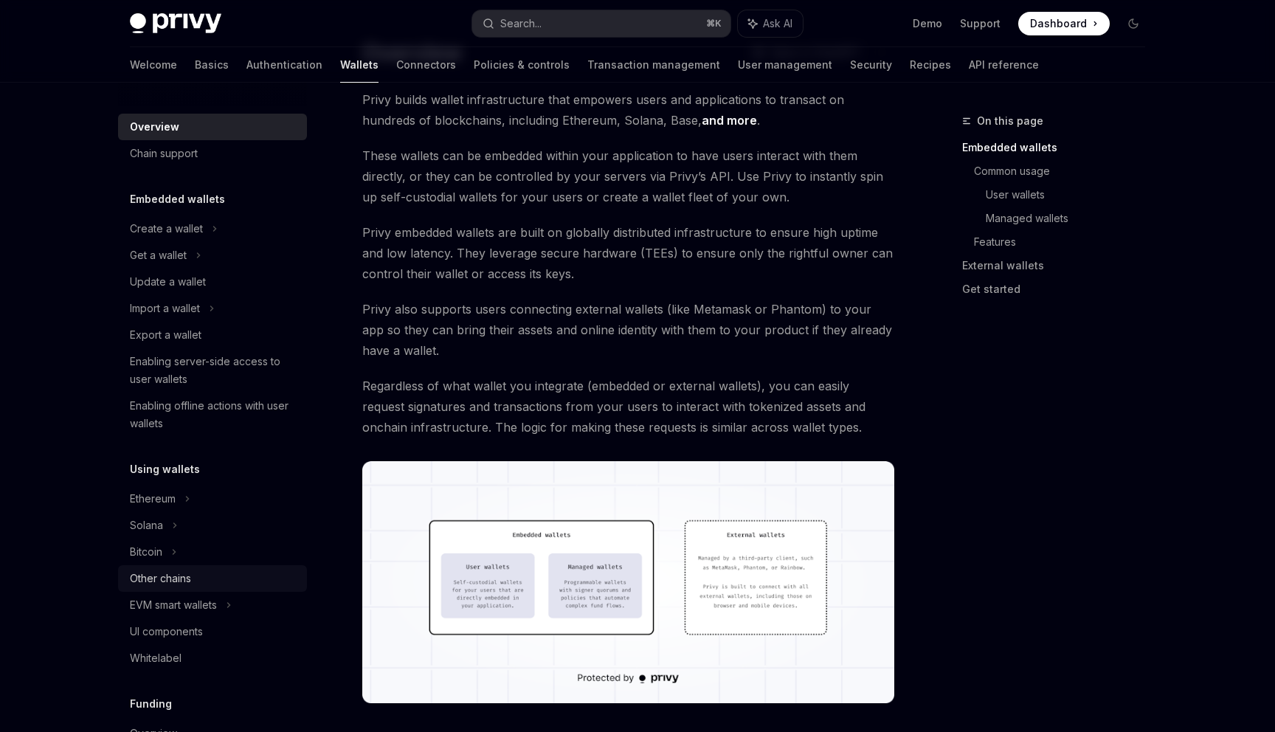
click at [181, 587] on link "Other chains" at bounding box center [212, 578] width 189 height 27
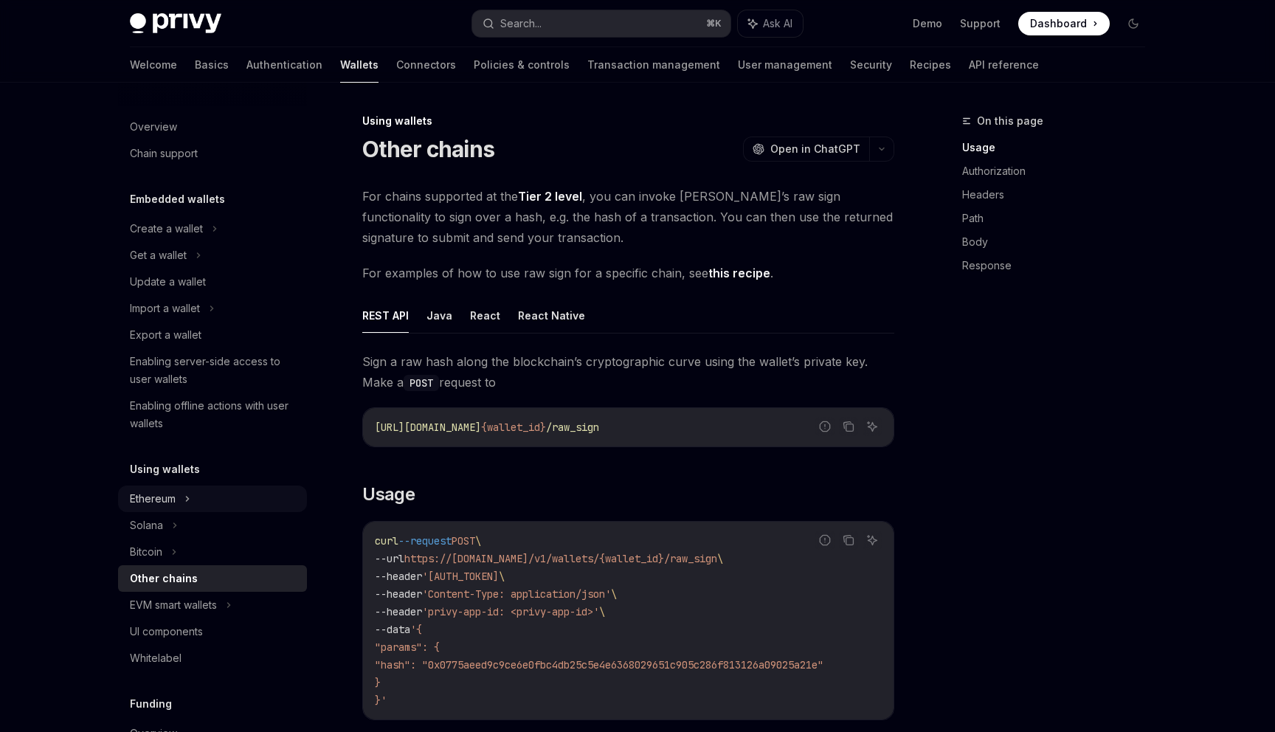
click at [160, 504] on div "Ethereum" at bounding box center [153, 499] width 46 height 18
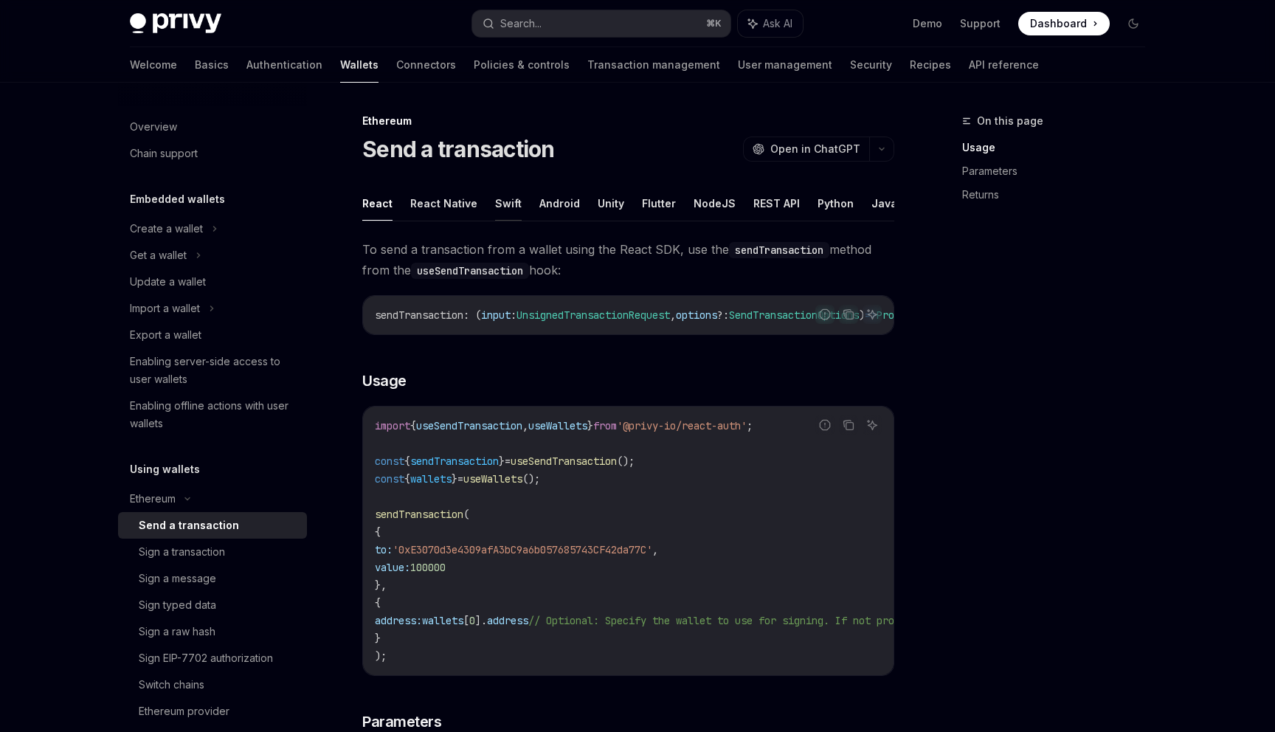
click at [507, 207] on button "Swift" at bounding box center [508, 203] width 27 height 35
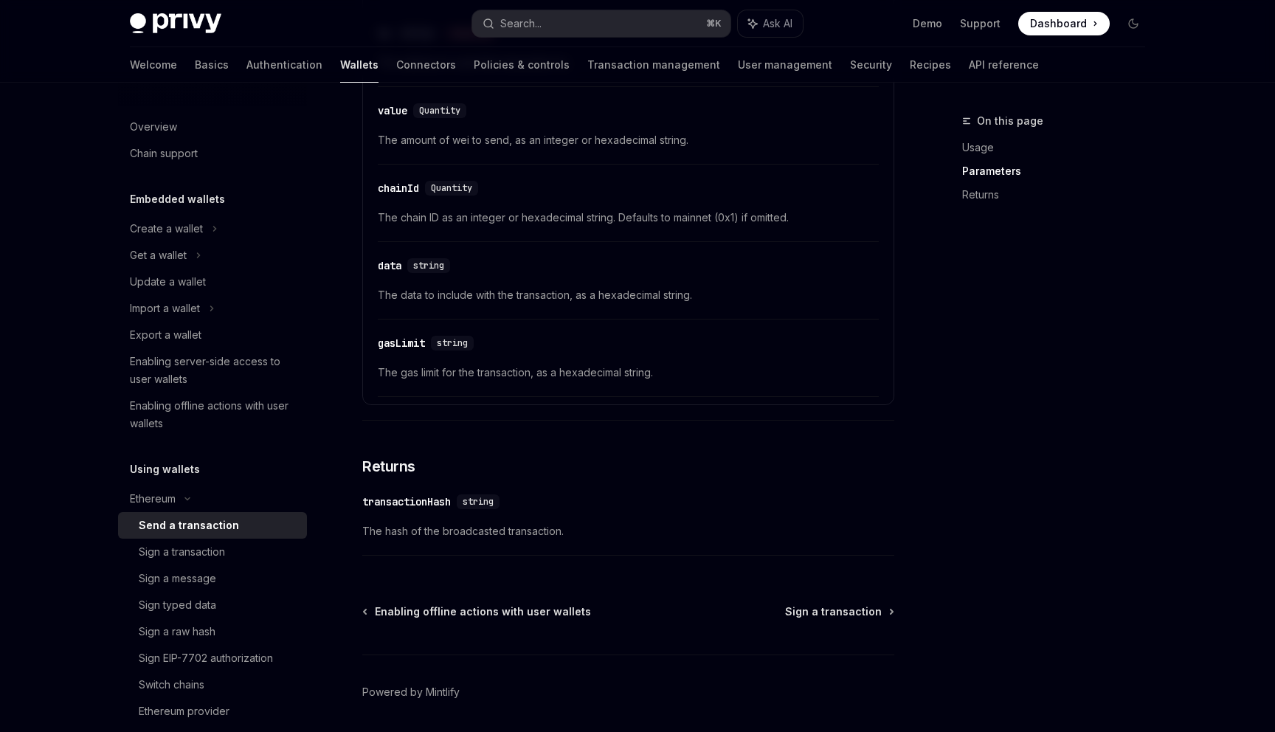
scroll to position [892, 0]
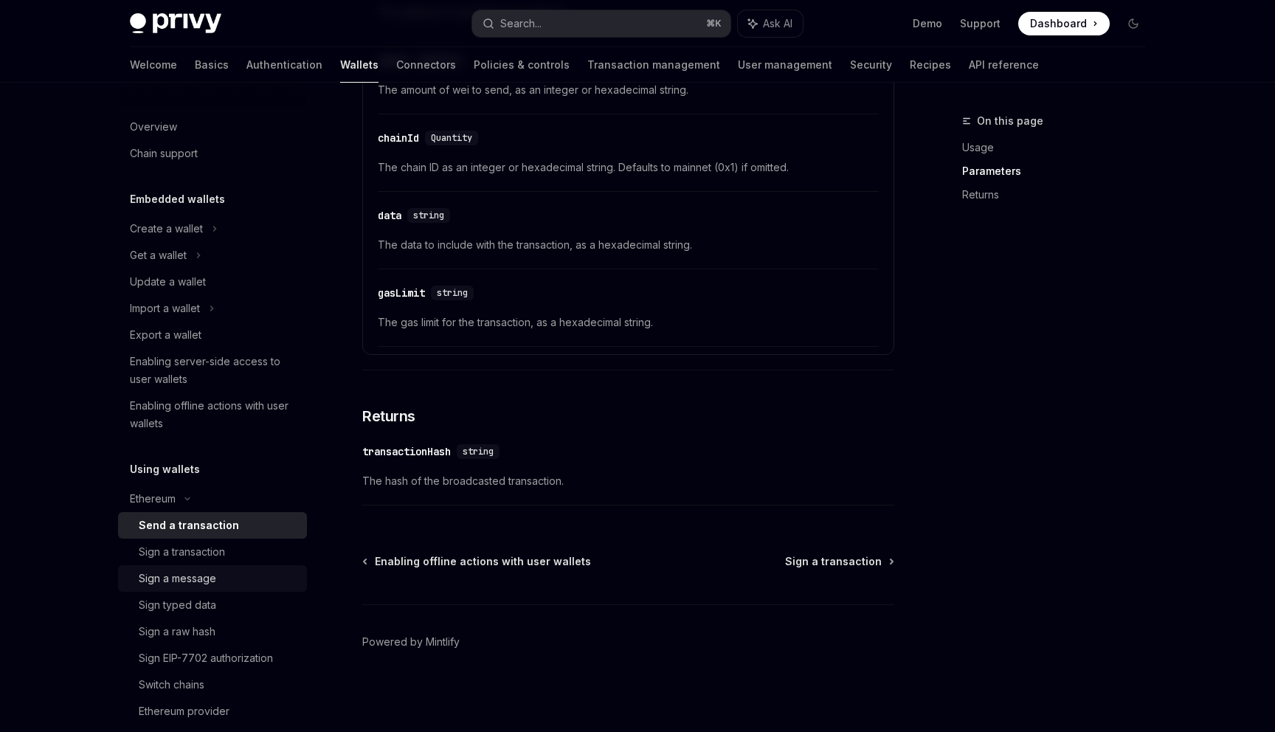
click at [187, 588] on link "Sign a message" at bounding box center [212, 578] width 189 height 27
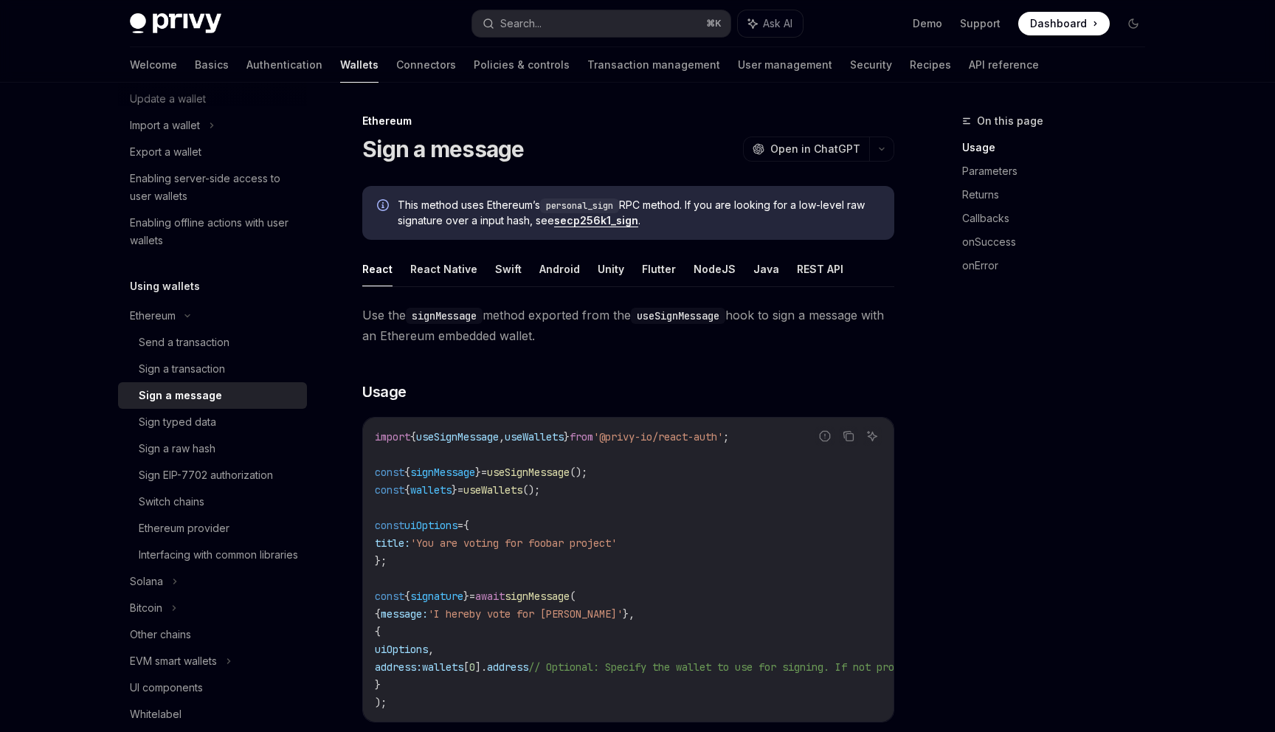
scroll to position [195, 0]
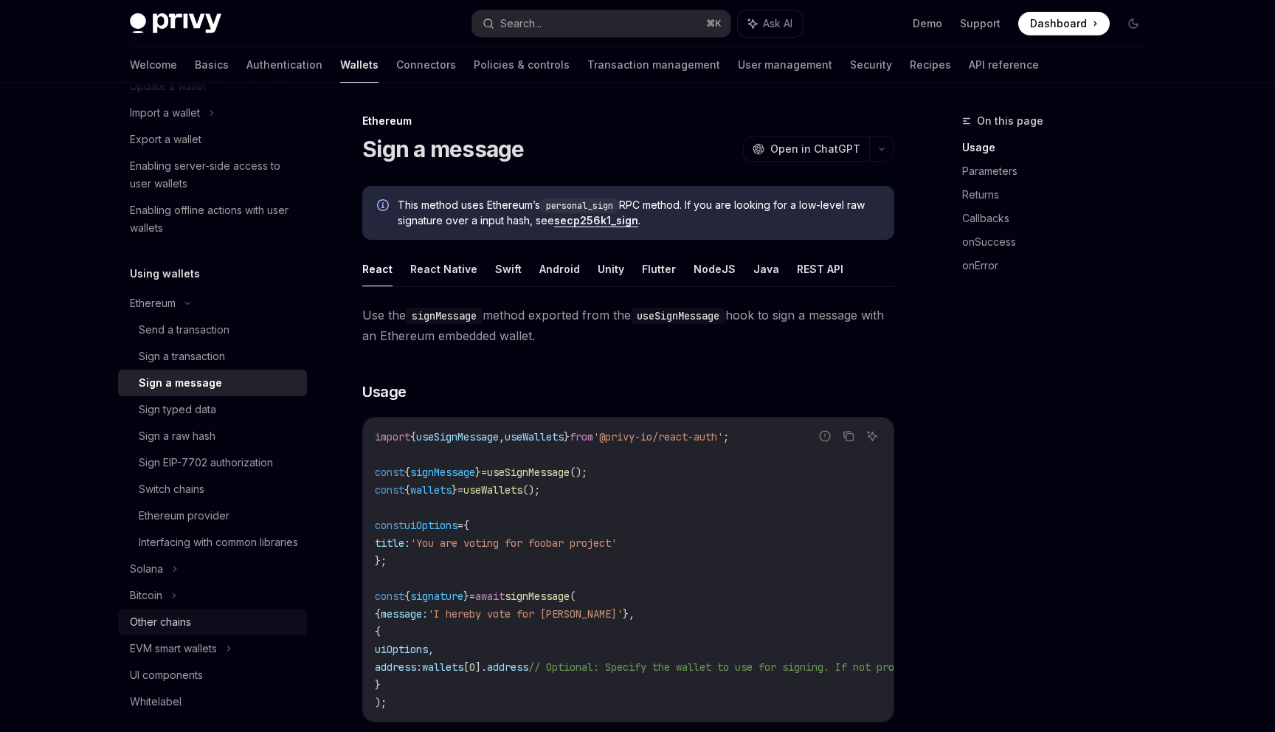
click at [175, 631] on div "Other chains" at bounding box center [160, 622] width 61 height 18
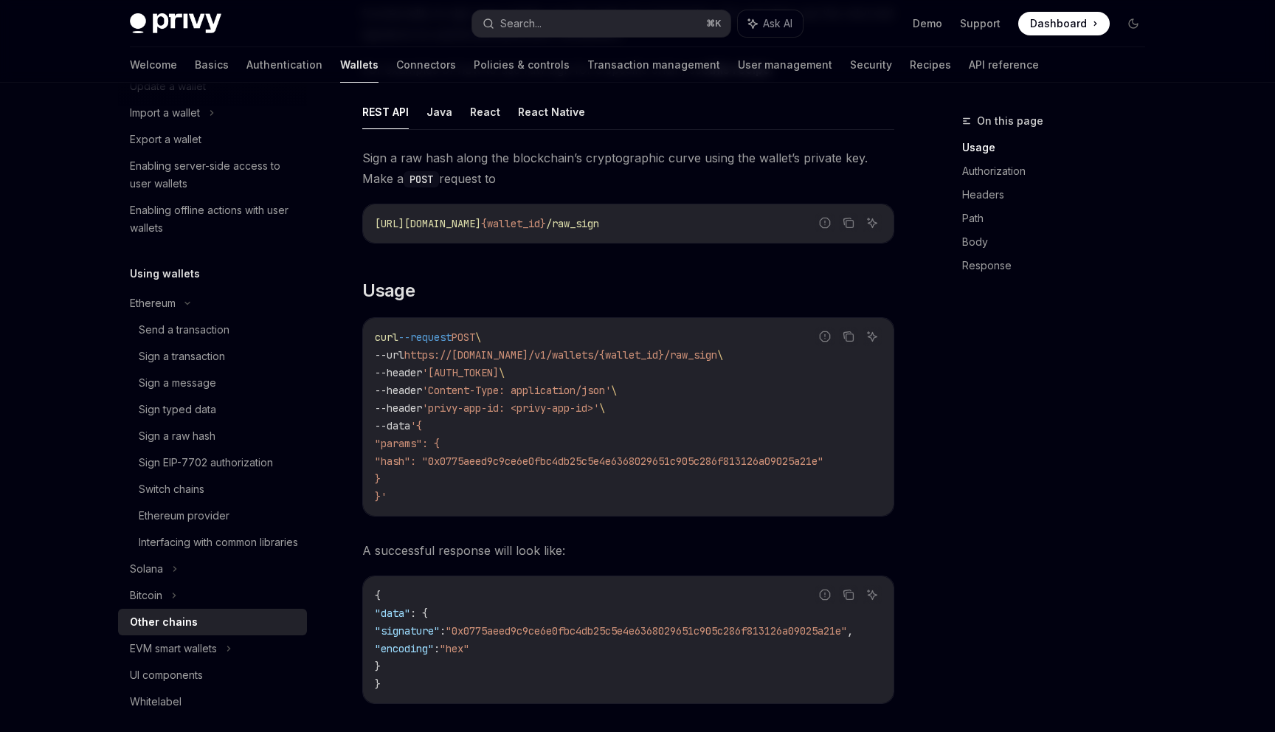
scroll to position [210, 0]
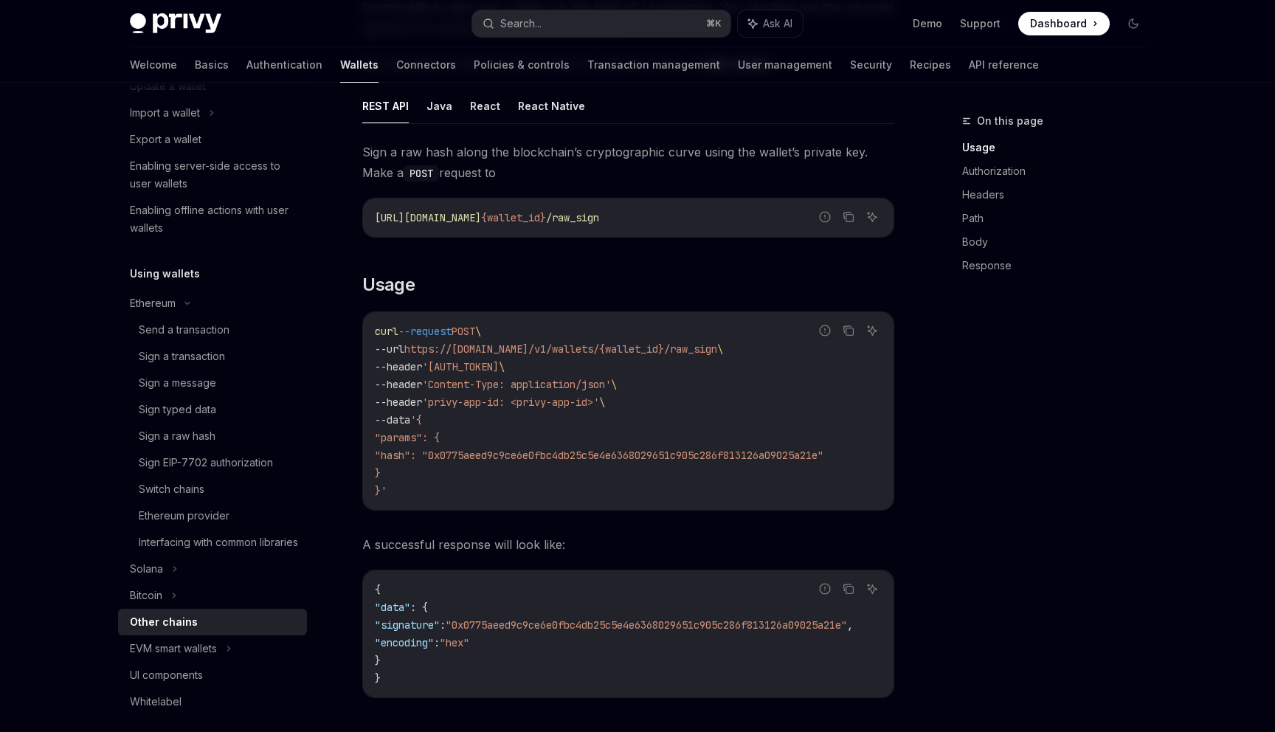
click at [499, 361] on span "'Authorization: Basic Y20xNWh4eDUyMDVlNWx2NHVkdmE3enBqejoybWhVOWhhVTFQYjhYNXV1c…" at bounding box center [460, 366] width 77 height 13
click at [539, 404] on span "'privy-app-id: <privy-app-id>'" at bounding box center [510, 401] width 177 height 13
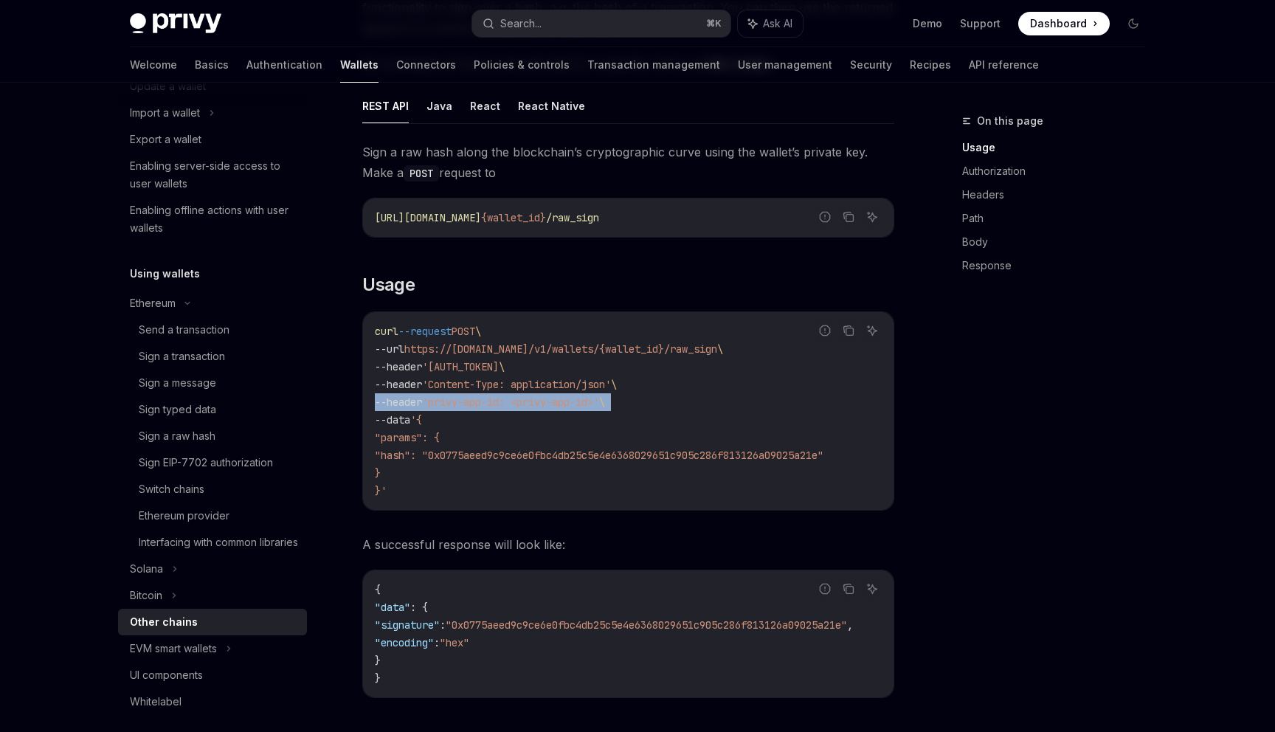
click at [539, 404] on span "'privy-app-id: <privy-app-id>'" at bounding box center [510, 401] width 177 height 13
drag, startPoint x: 539, startPoint y: 404, endPoint x: 594, endPoint y: 400, distance: 55.5
click at [594, 400] on span "'privy-app-id: <privy-app-id>'" at bounding box center [510, 401] width 177 height 13
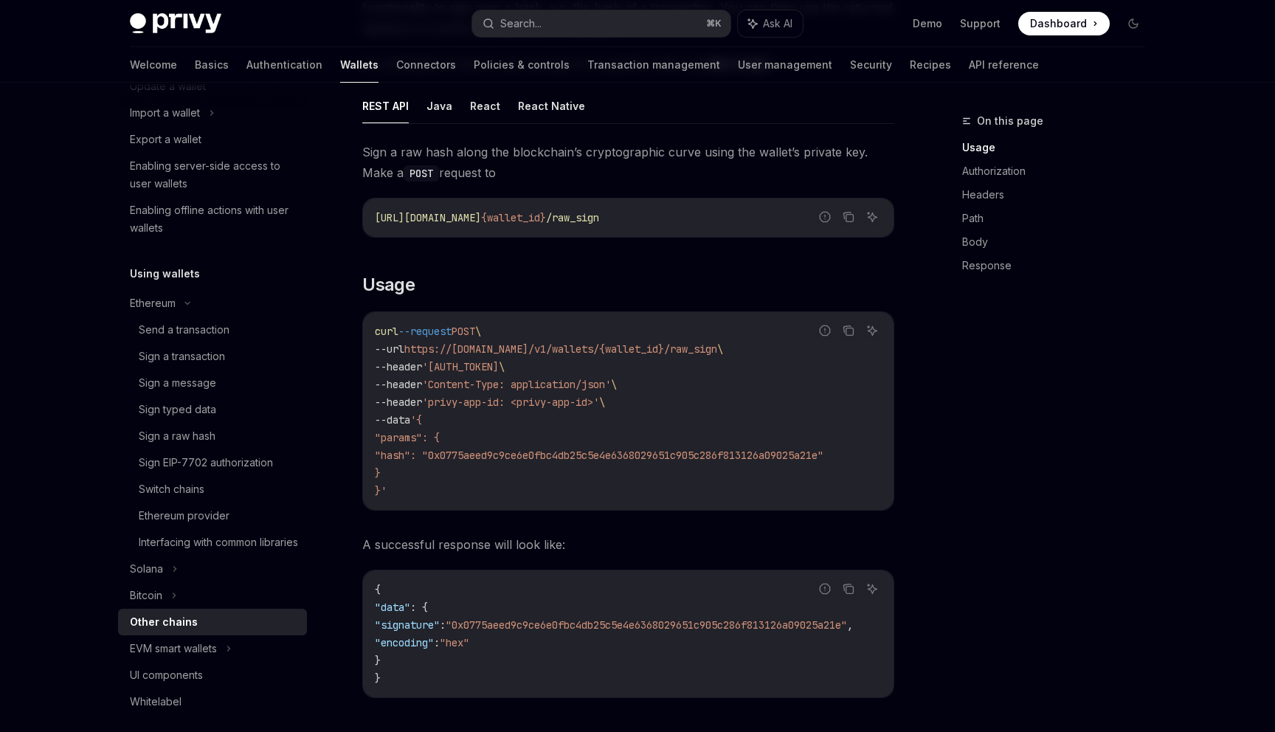
click at [541, 401] on span "'privy-app-id: <privy-app-id>'" at bounding box center [510, 401] width 177 height 13
drag, startPoint x: 541, startPoint y: 401, endPoint x: 599, endPoint y: 401, distance: 58.3
click at [599, 401] on span "'privy-app-id: <privy-app-id>'" at bounding box center [510, 401] width 177 height 13
click at [568, 376] on code "curl --request POST \ --url https://api.privy.io/v1/wallets/{wallet_id}/raw_sig…" at bounding box center [628, 410] width 507 height 177
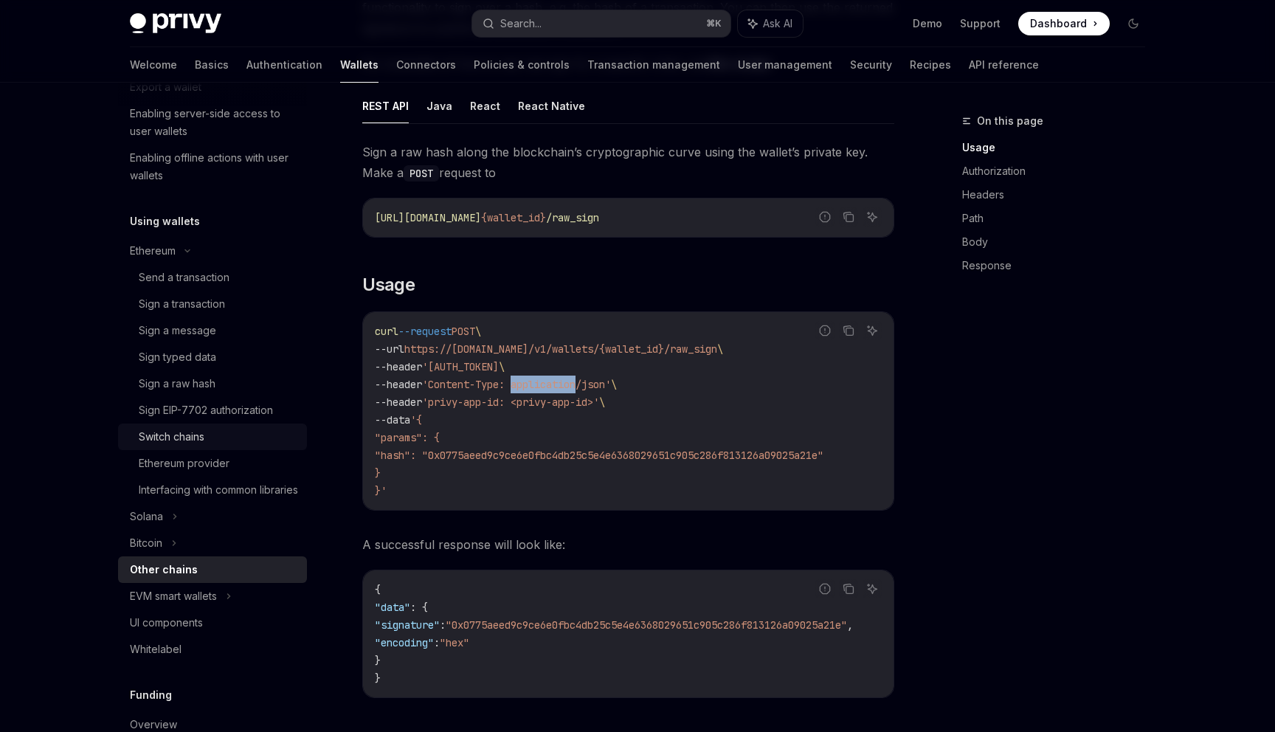
scroll to position [255, 0]
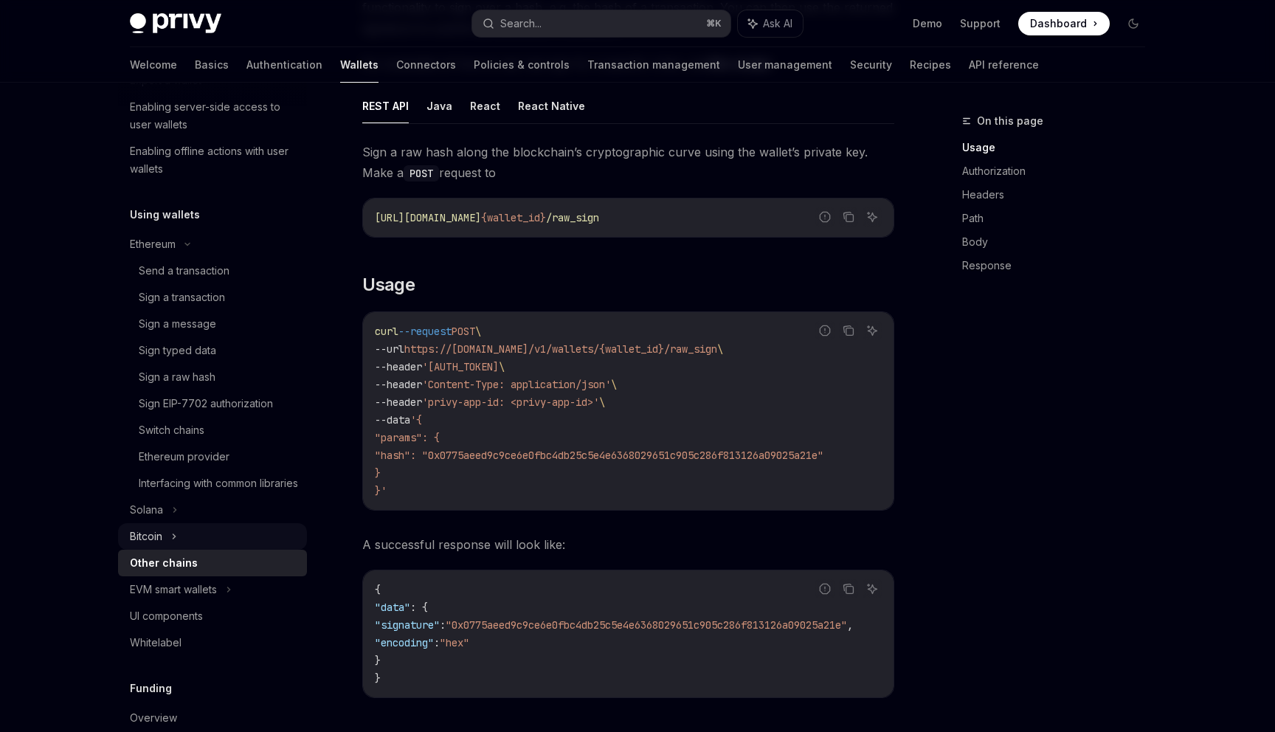
click at [176, 545] on icon at bounding box center [174, 536] width 6 height 18
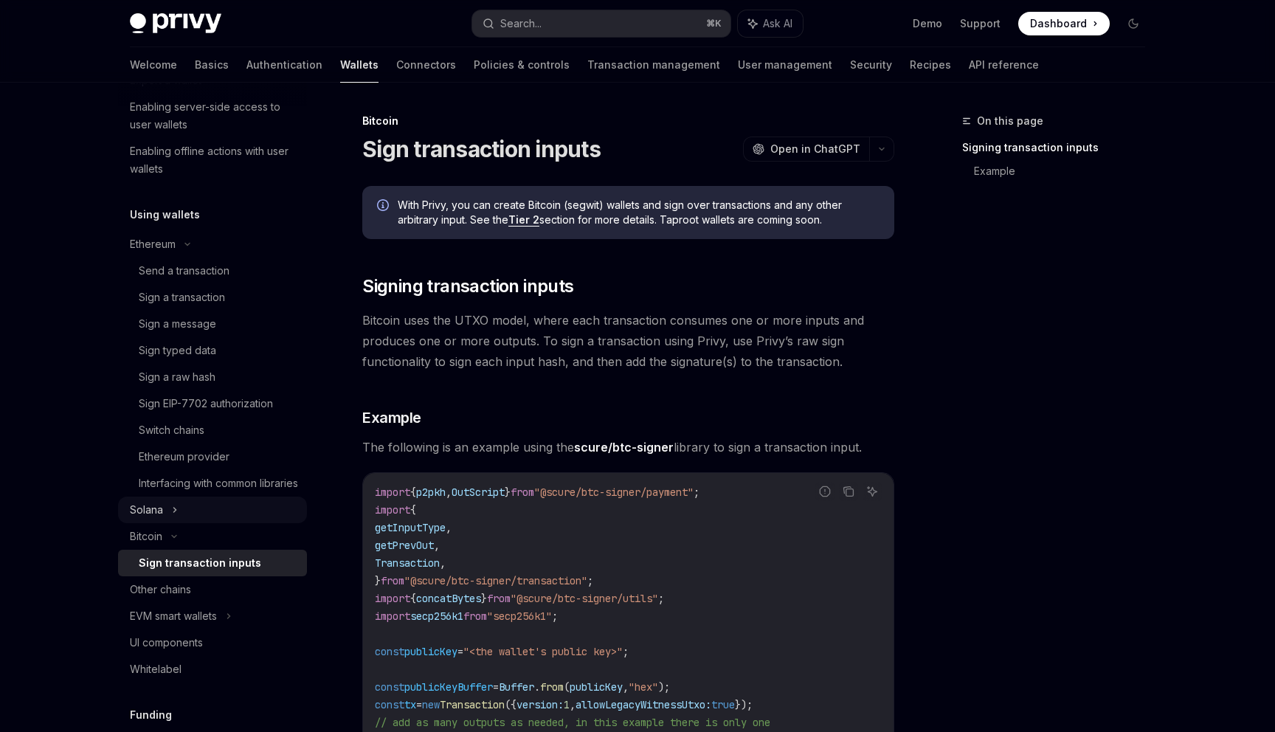
click at [158, 519] on div "Solana" at bounding box center [146, 510] width 33 height 18
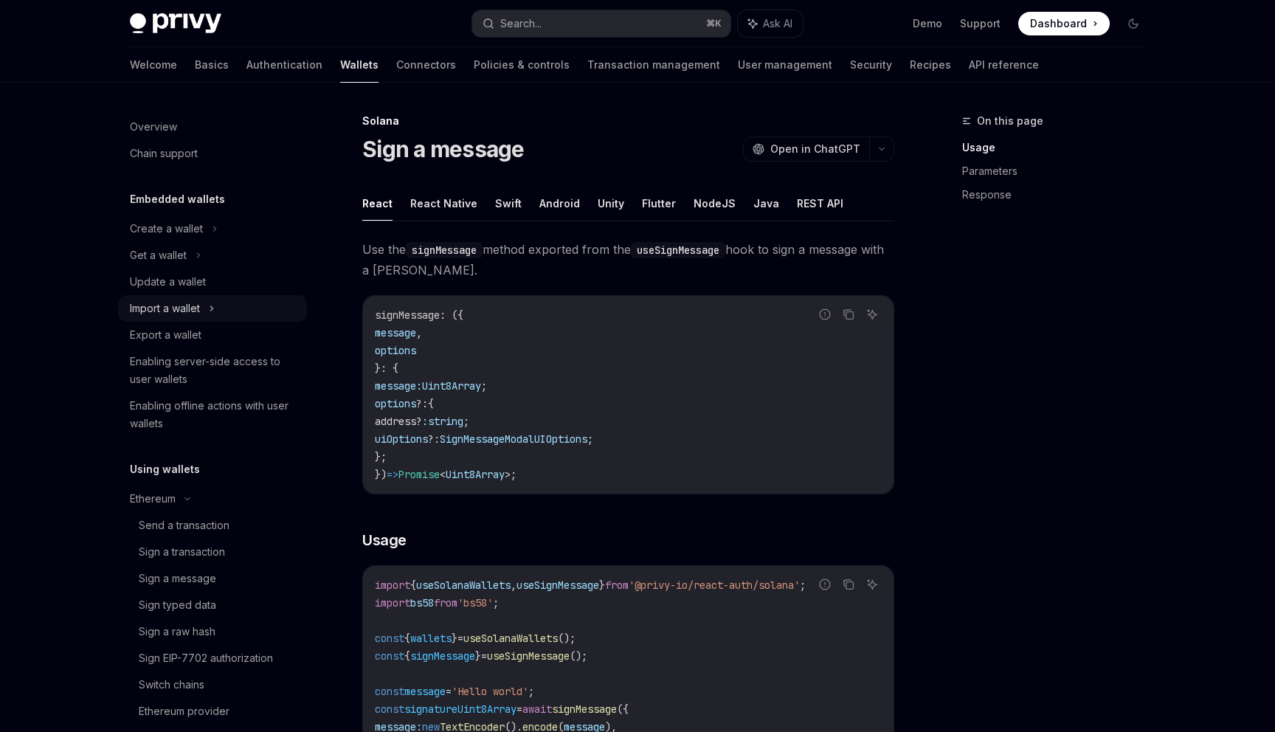
click at [194, 309] on div "Import a wallet" at bounding box center [165, 309] width 70 height 18
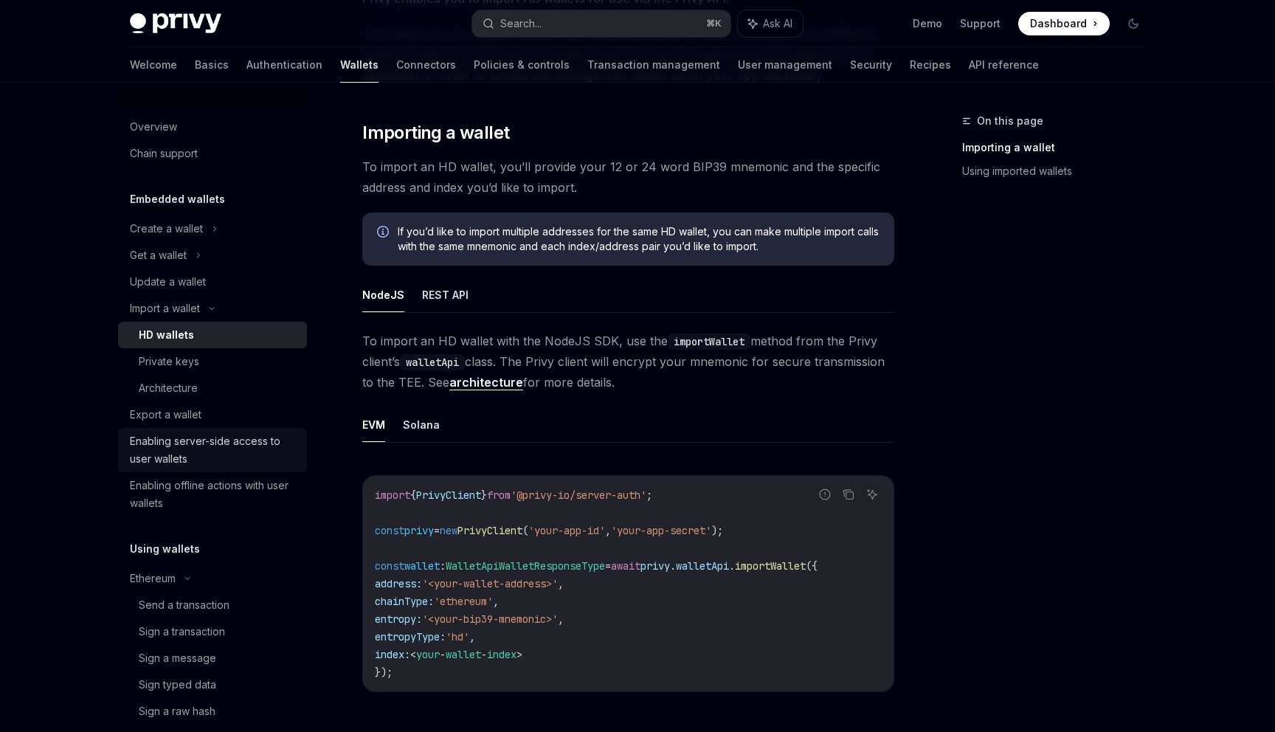
scroll to position [121, 0]
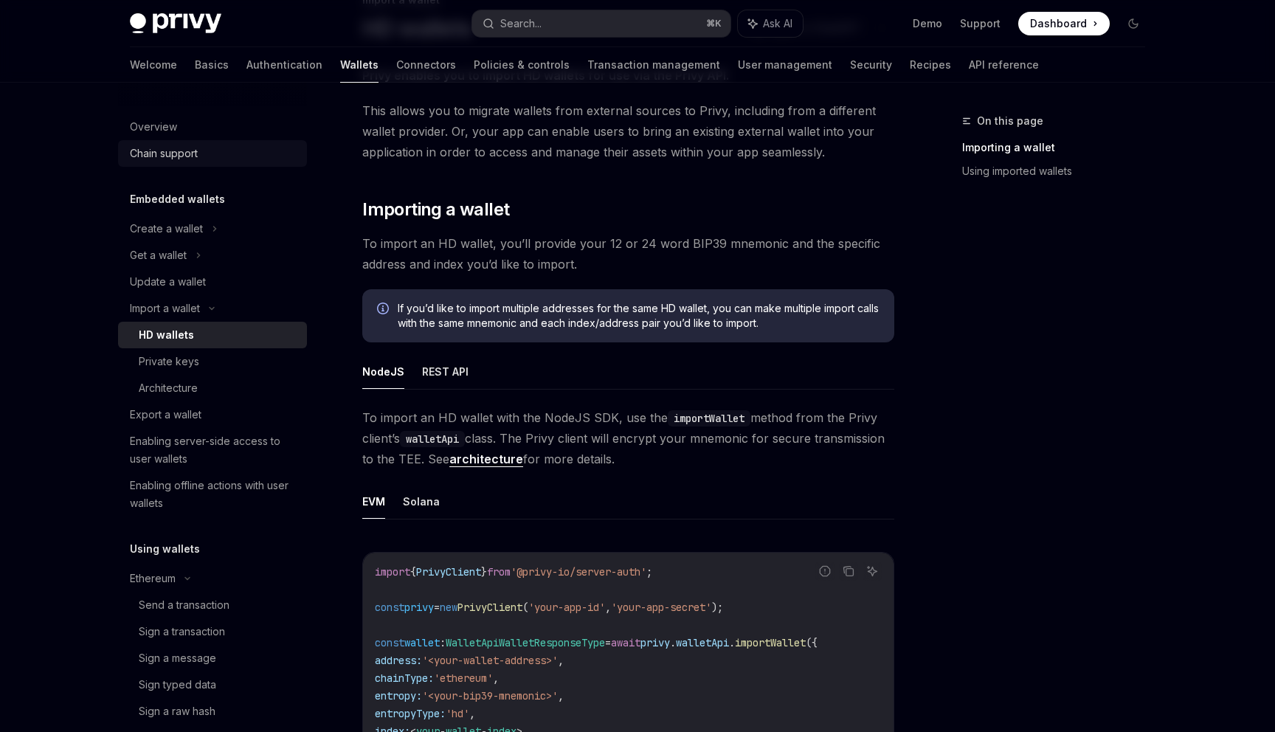
click at [157, 165] on link "Chain support" at bounding box center [212, 153] width 189 height 27
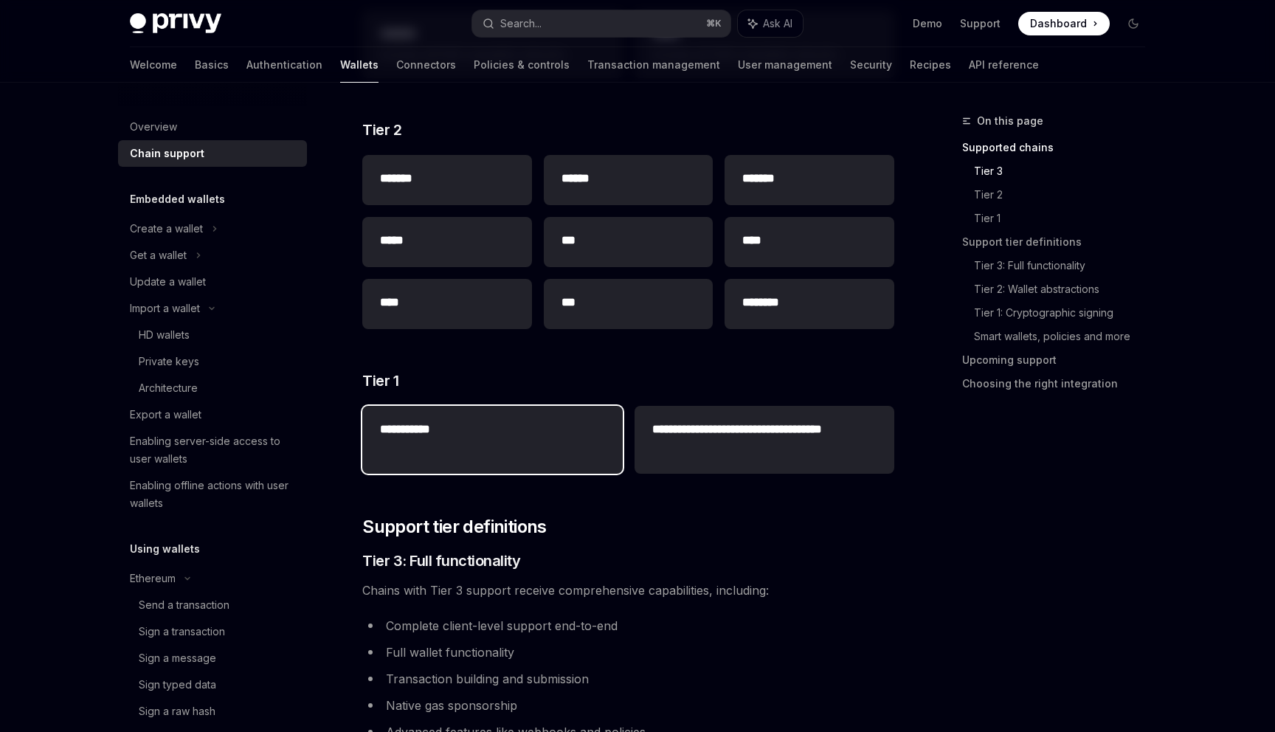
scroll to position [345, 0]
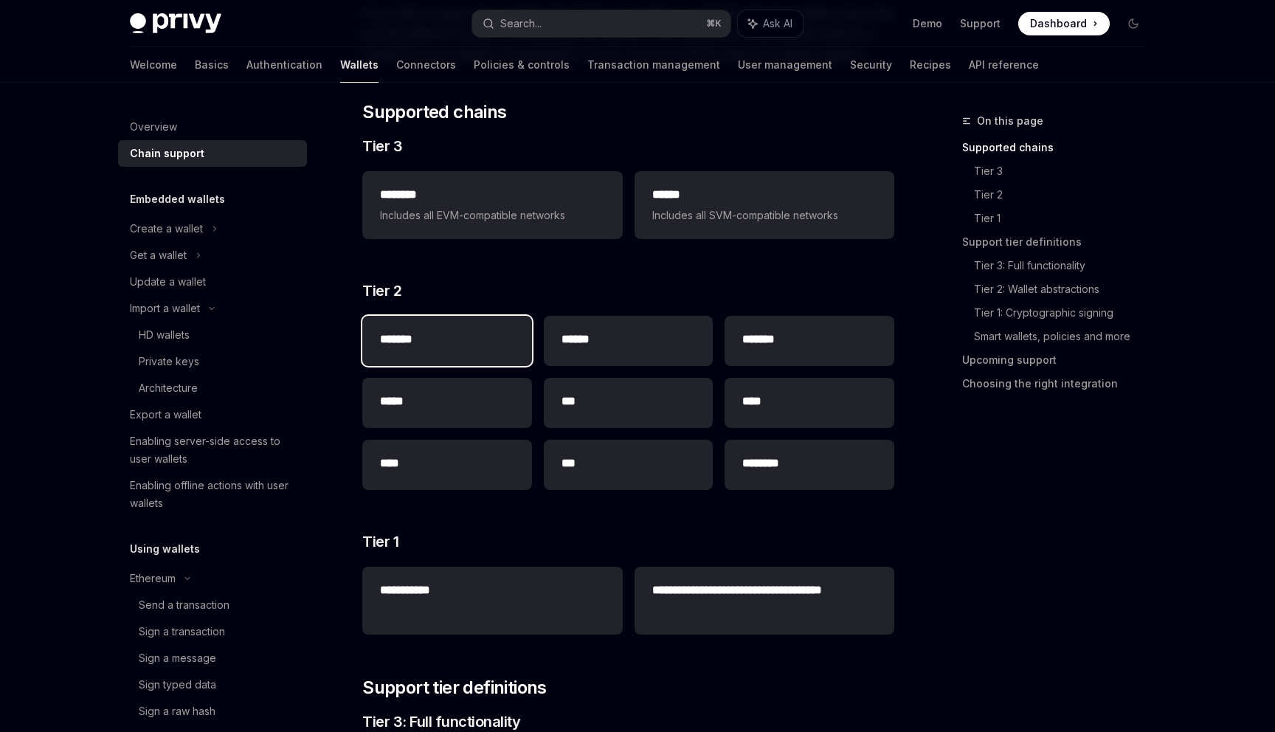
scroll to position [27, 0]
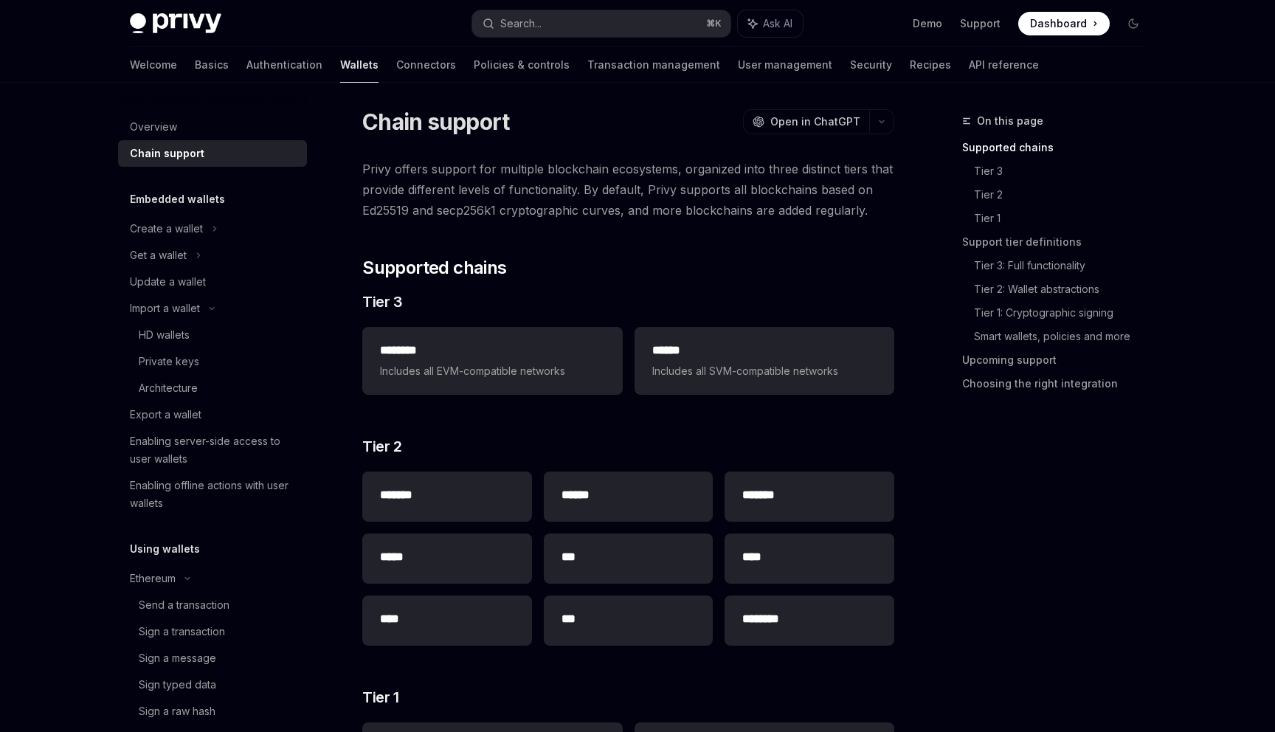
click at [202, 232] on div "Create a wallet" at bounding box center [212, 228] width 189 height 27
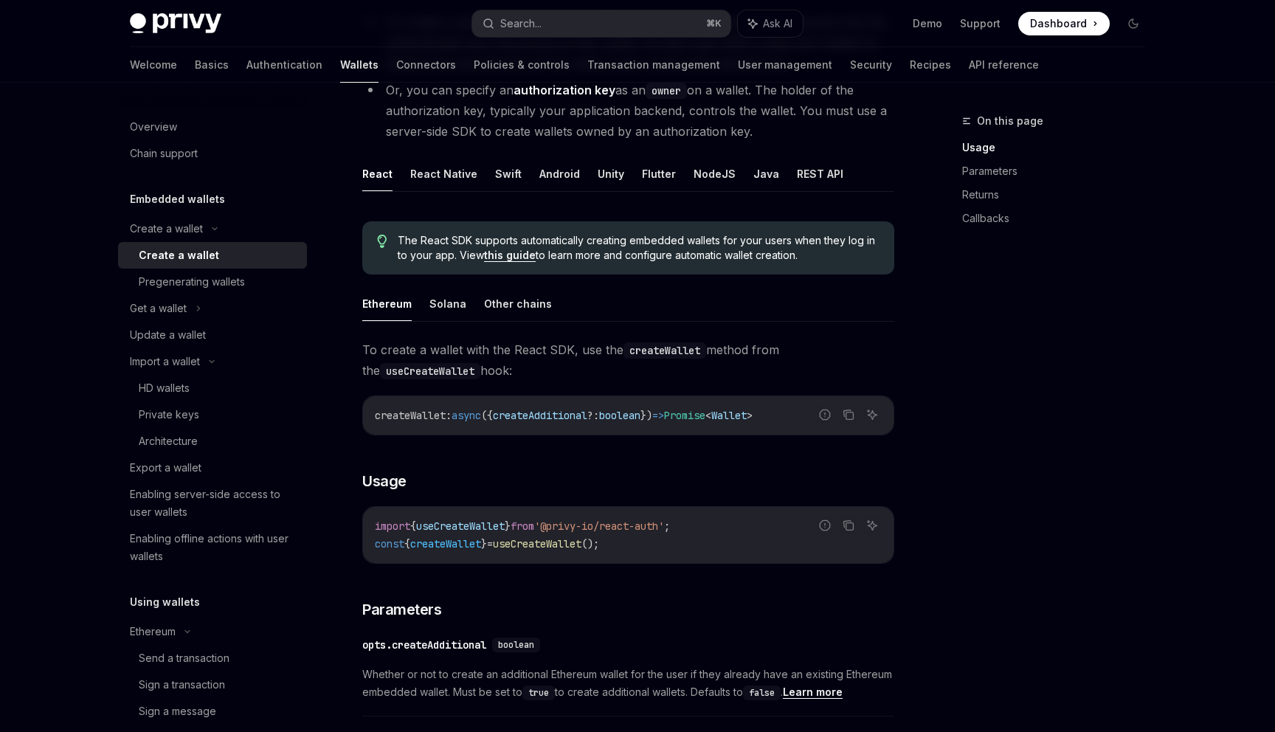
scroll to position [342, 0]
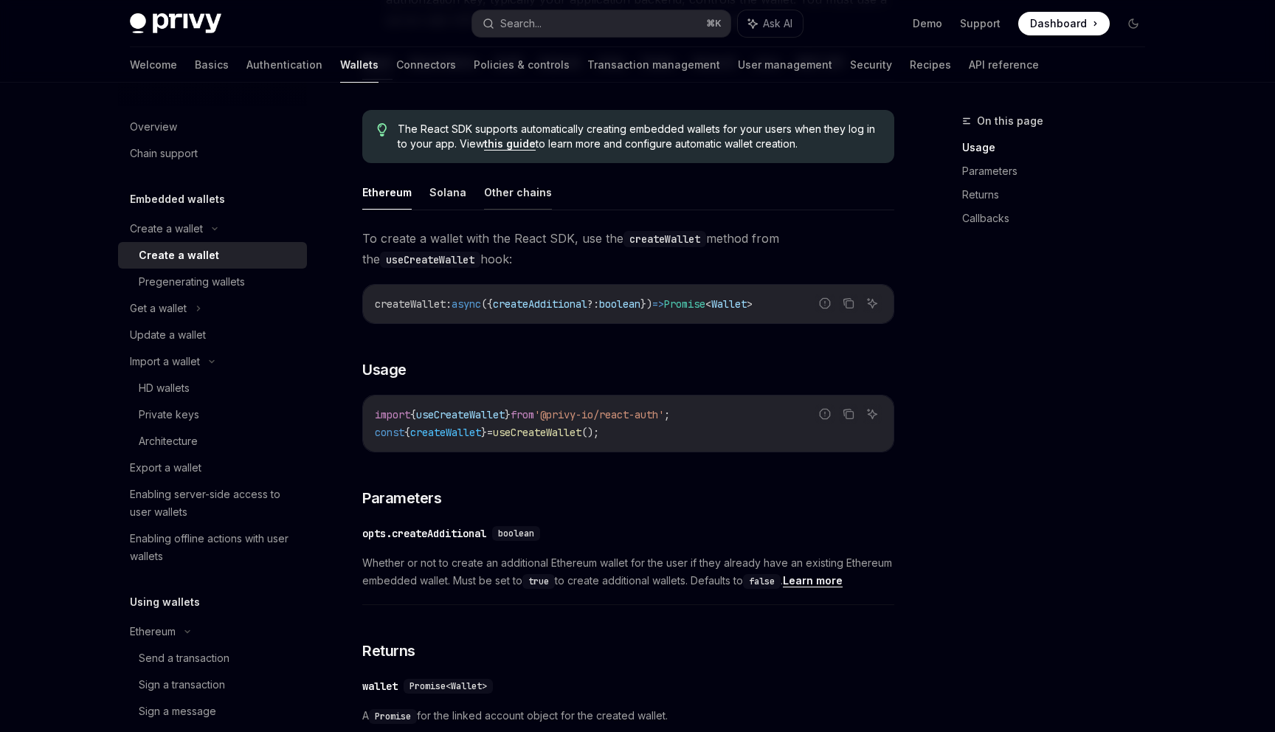
click at [512, 201] on button "Other chains" at bounding box center [518, 192] width 68 height 35
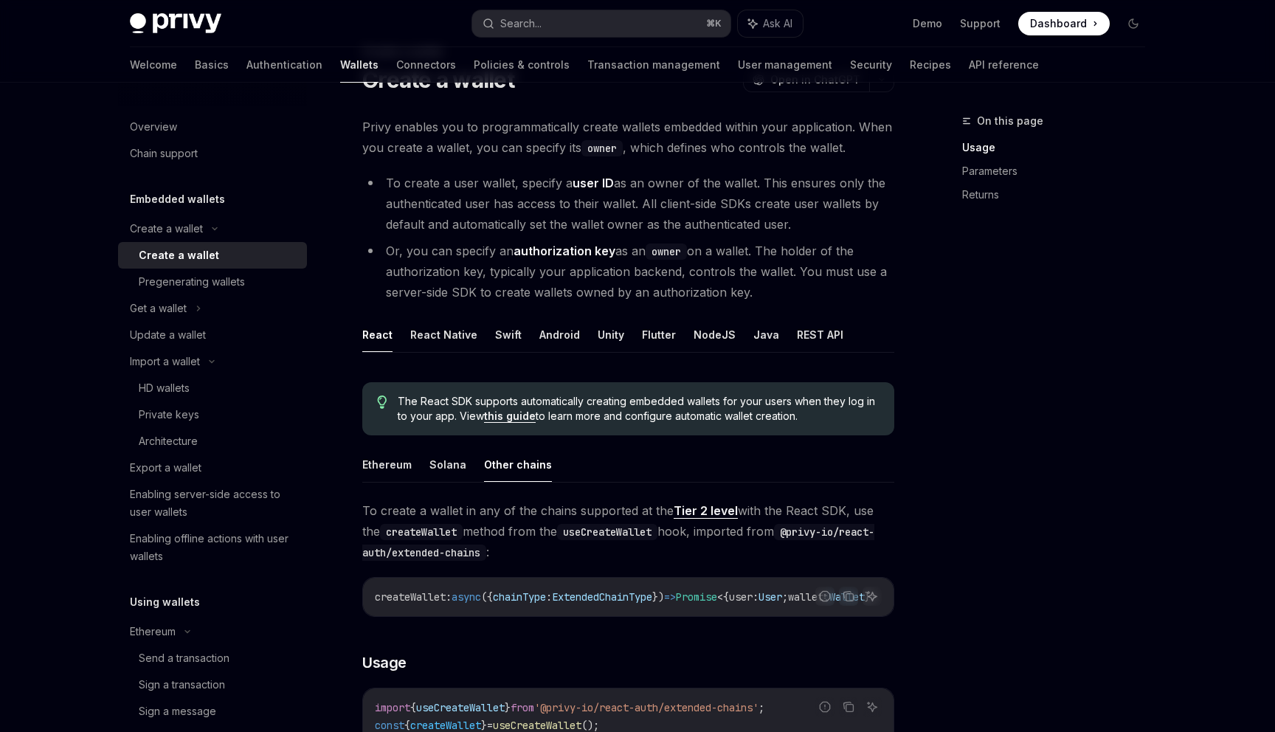
scroll to position [84, 0]
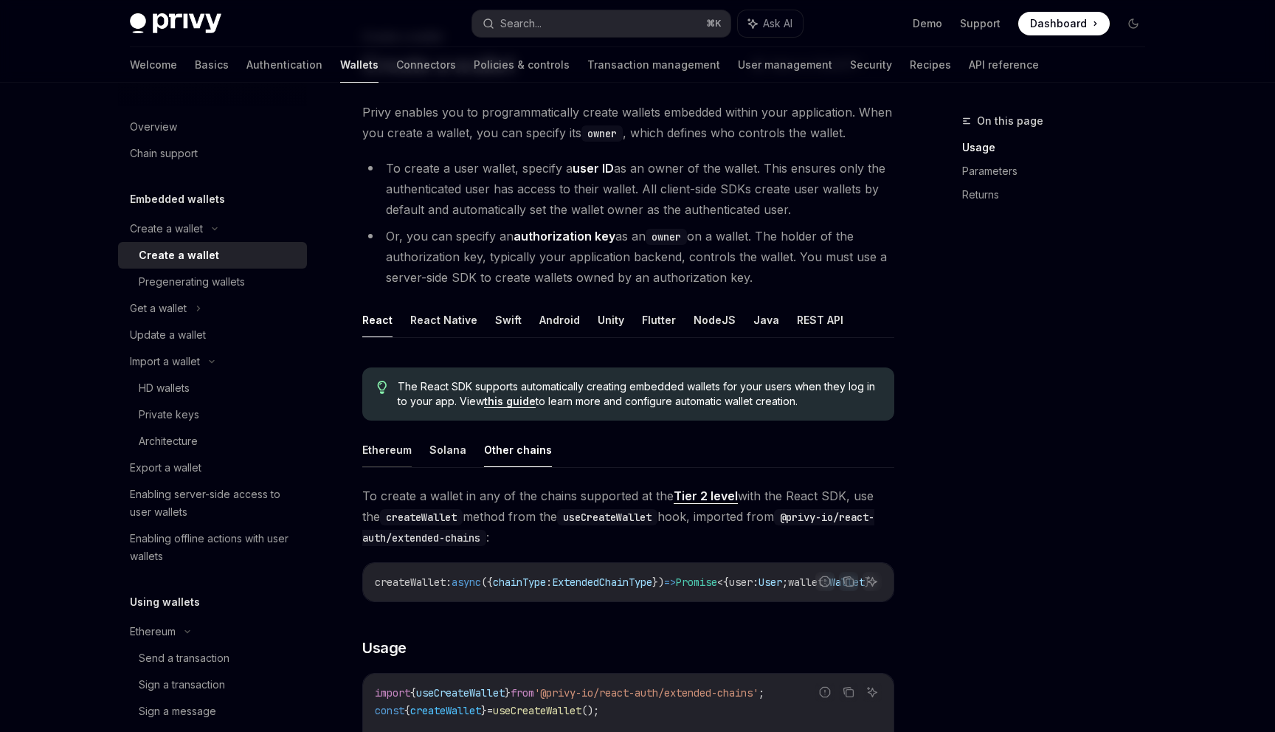
click at [377, 439] on button "Ethereum" at bounding box center [386, 449] width 49 height 35
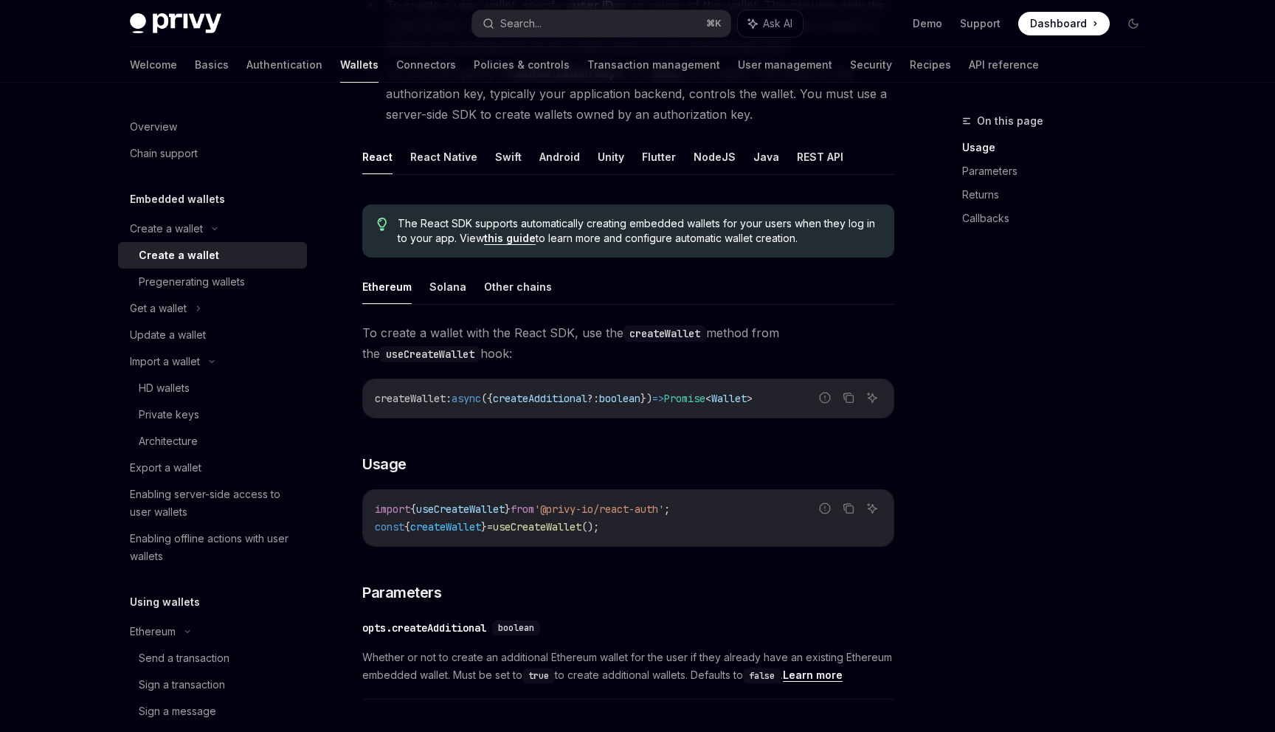
scroll to position [239, 0]
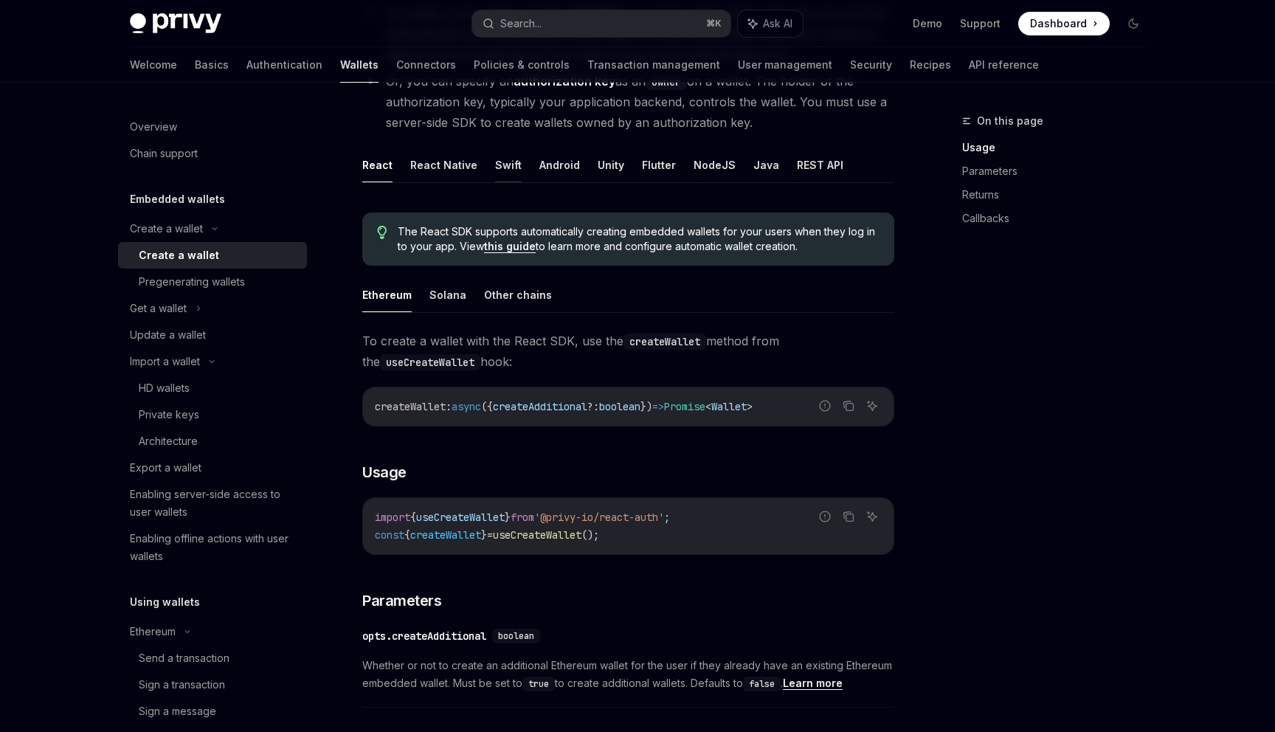
click at [496, 165] on button "Swift" at bounding box center [508, 165] width 27 height 35
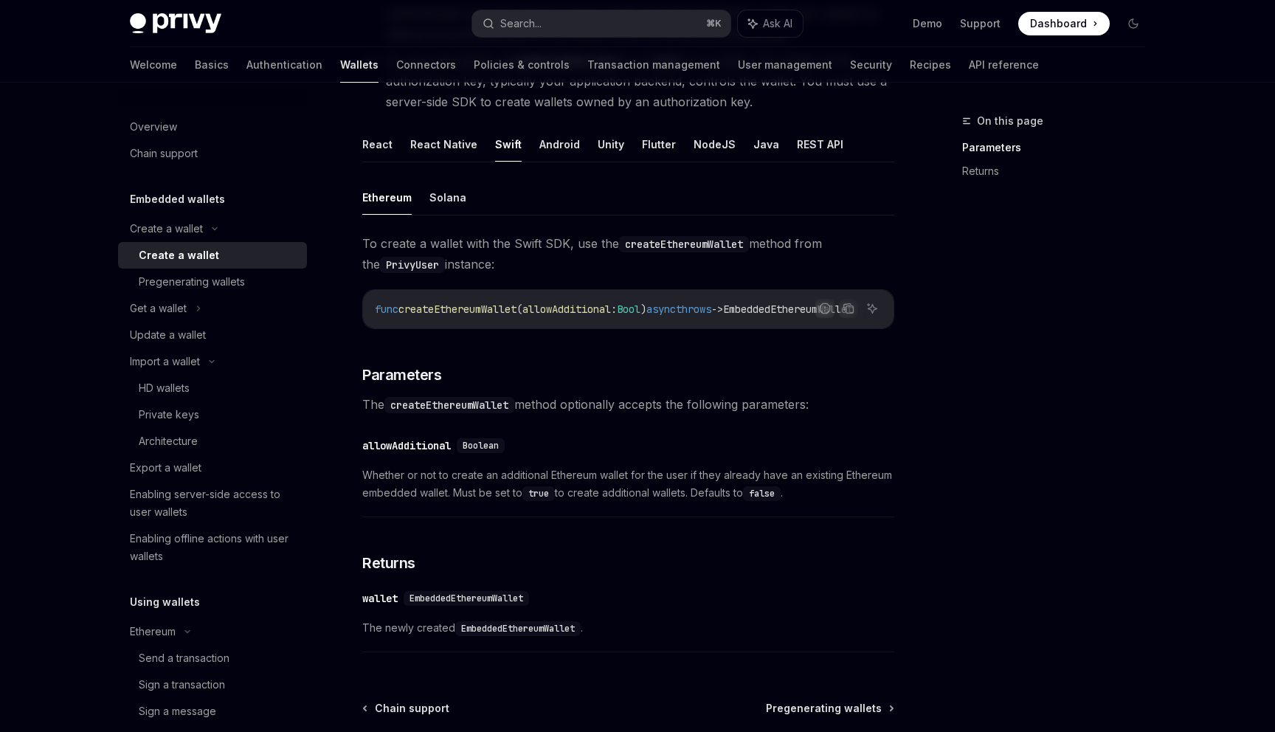
scroll to position [205, 0]
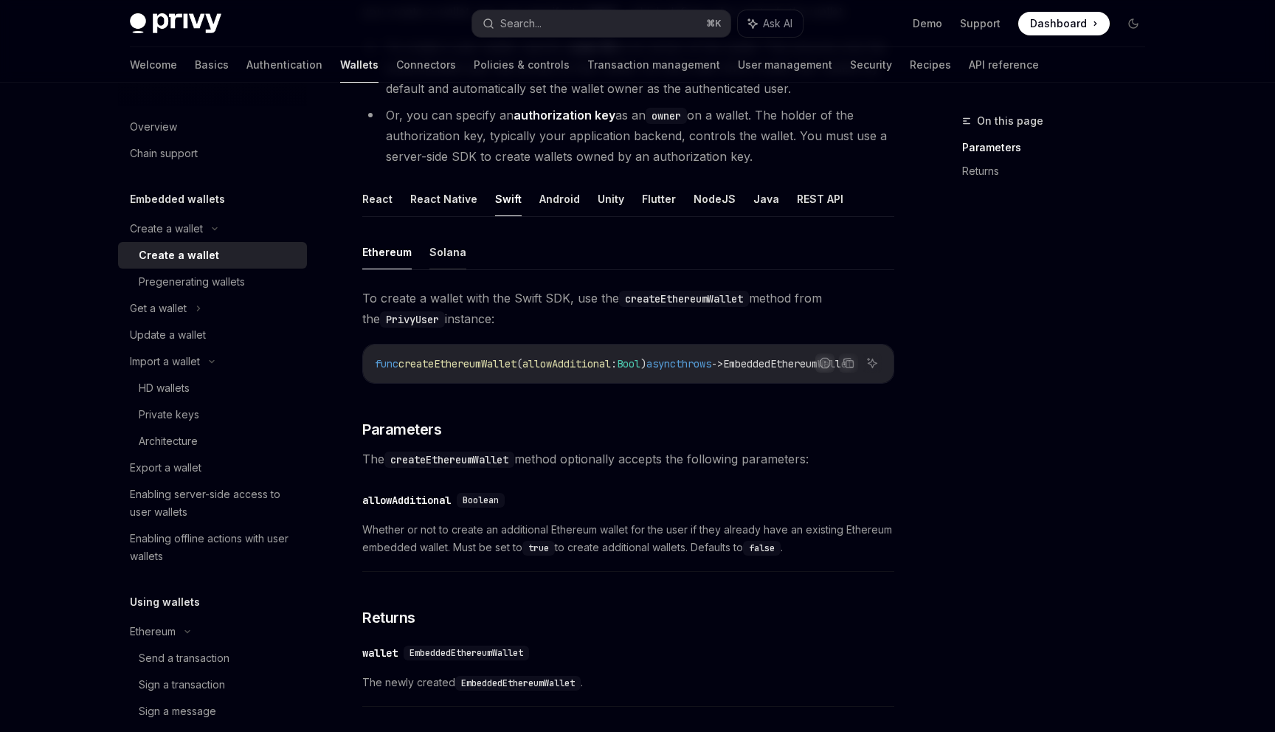
click at [440, 248] on button "Solana" at bounding box center [447, 252] width 37 height 35
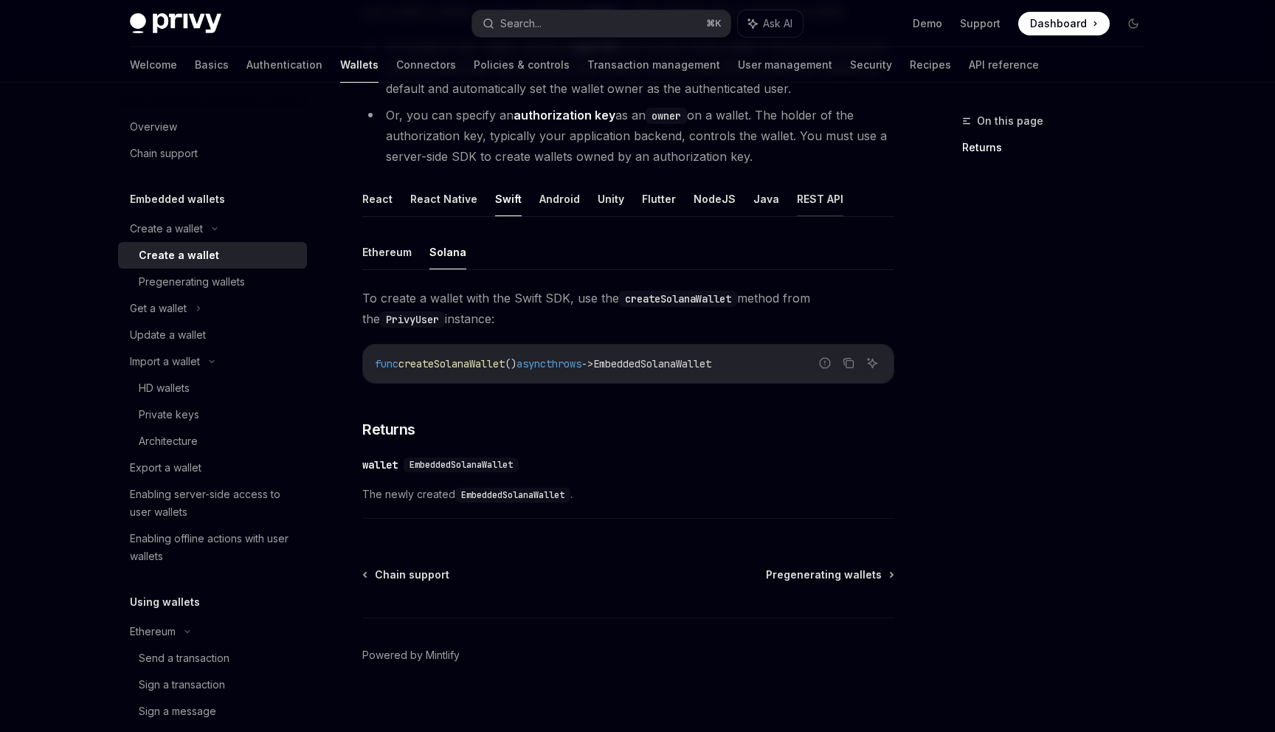
click at [815, 198] on button "REST API" at bounding box center [820, 198] width 46 height 35
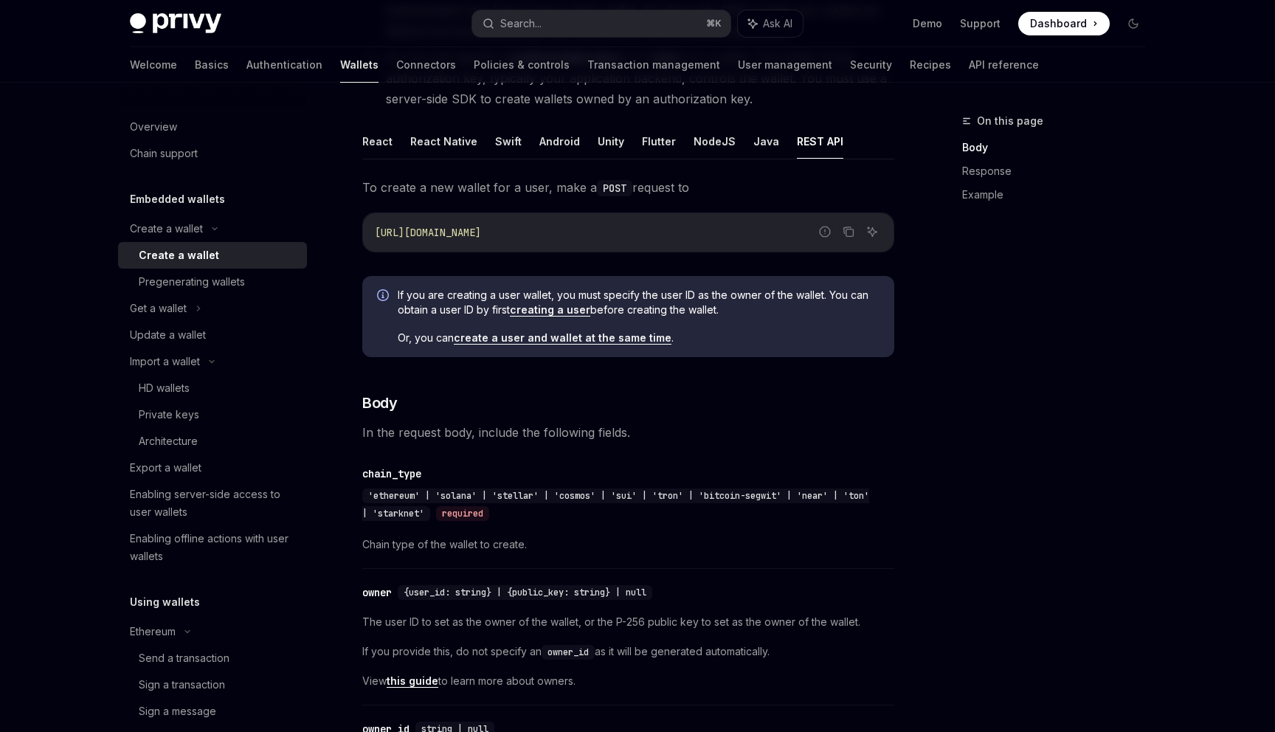
scroll to position [274, 0]
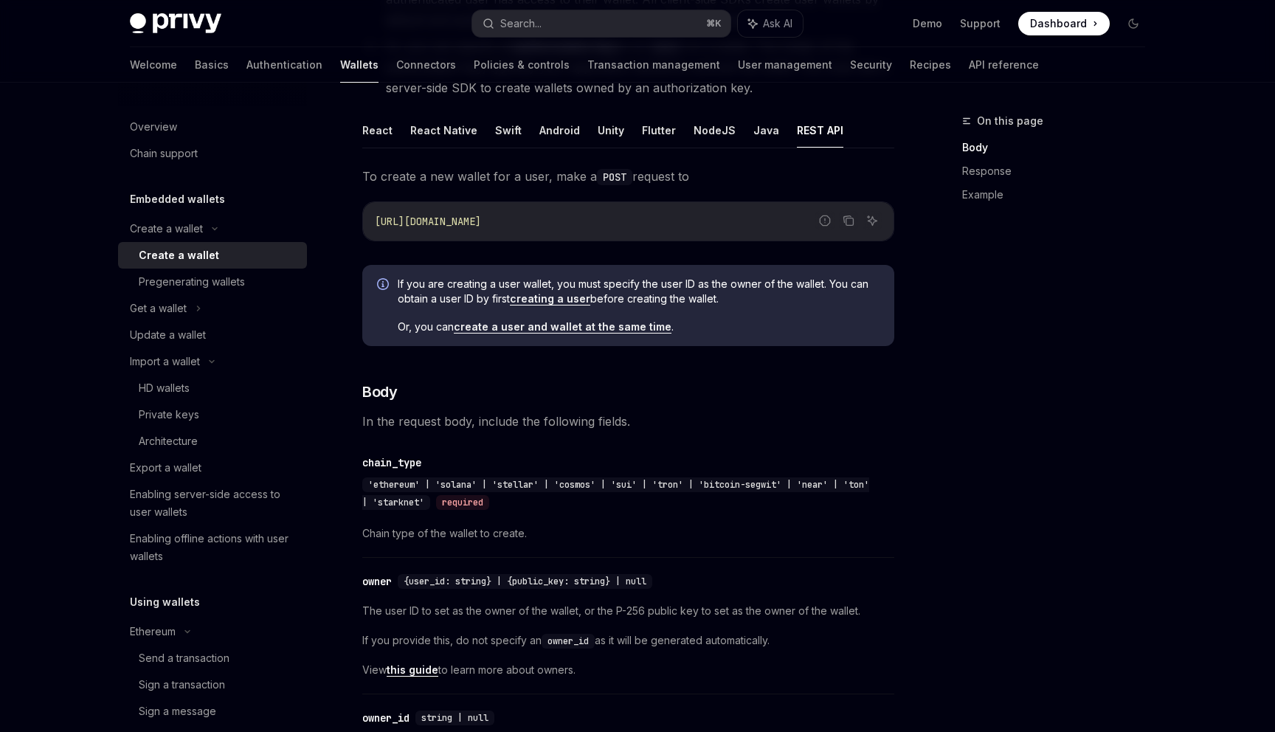
click at [392, 218] on span "https://api.privy.io/v1/wallets" at bounding box center [428, 221] width 106 height 13
drag, startPoint x: 392, startPoint y: 218, endPoint x: 540, endPoint y: 222, distance: 147.6
click at [481, 222] on span "https://api.privy.io/v1/wallets" at bounding box center [428, 221] width 106 height 13
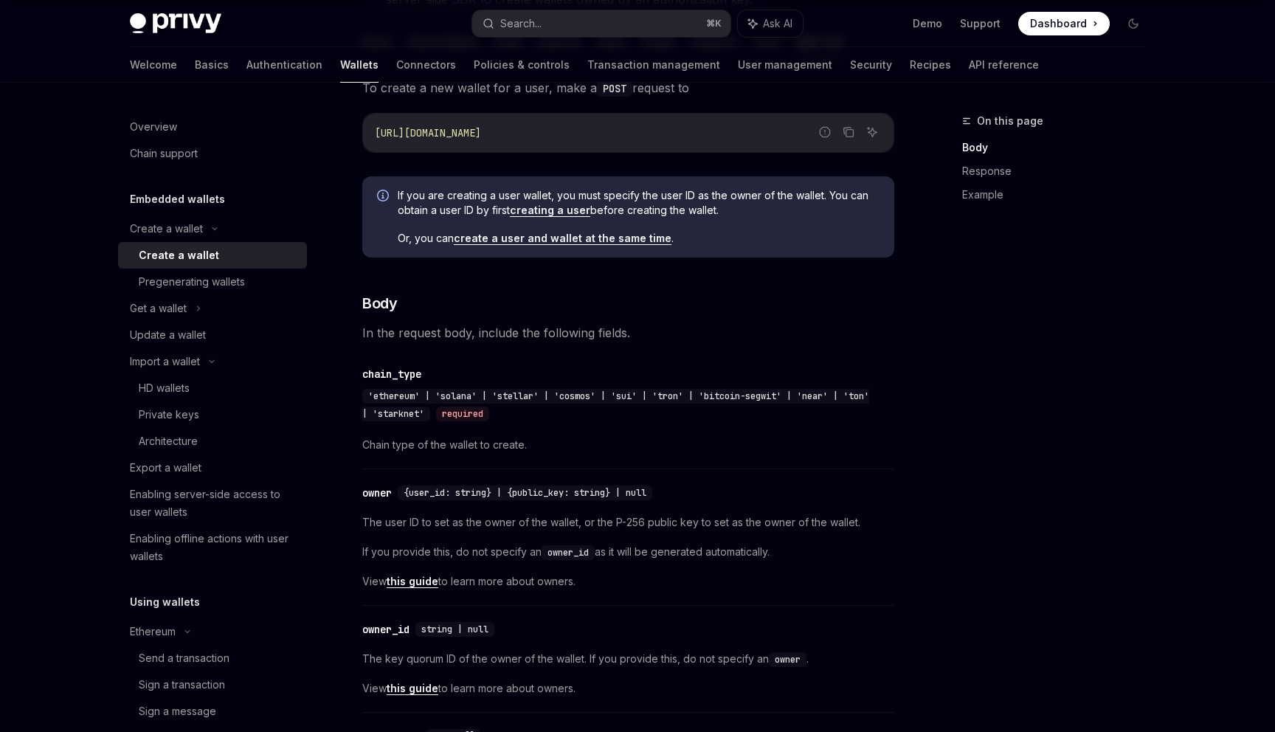
scroll to position [364, 0]
click at [674, 388] on span "'ethereum' | 'solana' | 'stellar' | 'cosmos' | 'sui' | 'tron' | 'bitcoin-segwit…" at bounding box center [615, 403] width 507 height 30
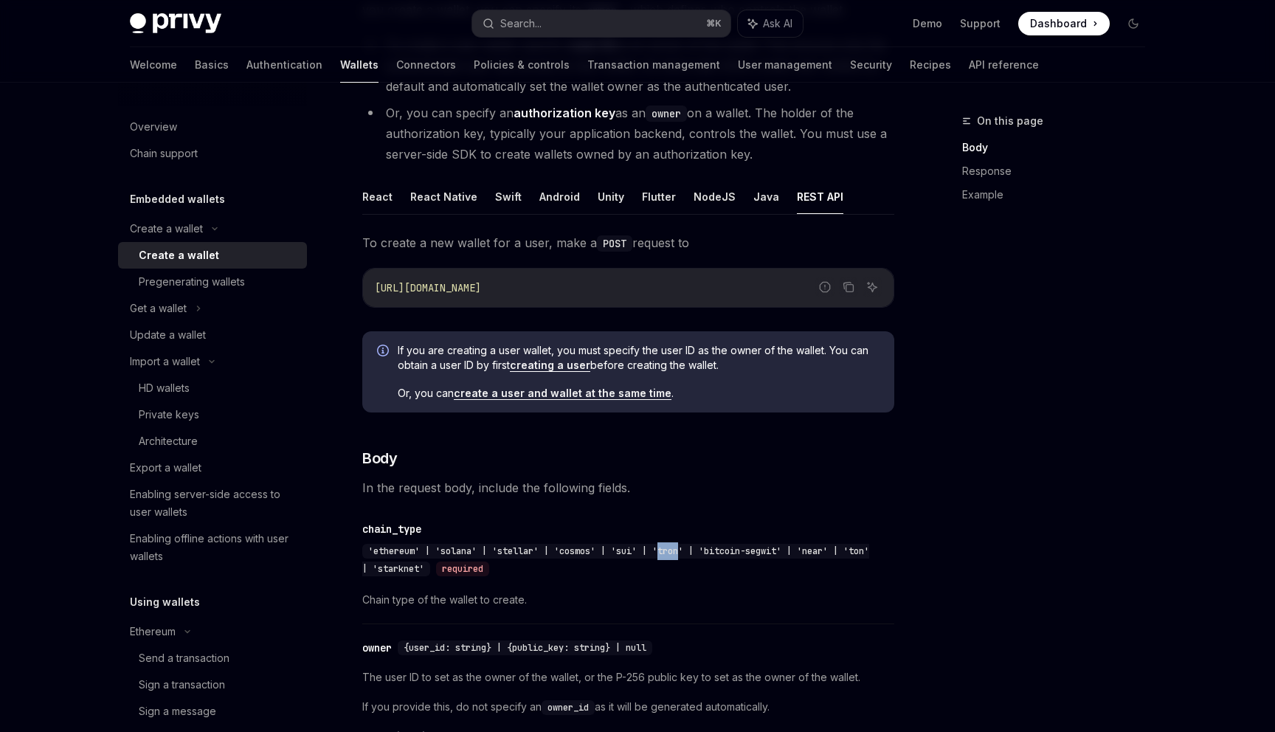
scroll to position [173, 0]
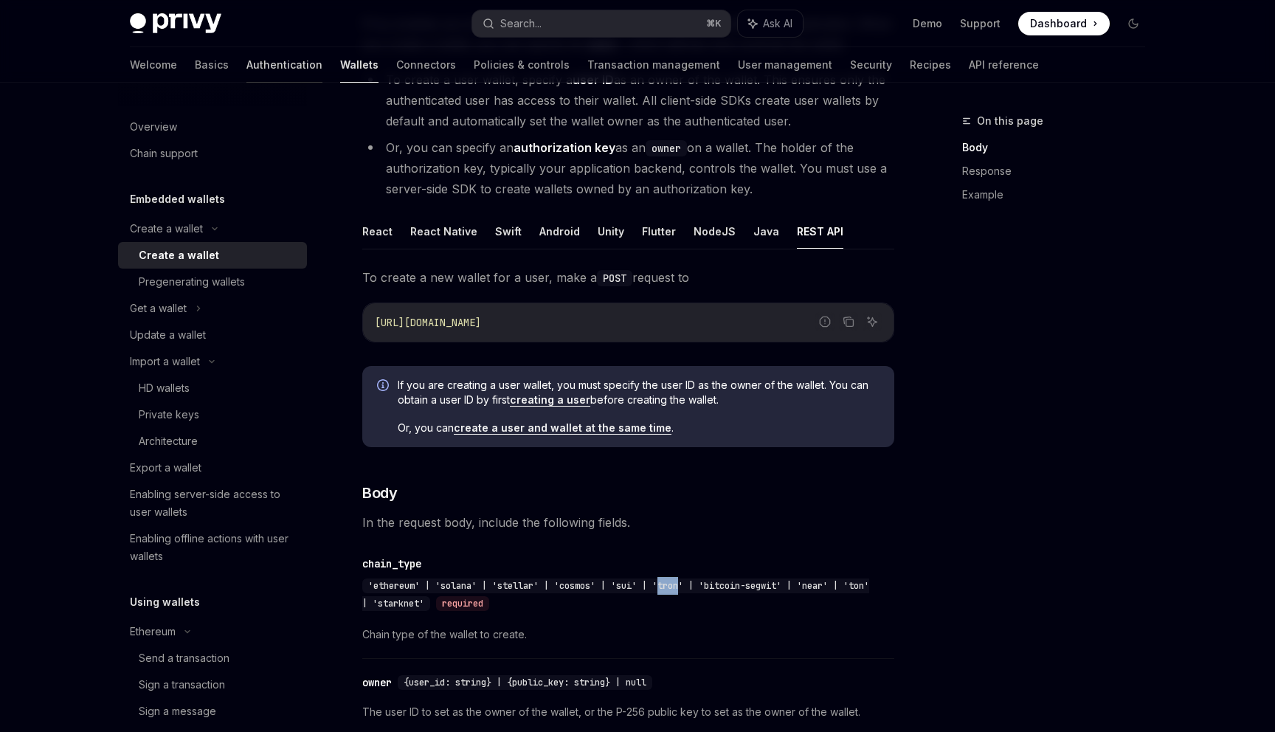
click at [246, 79] on link "Authentication" at bounding box center [284, 64] width 76 height 35
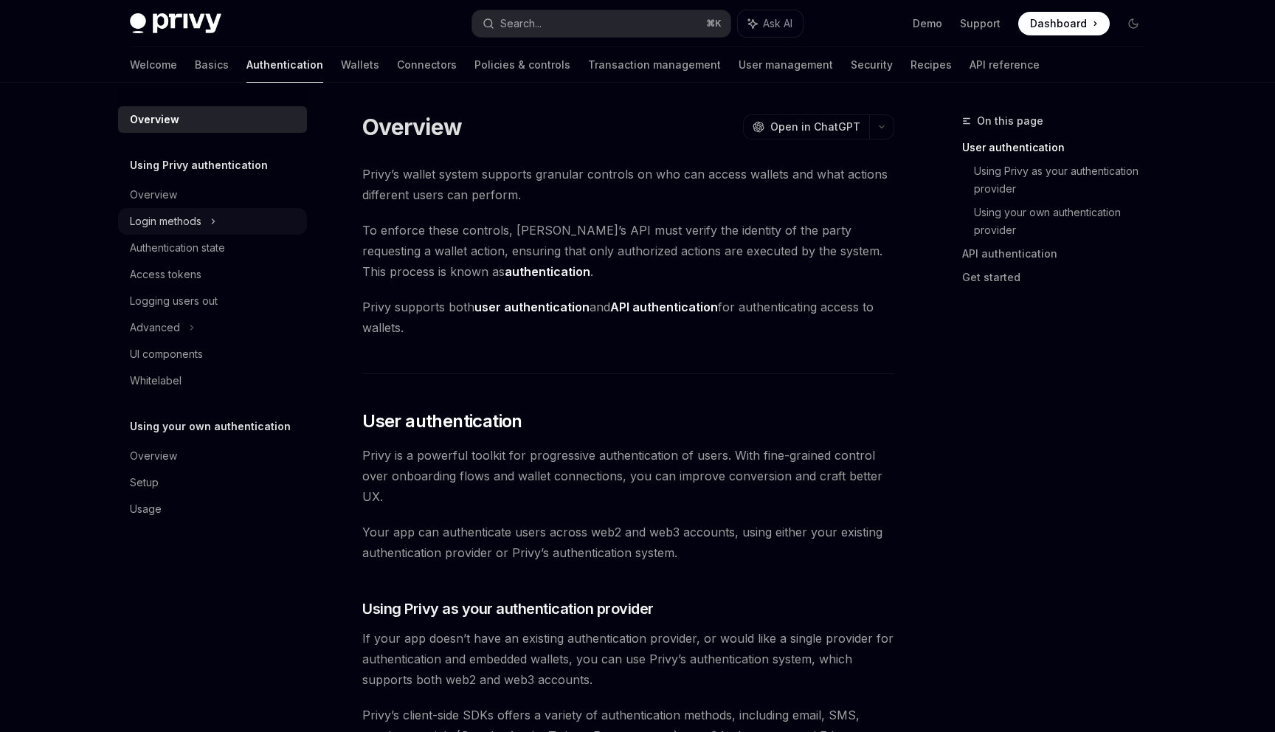
click at [201, 224] on div "Login methods" at bounding box center [166, 221] width 72 height 18
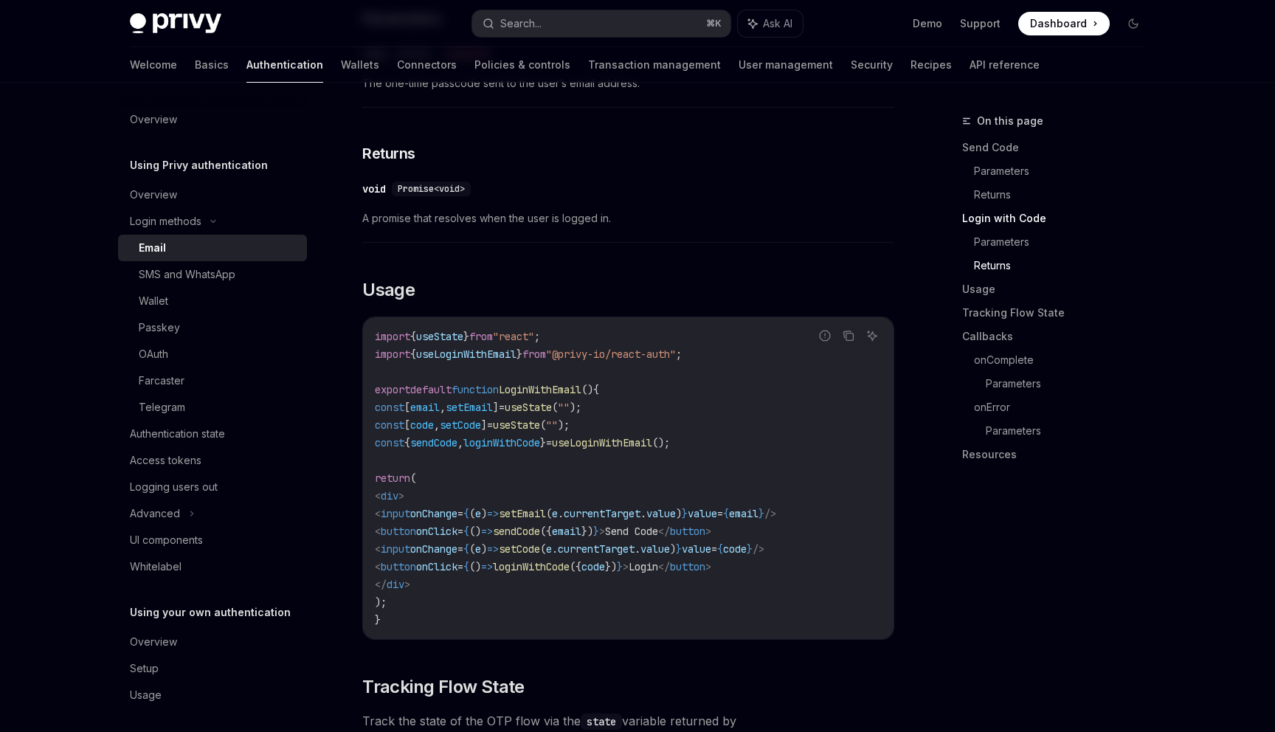
scroll to position [956, 0]
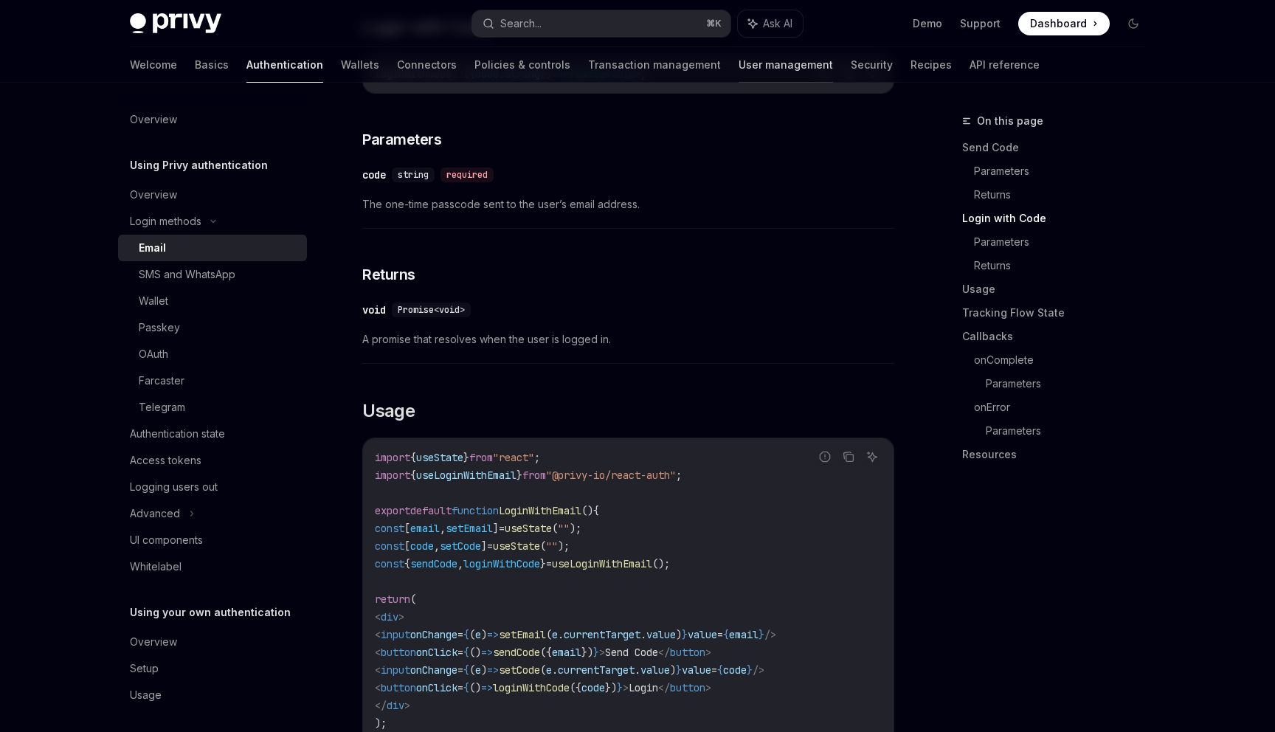
click at [738, 61] on link "User management" at bounding box center [785, 64] width 94 height 35
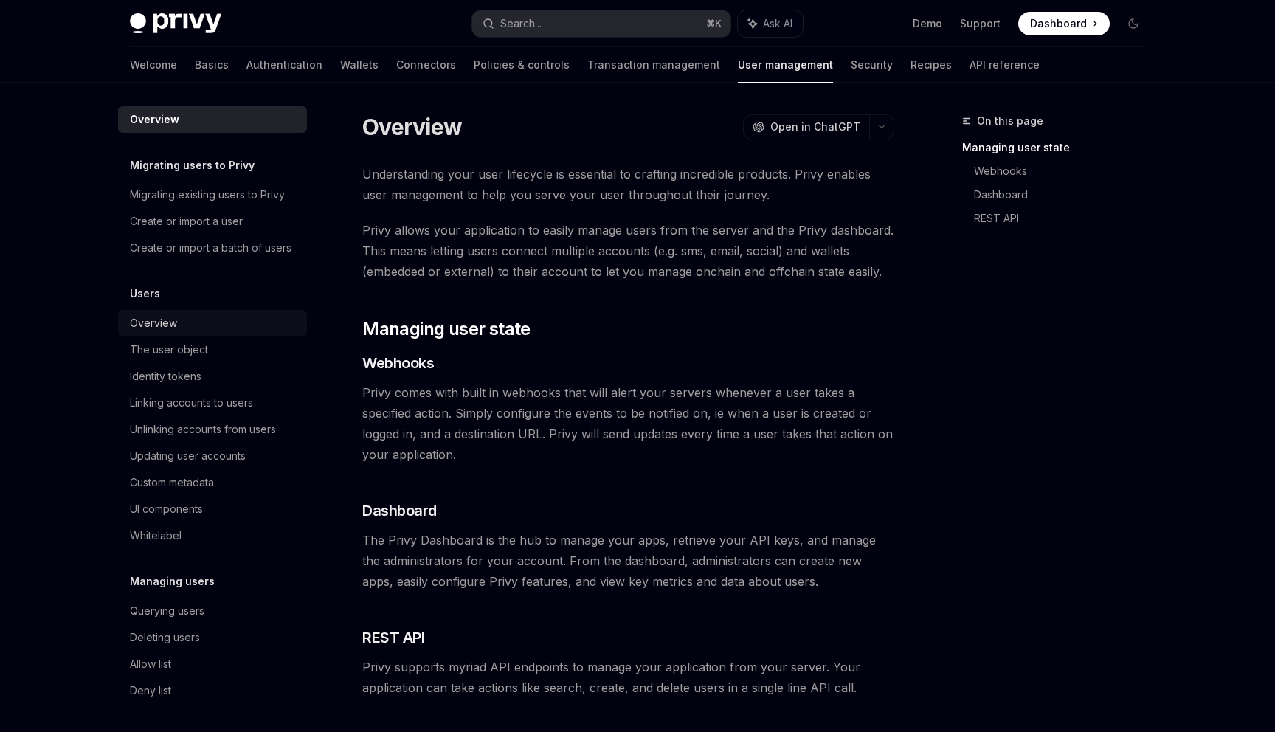
click at [184, 324] on div "Overview" at bounding box center [214, 323] width 168 height 18
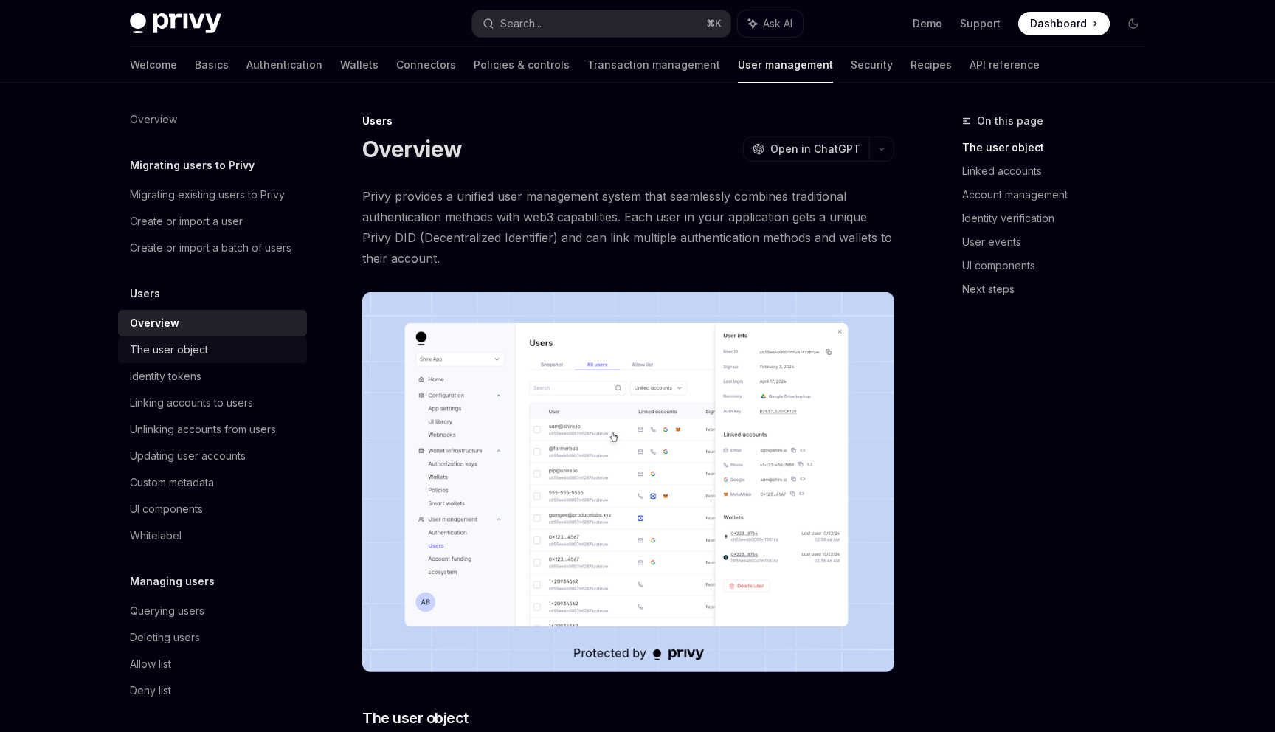
click at [181, 358] on div "The user object" at bounding box center [169, 350] width 78 height 18
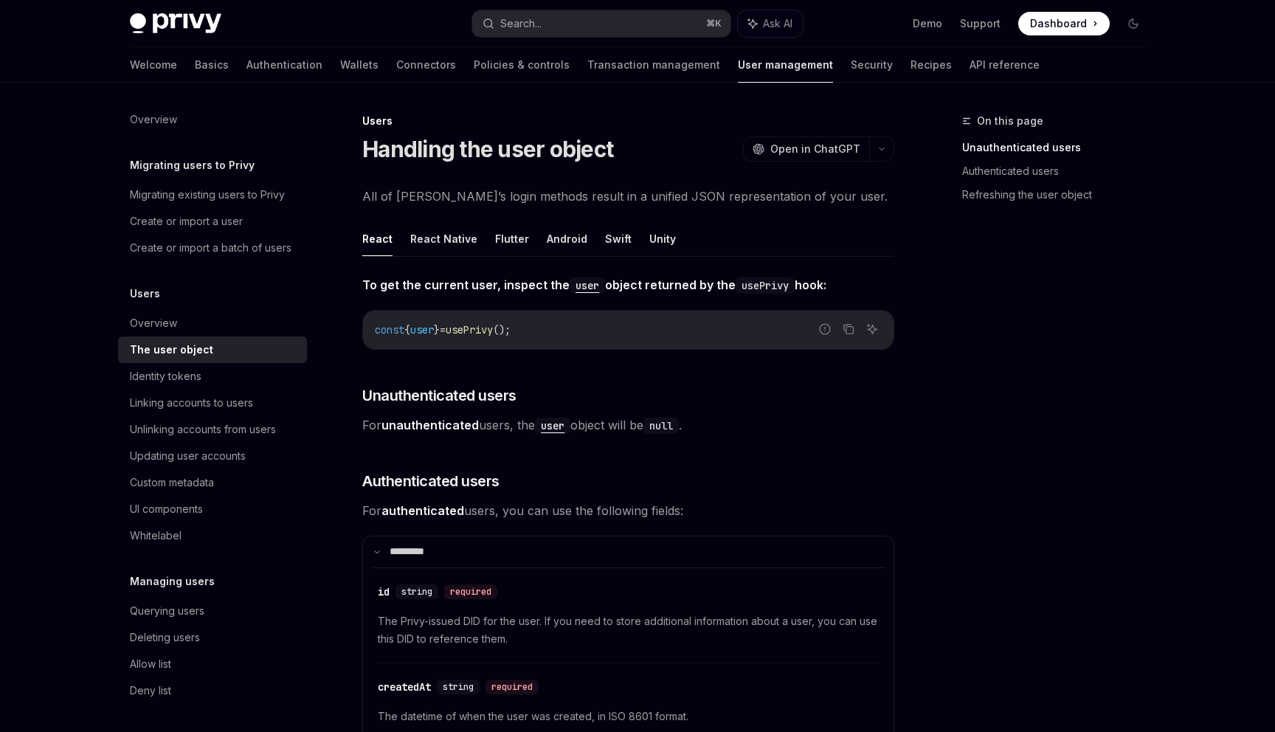
click at [623, 242] on ul "React React Native Flutter Android Swift Unity" at bounding box center [628, 238] width 532 height 35
click at [607, 242] on button "Swift" at bounding box center [618, 238] width 27 height 35
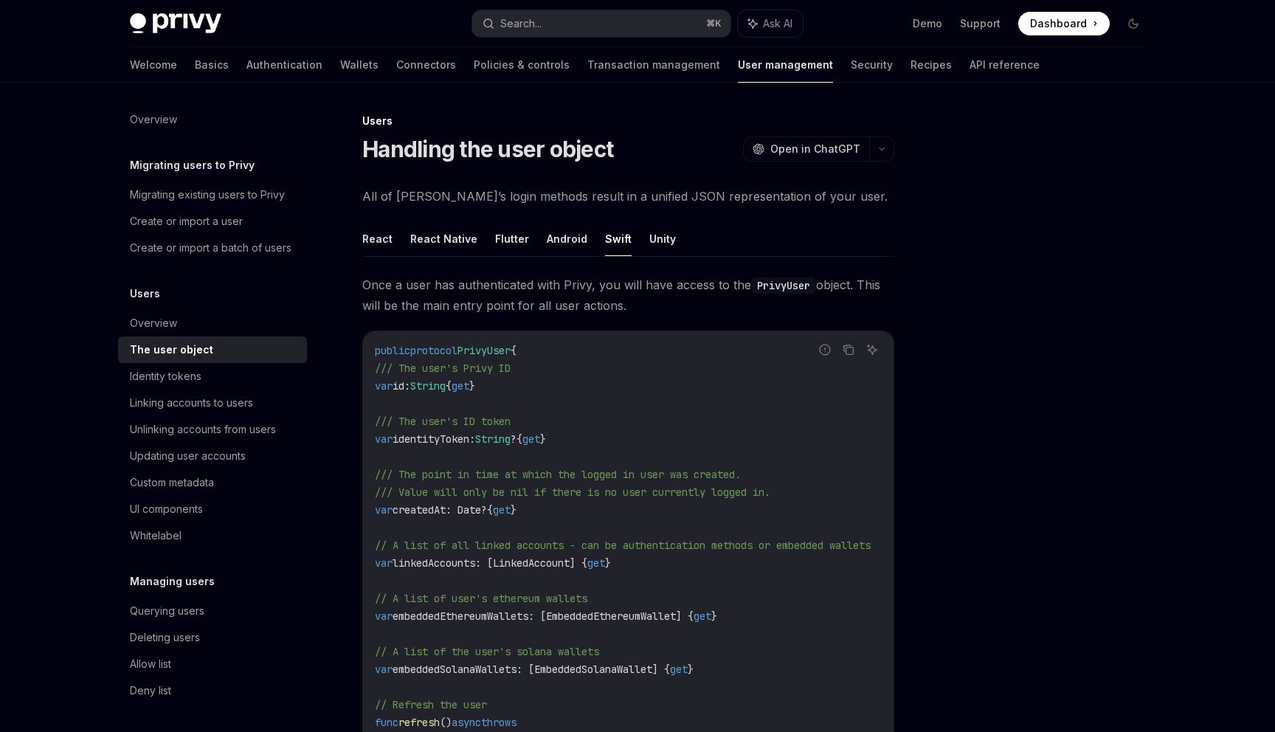
click at [503, 350] on span "PrivyUser" at bounding box center [483, 350] width 53 height 13
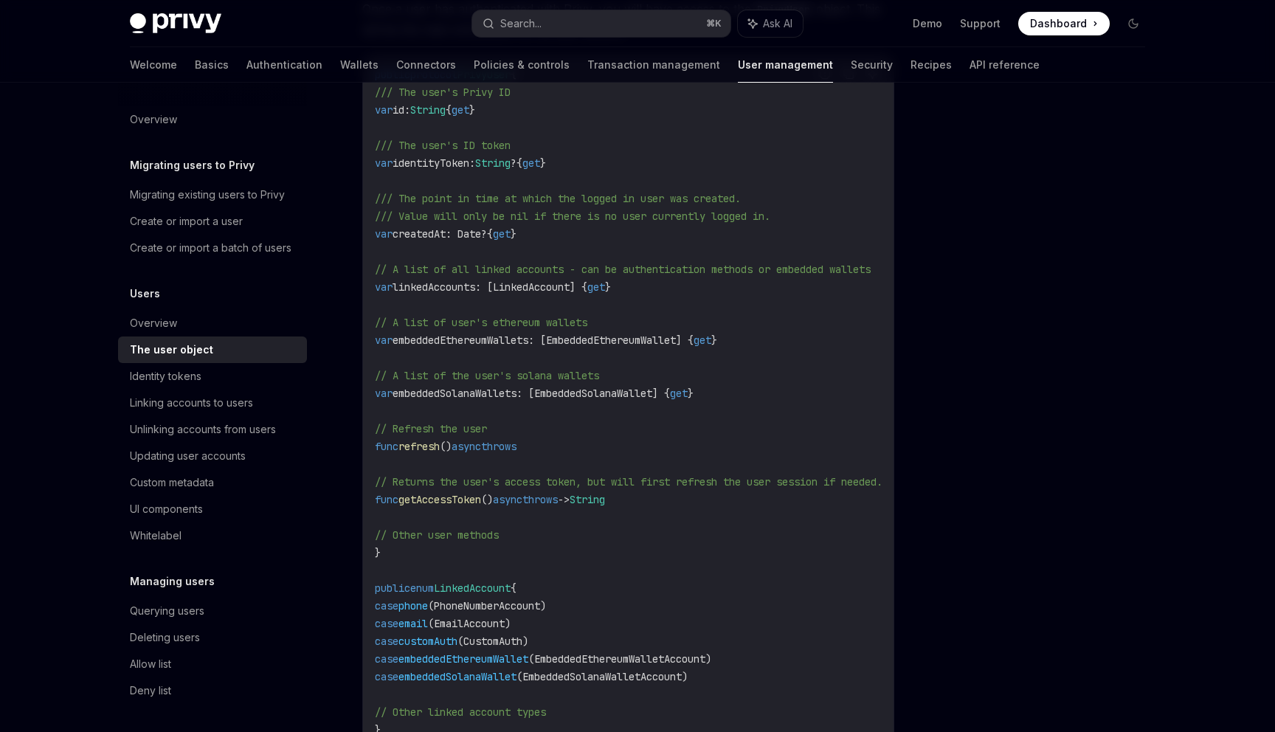
scroll to position [248, 0]
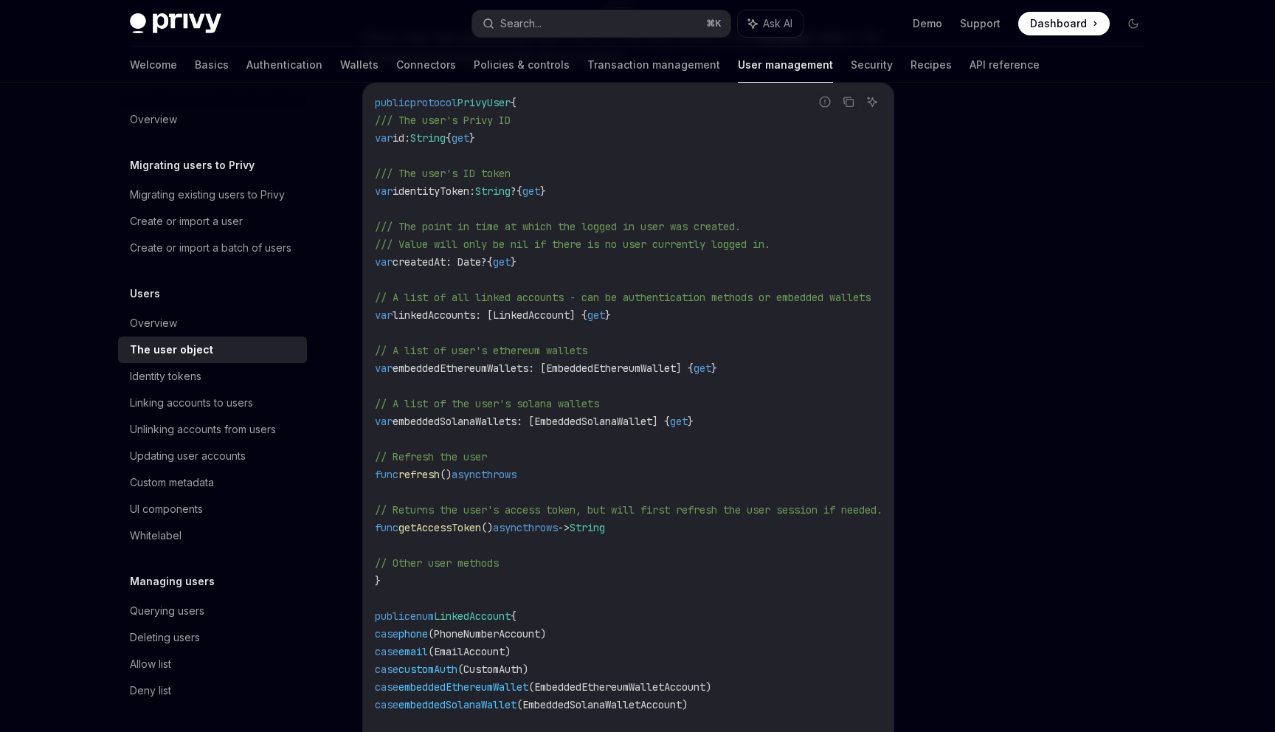
click at [457, 365] on span "embeddedEthereumWallets: [EmbeddedEthereumWallet] {" at bounding box center [542, 367] width 301 height 13
click at [461, 421] on span "embeddedSolanaWallets: [EmbeddedSolanaWallet] {" at bounding box center [530, 421] width 277 height 13
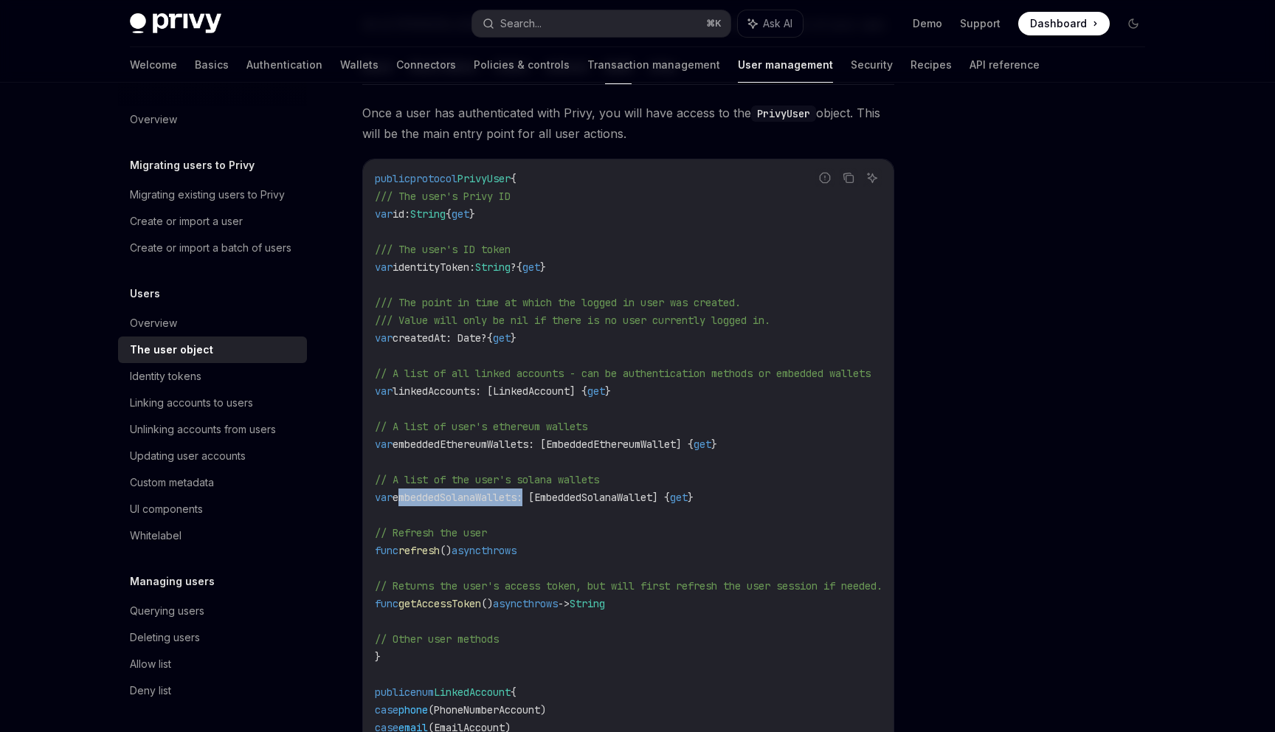
scroll to position [165, 0]
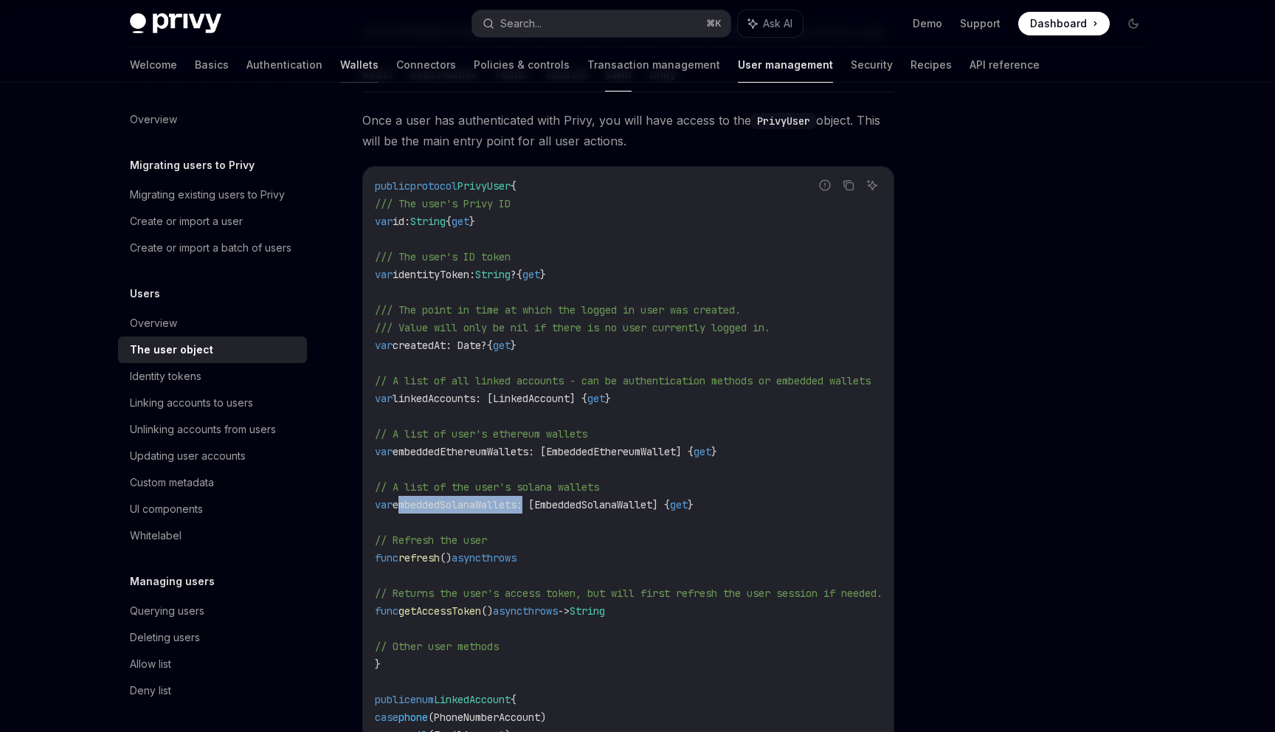
click at [340, 55] on link "Wallets" at bounding box center [359, 64] width 38 height 35
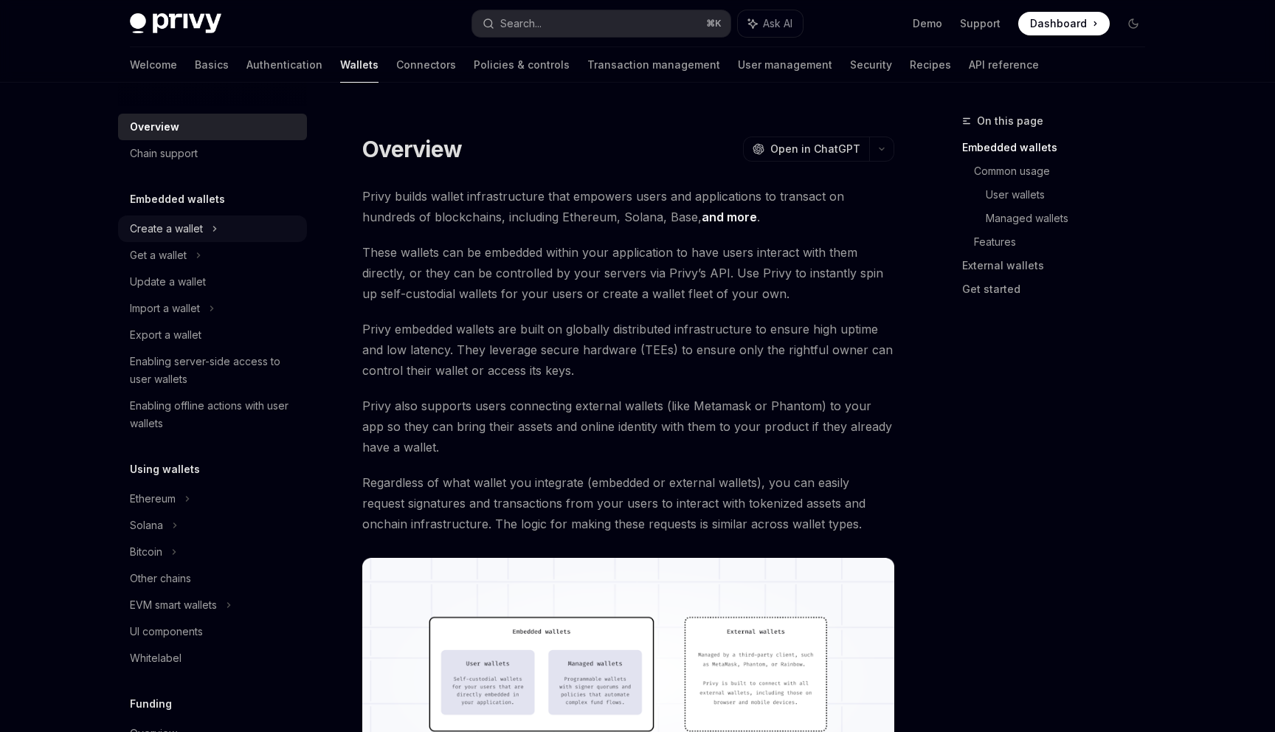
click at [212, 226] on icon at bounding box center [215, 229] width 6 height 18
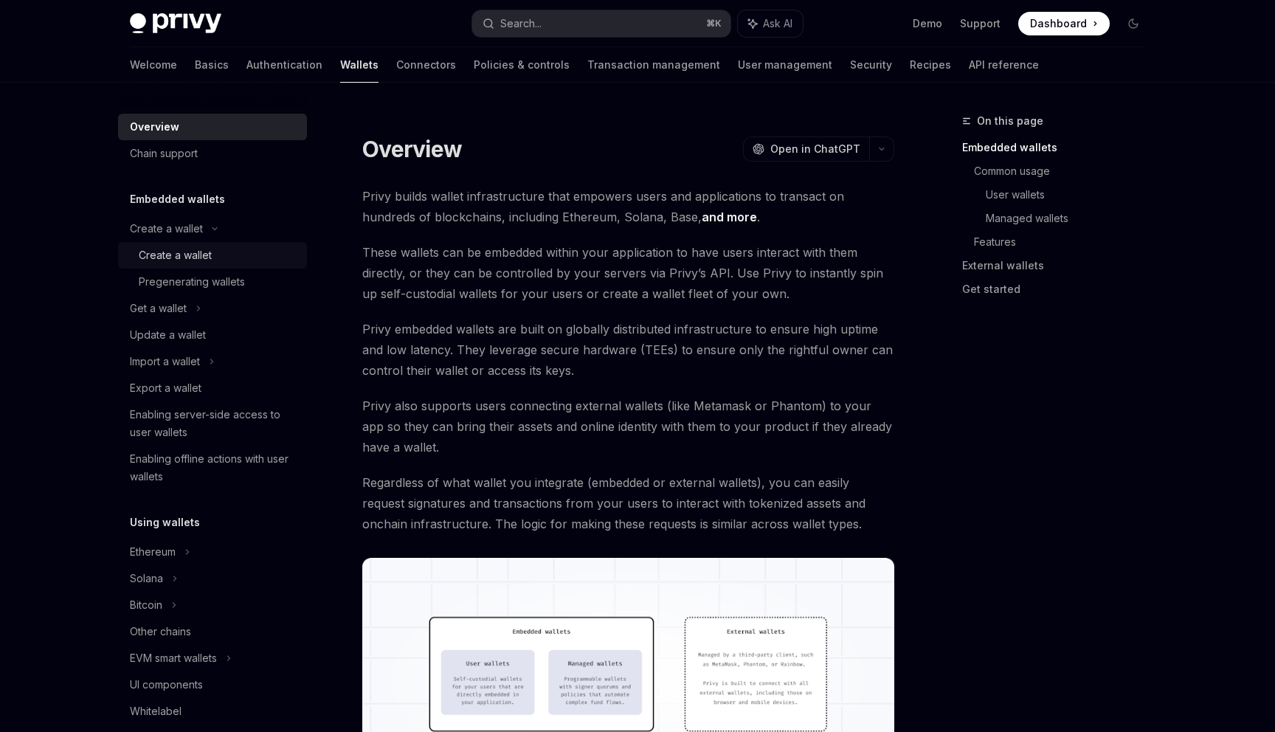
click at [189, 258] on div "Create a wallet" at bounding box center [175, 255] width 73 height 18
click at [207, 260] on div "Create a wallet" at bounding box center [175, 255] width 73 height 18
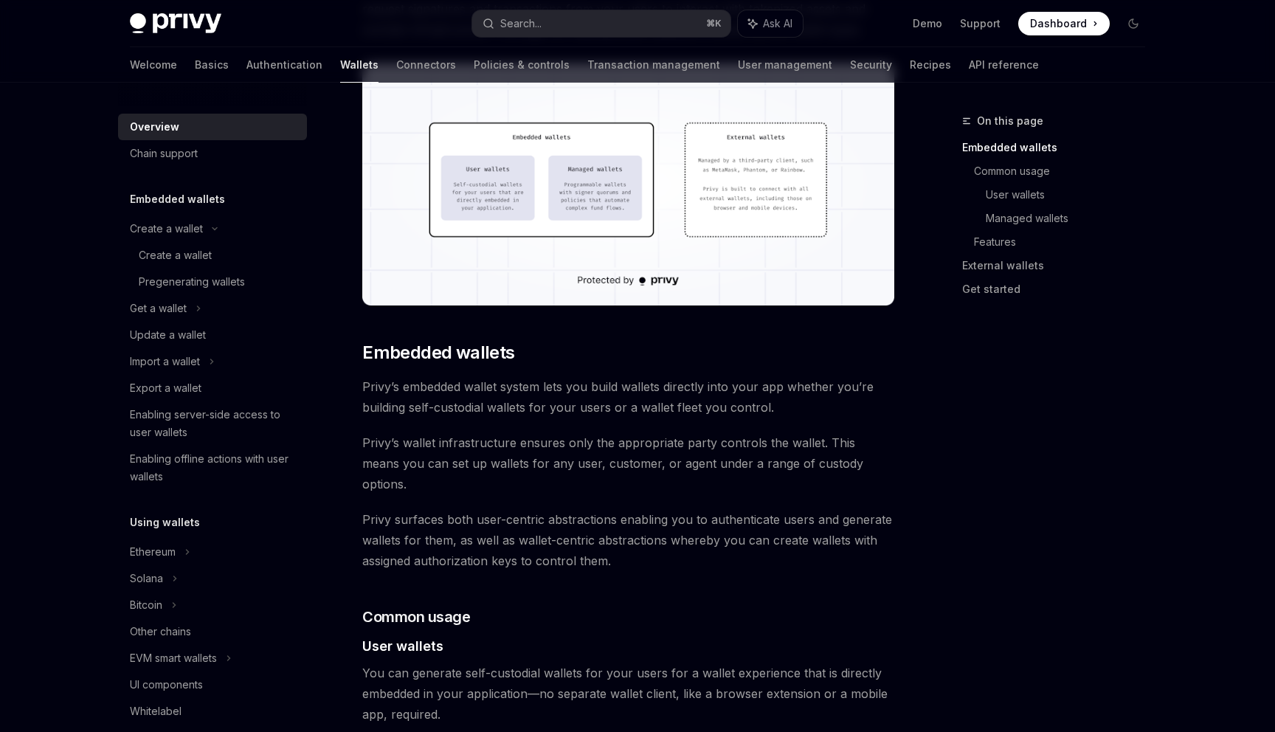
scroll to position [819, 0]
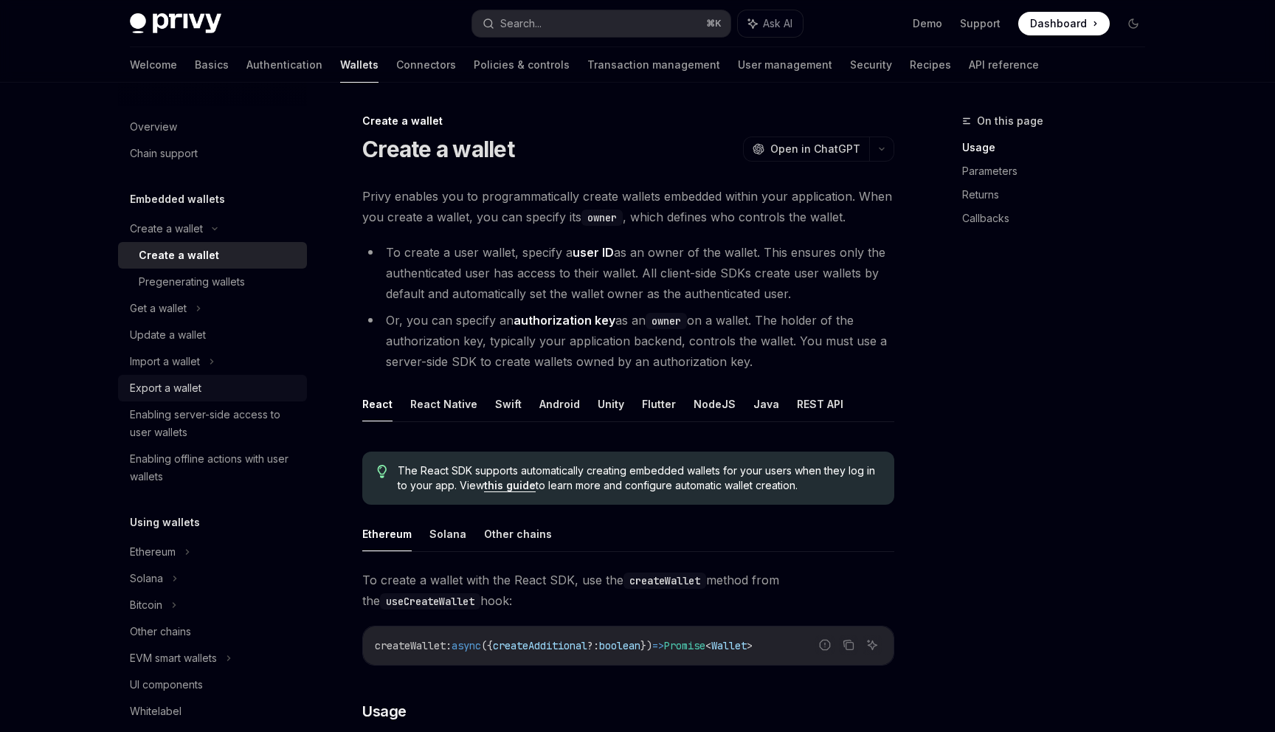
click at [176, 383] on div "Export a wallet" at bounding box center [166, 388] width 72 height 18
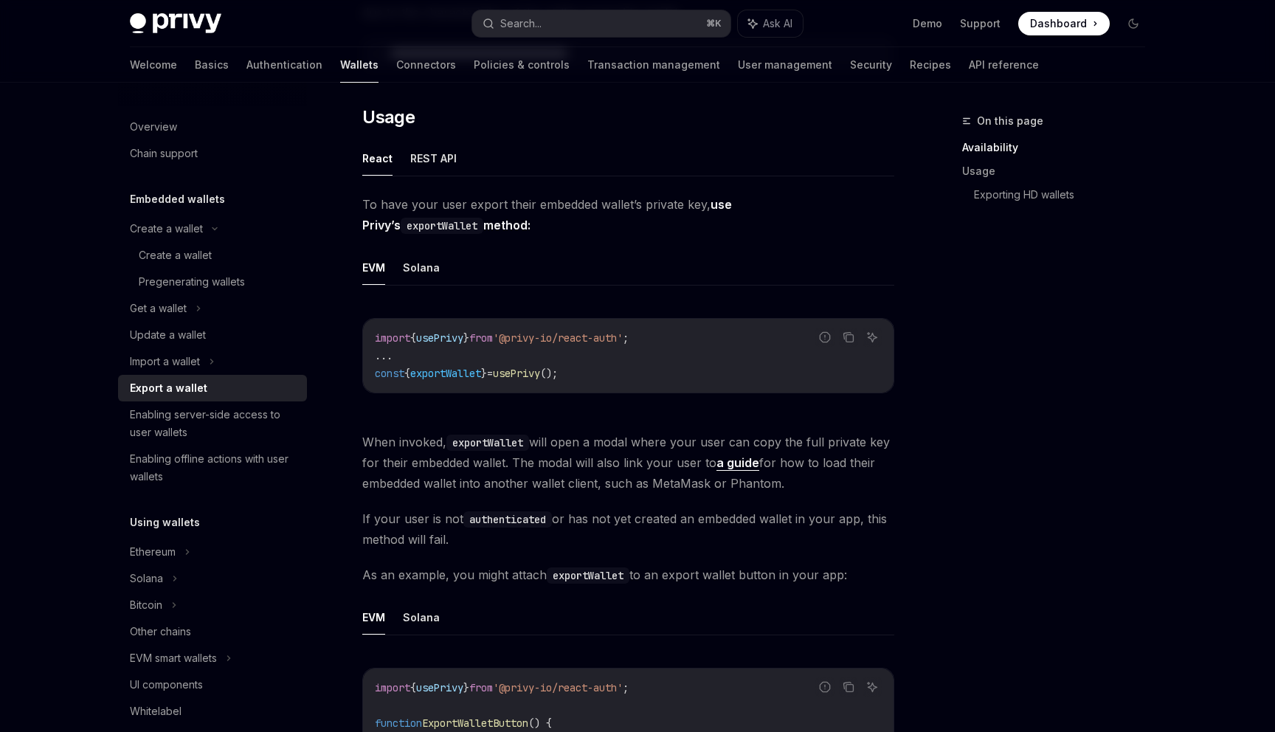
scroll to position [300, 0]
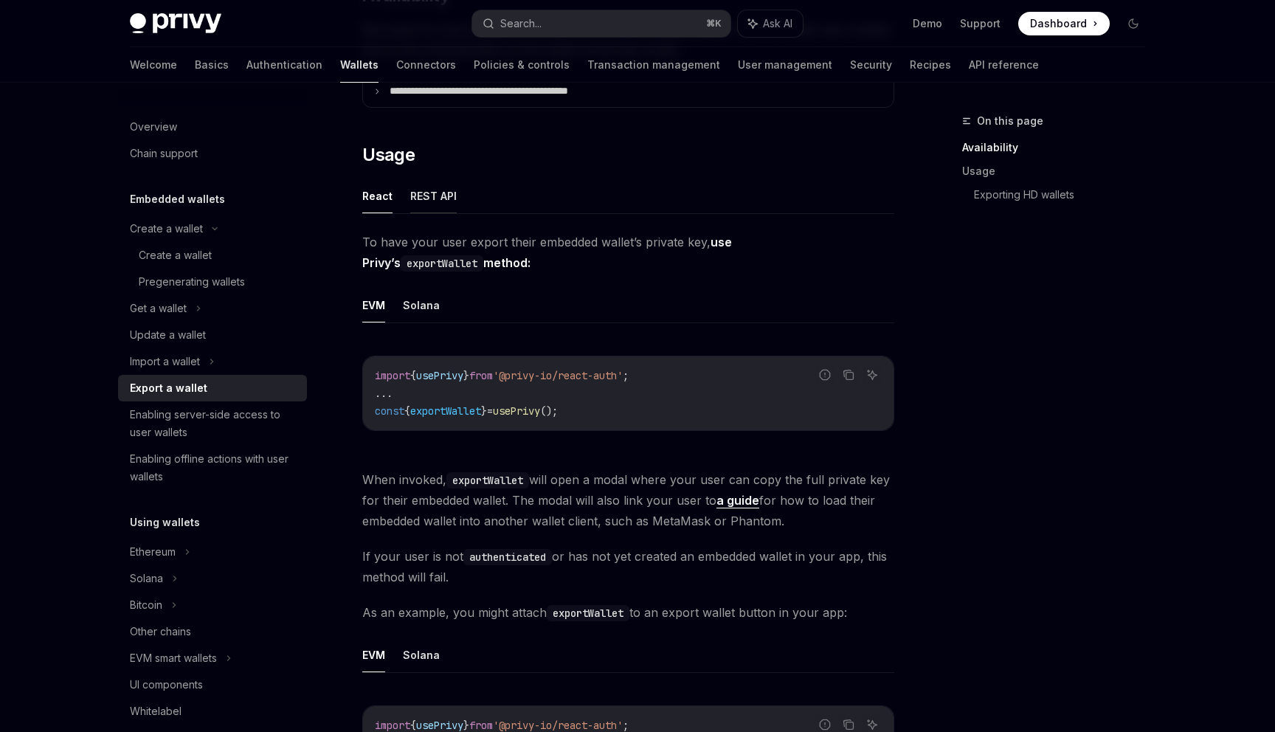
click at [427, 198] on button "REST API" at bounding box center [433, 196] width 46 height 35
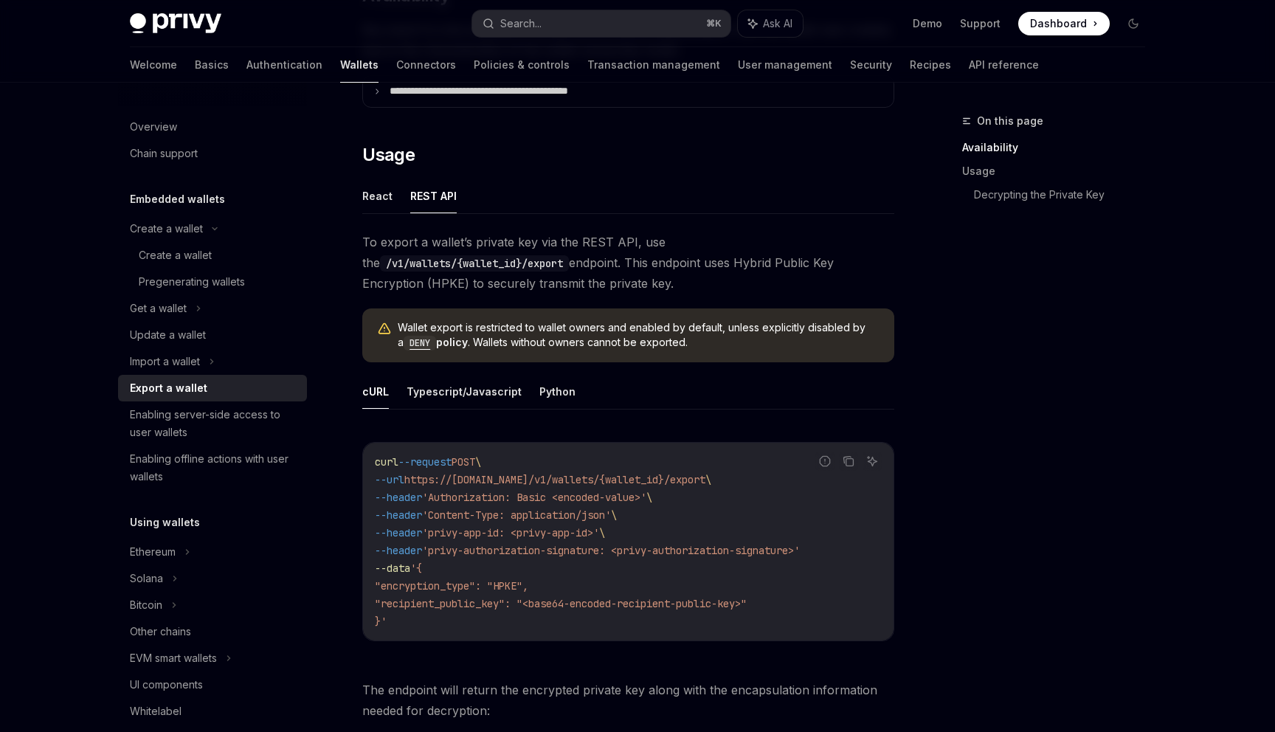
click at [547, 255] on span "To export a wallet’s private key via the REST API, use the /v1/wallets/{wallet_…" at bounding box center [628, 263] width 532 height 62
click at [543, 260] on span "To export a wallet’s private key via the REST API, use the /v1/wallets/{wallet_…" at bounding box center [628, 263] width 532 height 62
drag, startPoint x: 543, startPoint y: 260, endPoint x: 640, endPoint y: 257, distance: 96.7
click at [640, 257] on span "To export a wallet’s private key via the REST API, use the /v1/wallets/{wallet_…" at bounding box center [628, 263] width 532 height 62
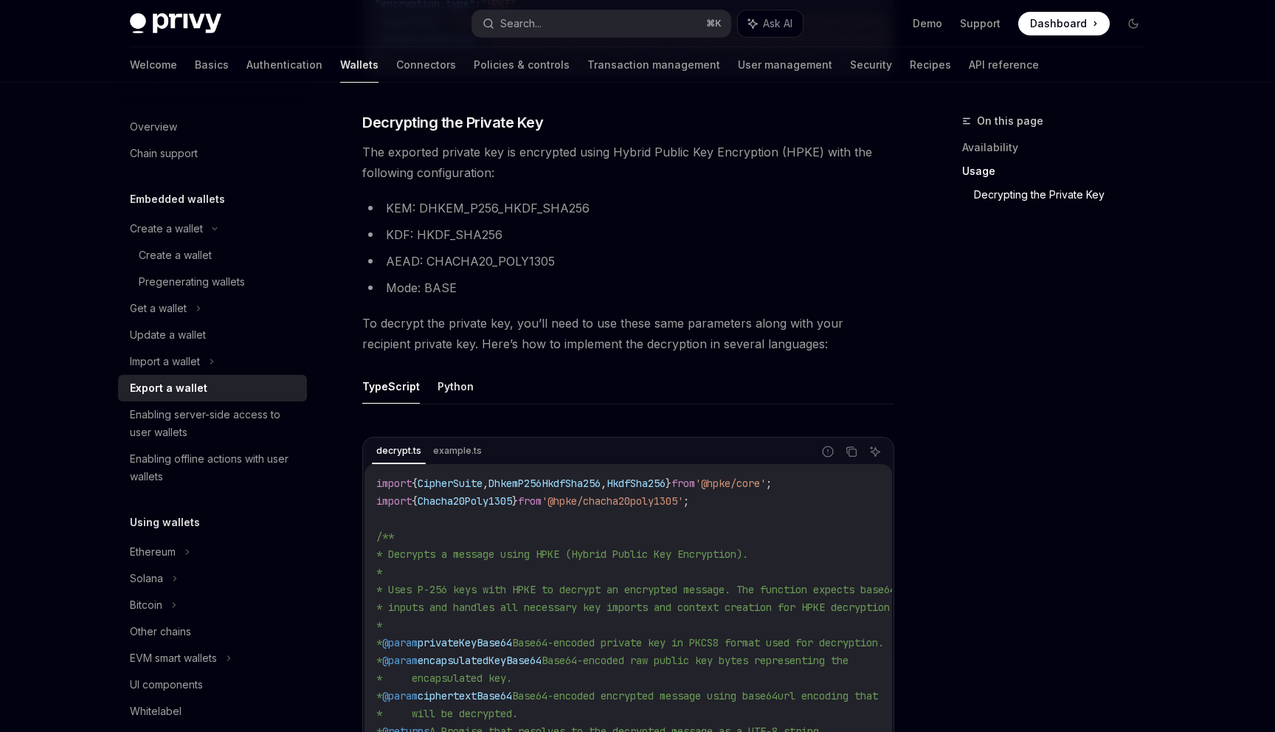
scroll to position [1148, 0]
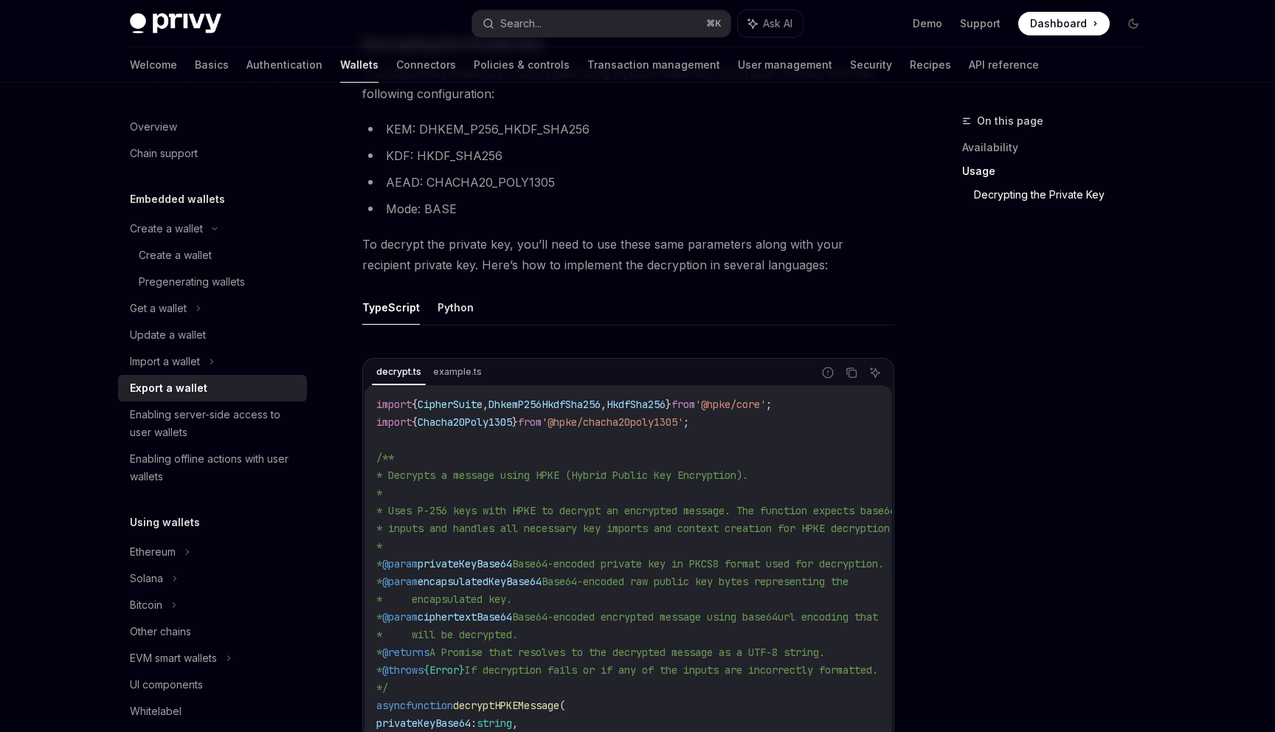
click at [446, 325] on ul "TypeScript Python" at bounding box center [628, 307] width 532 height 35
click at [446, 319] on button "Python" at bounding box center [455, 307] width 36 height 35
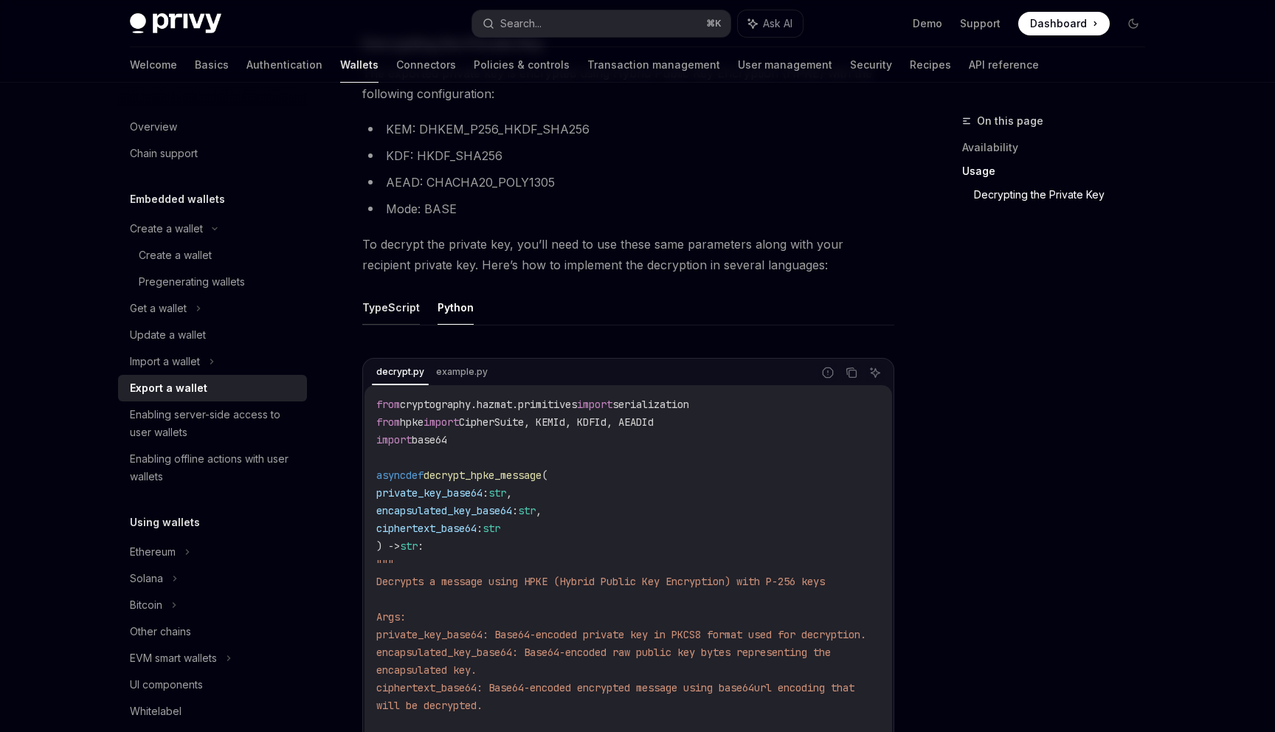
click at [380, 315] on button "TypeScript" at bounding box center [391, 307] width 58 height 35
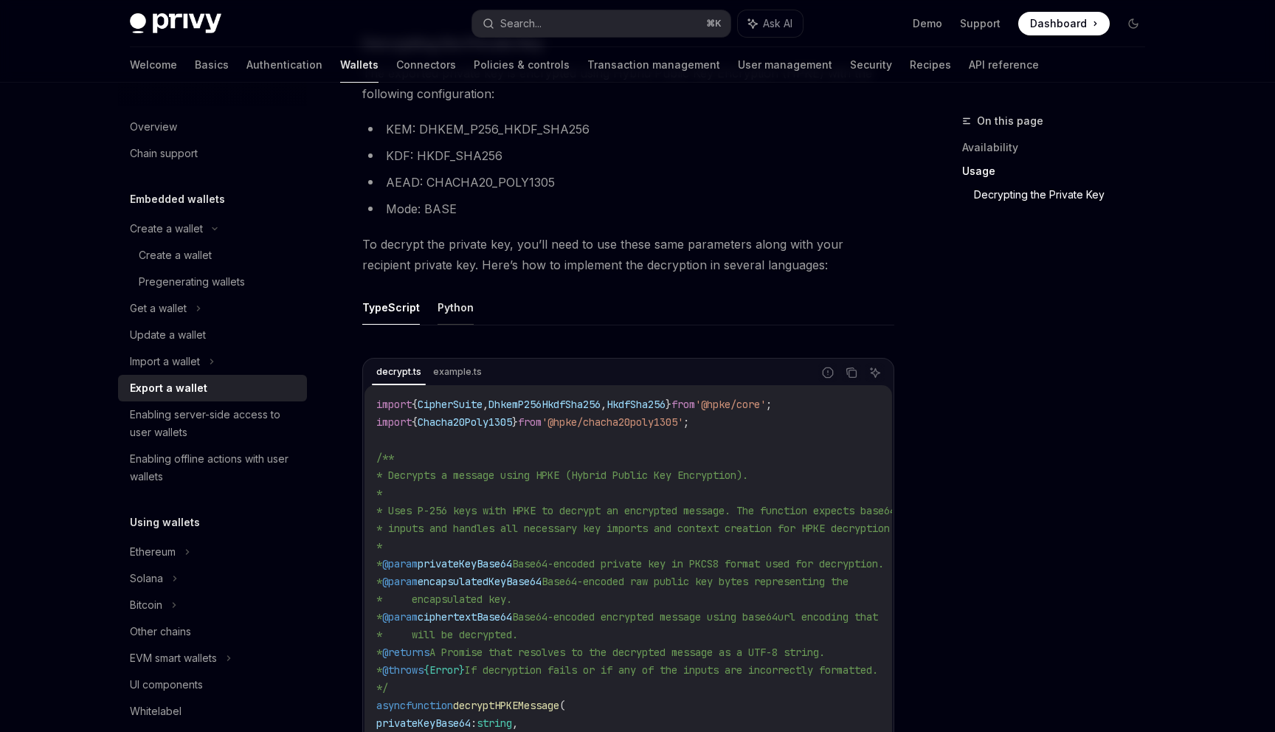
click at [440, 315] on button "Python" at bounding box center [455, 307] width 36 height 35
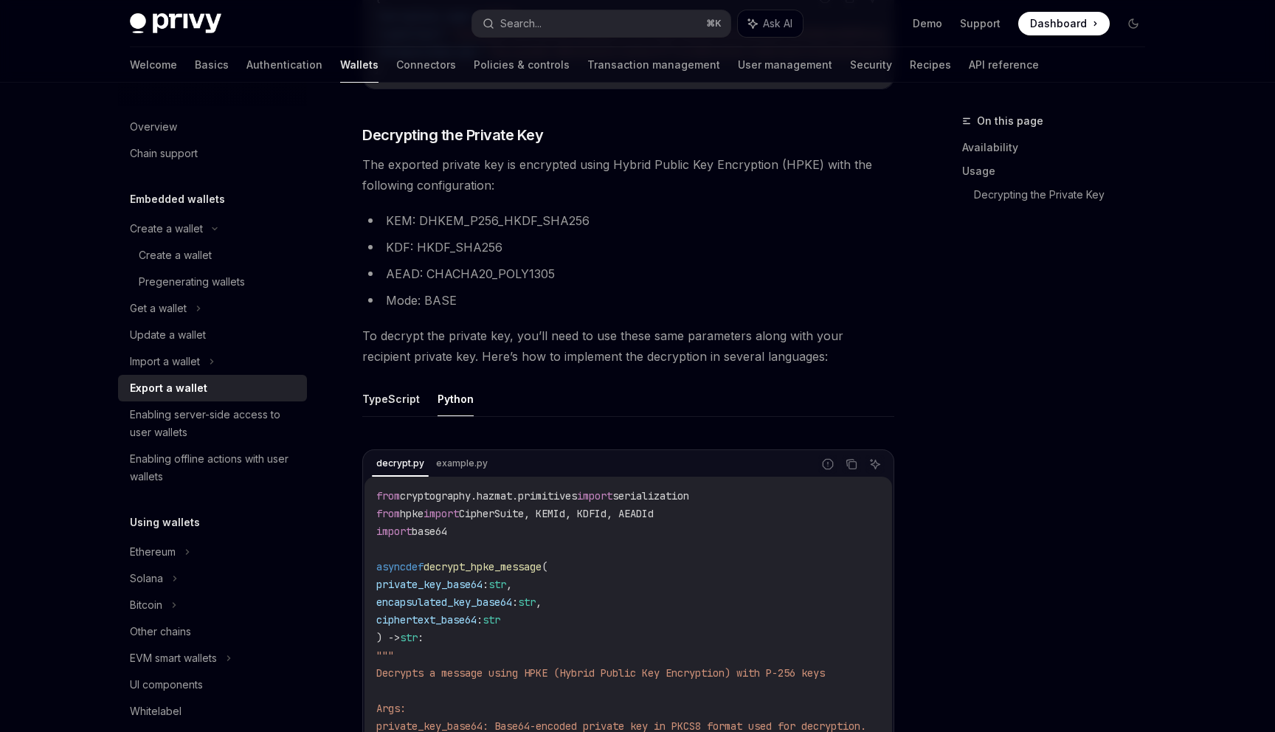
scroll to position [1092, 0]
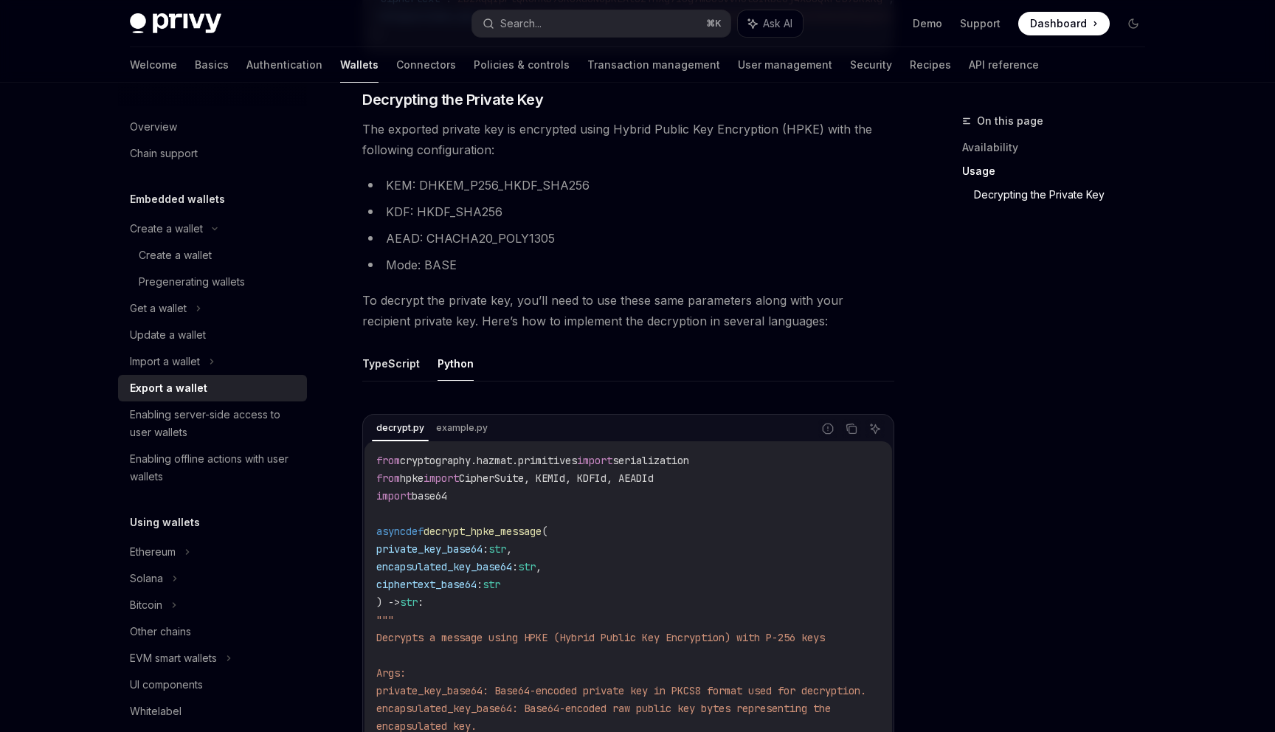
click at [426, 368] on ul "TypeScript Python" at bounding box center [628, 363] width 532 height 35
click at [404, 370] on button "TypeScript" at bounding box center [391, 363] width 58 height 35
type textarea "*"
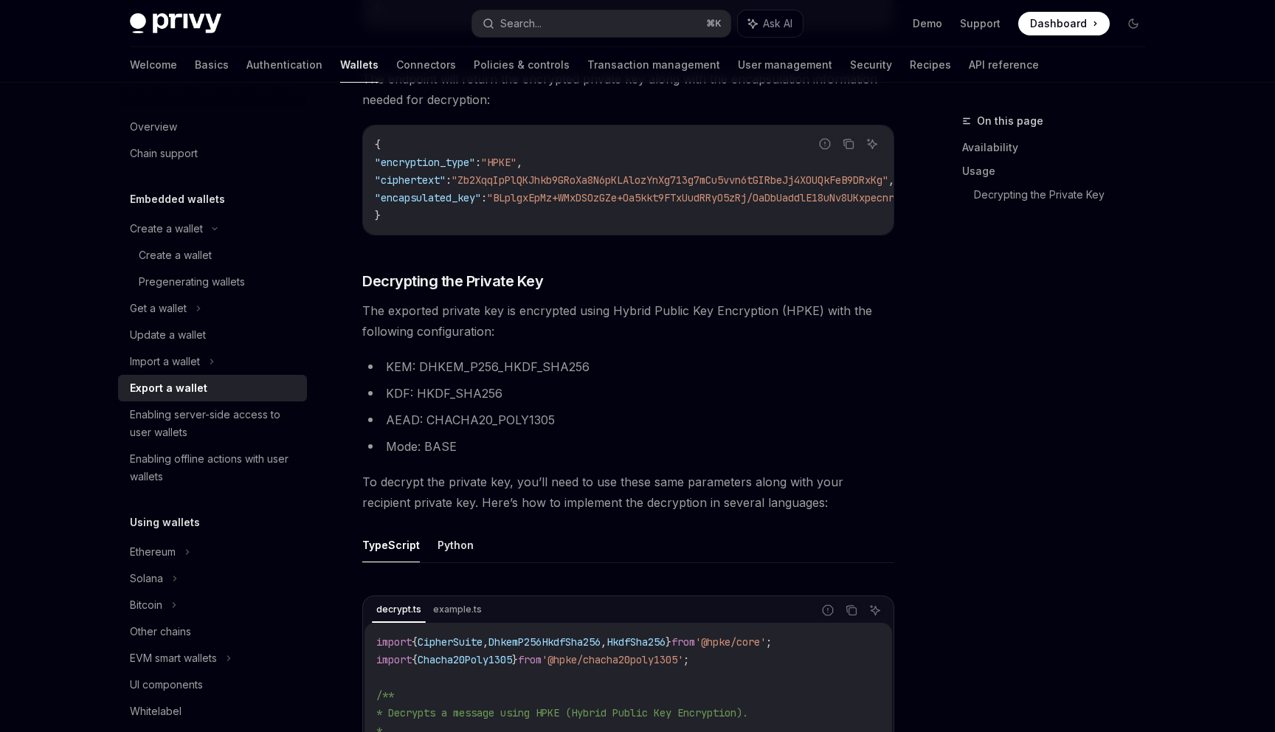
scroll to position [823, 0]
